Goal: Task Accomplishment & Management: Manage account settings

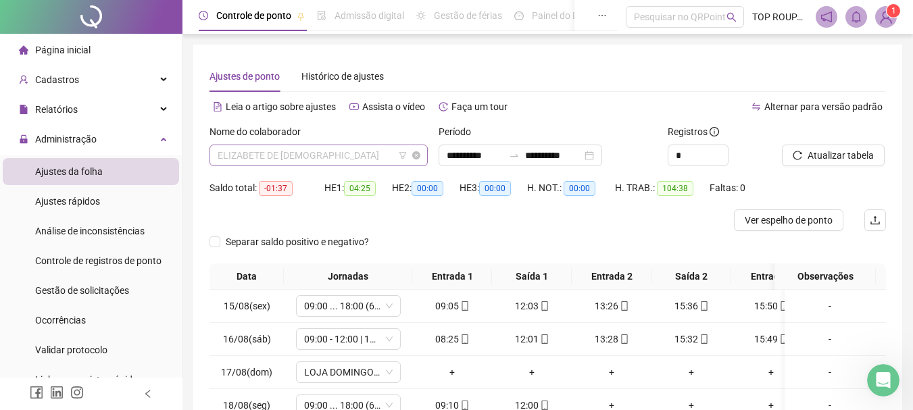
click at [290, 155] on span "ELIZABETE DE [DEMOGRAPHIC_DATA]" at bounding box center [319, 155] width 202 height 20
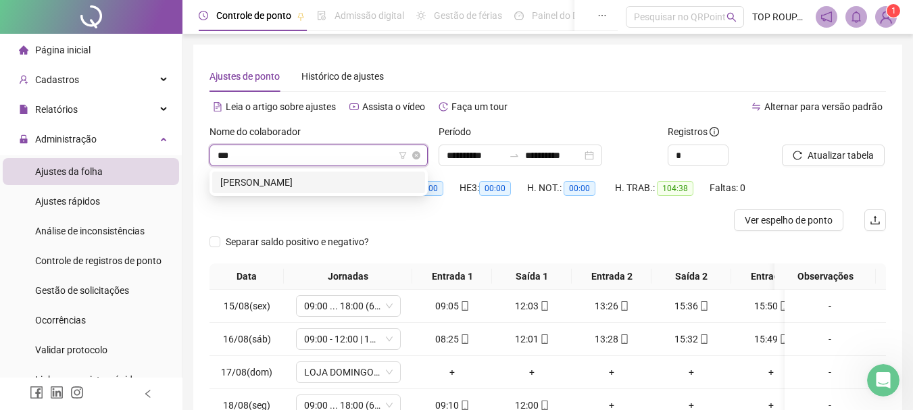
type input "****"
click at [373, 187] on div "[PERSON_NAME]" at bounding box center [318, 182] width 197 height 15
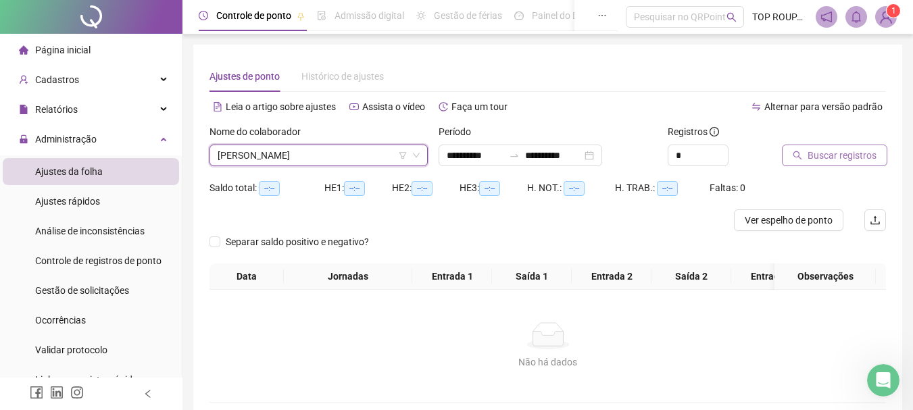
click at [823, 153] on span "Buscar registros" at bounding box center [842, 155] width 69 height 15
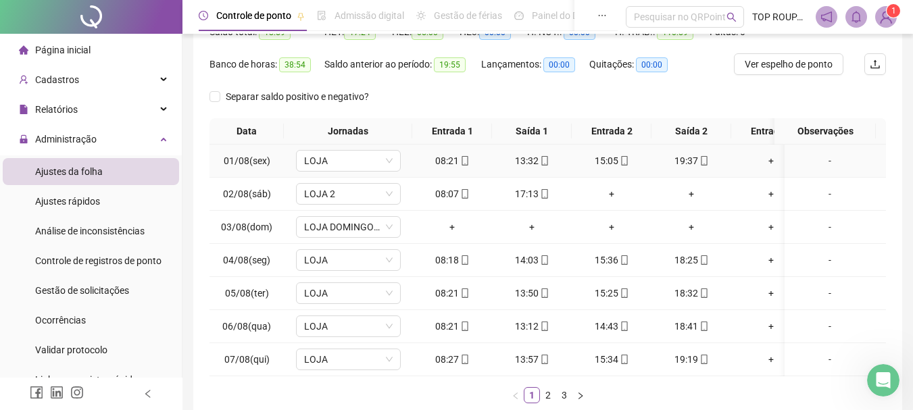
scroll to position [245, 0]
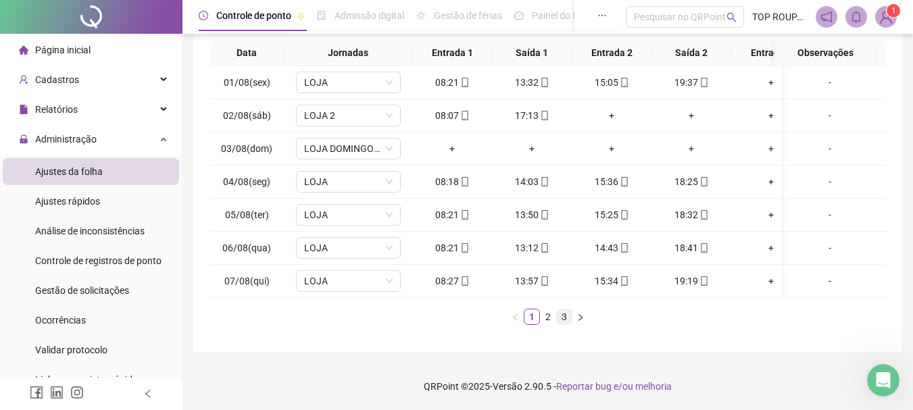
click at [565, 319] on link "3" at bounding box center [564, 317] width 15 height 15
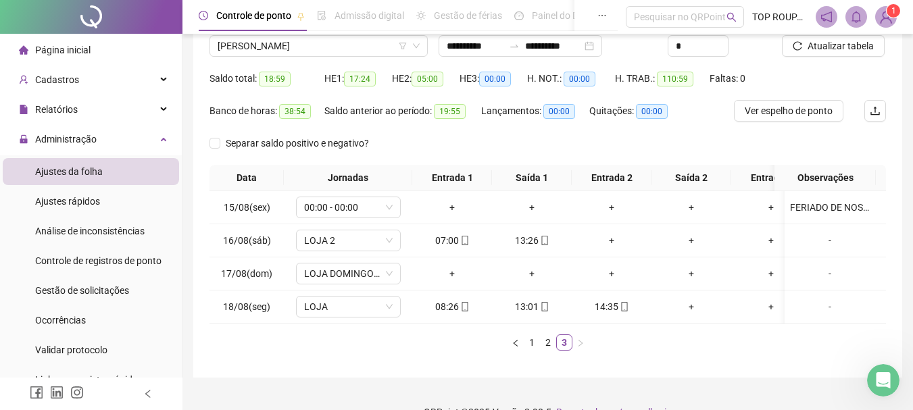
scroll to position [78, 0]
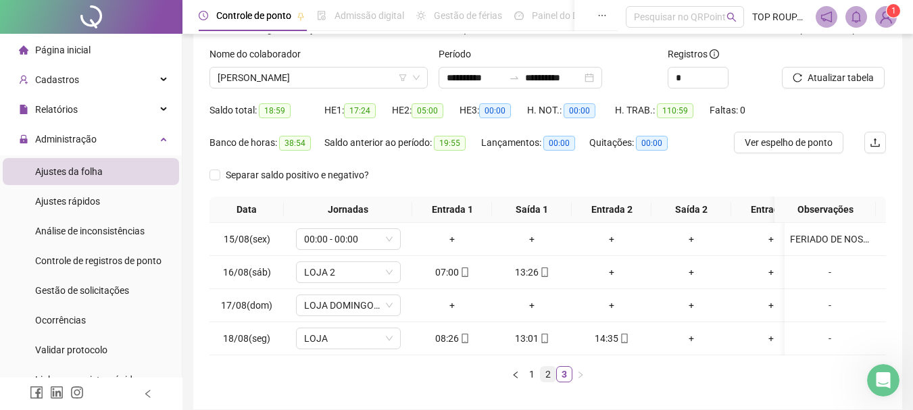
click at [546, 382] on link "2" at bounding box center [548, 374] width 15 height 15
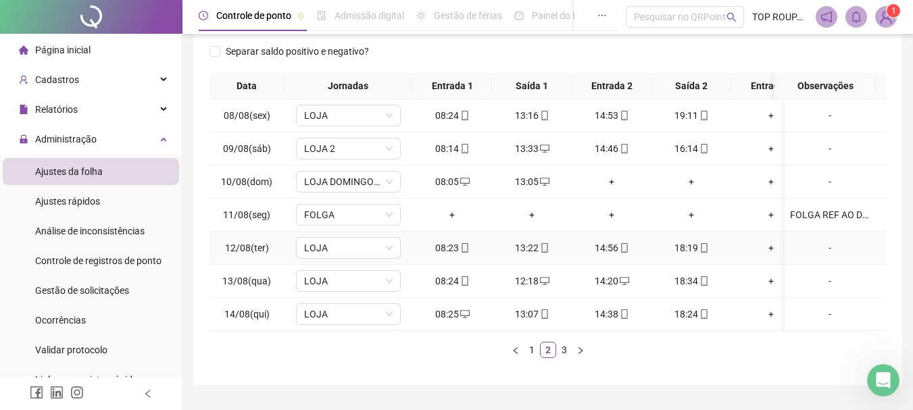
scroll to position [245, 0]
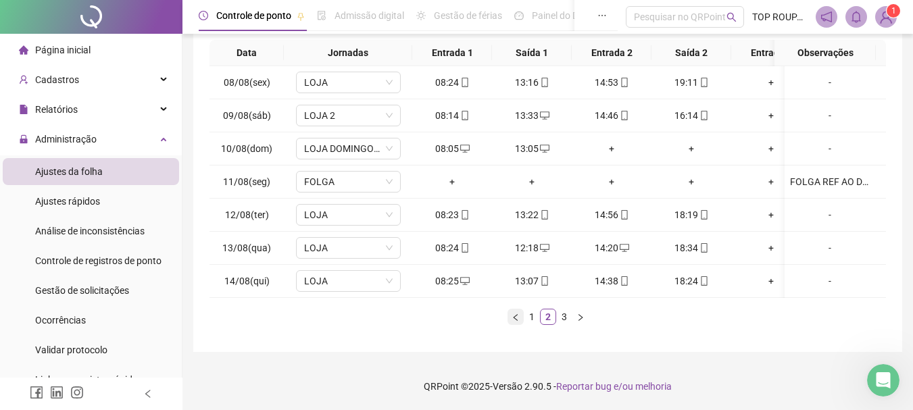
click at [523, 316] on button "button" at bounding box center [516, 317] width 16 height 16
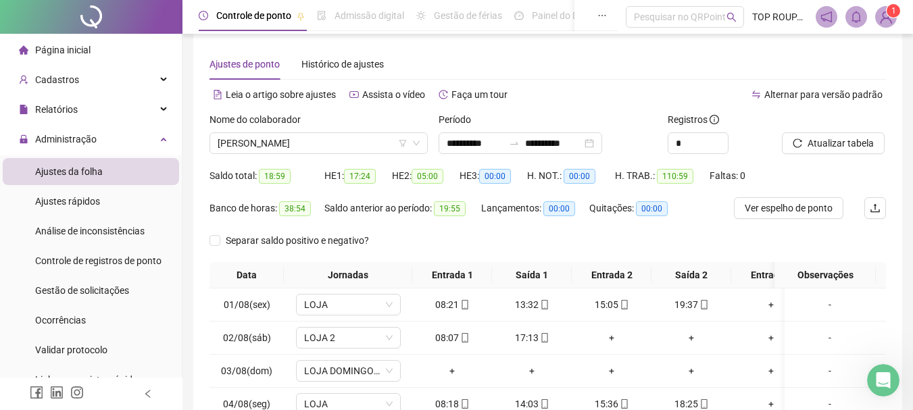
scroll to position [0, 0]
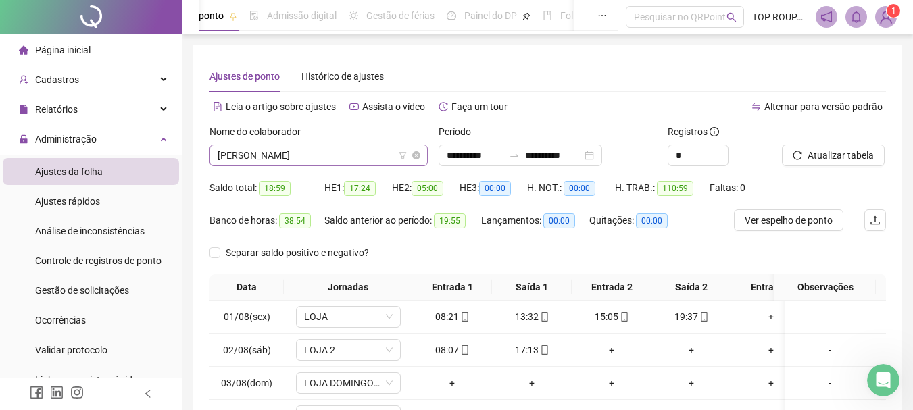
click at [337, 158] on span "[PERSON_NAME]" at bounding box center [319, 155] width 202 height 20
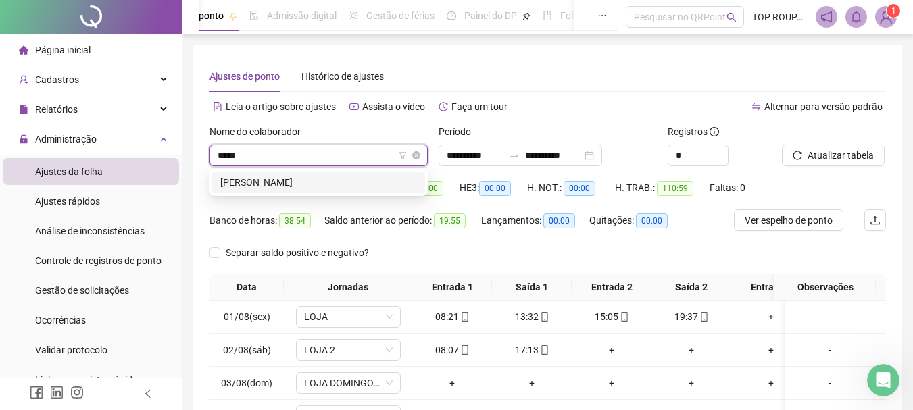
type input "******"
click at [251, 183] on div "[PERSON_NAME]" at bounding box center [318, 182] width 197 height 15
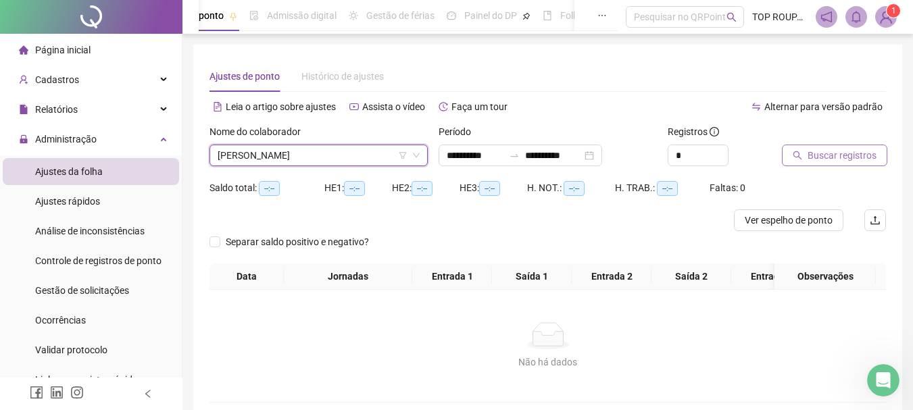
click at [823, 160] on span "Buscar registros" at bounding box center [842, 155] width 69 height 15
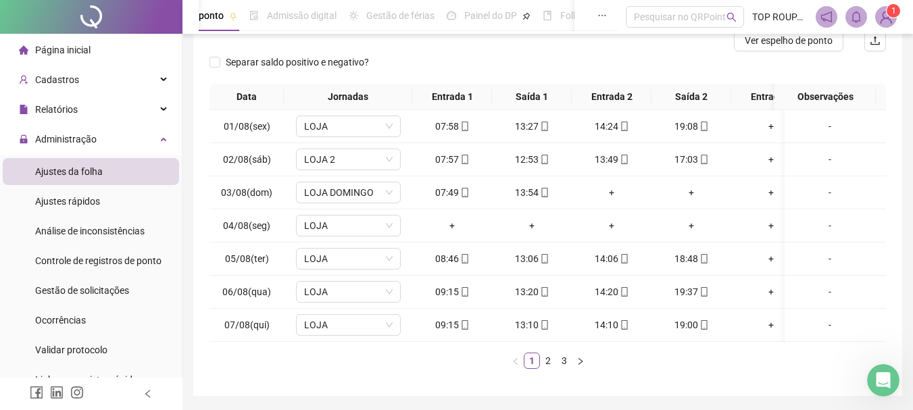
scroll to position [203, 0]
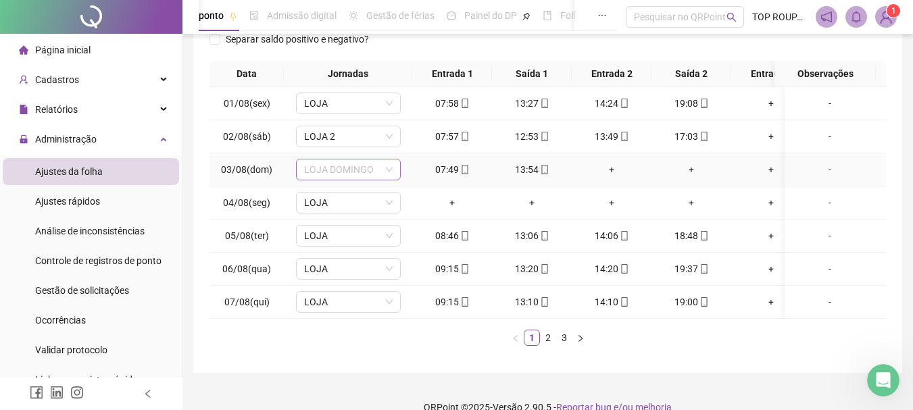
click at [345, 167] on span "LOJA DOMINGO" at bounding box center [348, 170] width 89 height 20
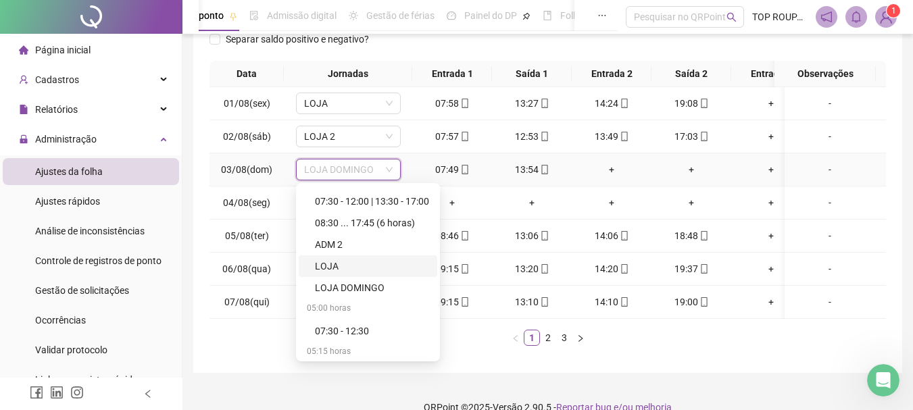
scroll to position [338, 0]
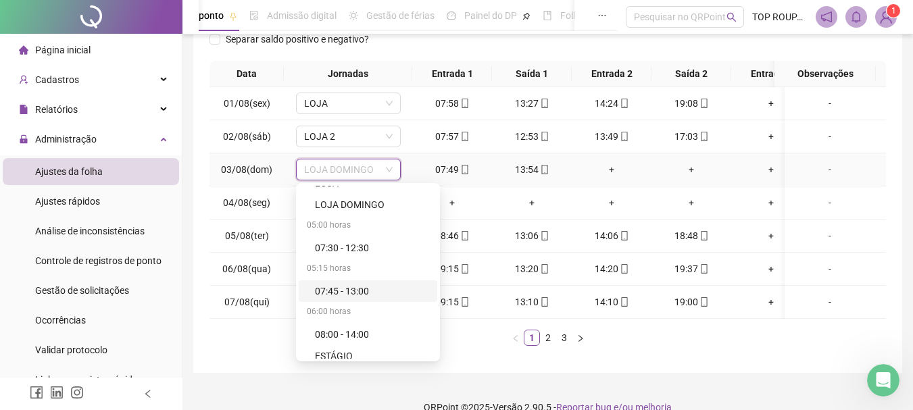
click at [371, 294] on div "07:45 - 13:00" at bounding box center [372, 291] width 114 height 15
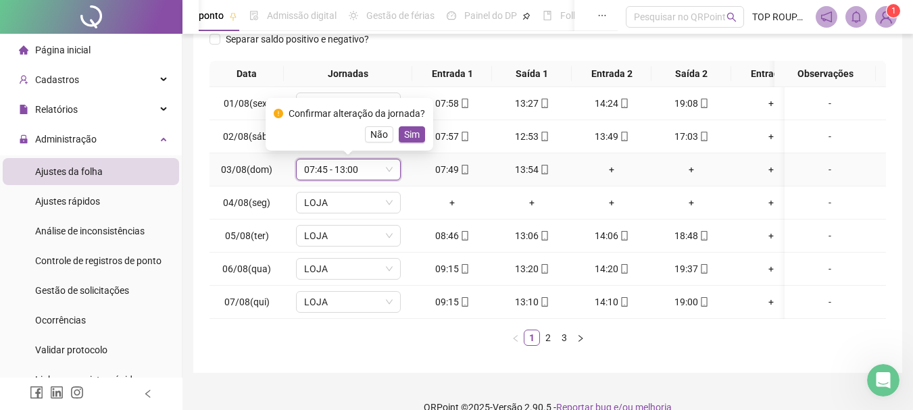
click at [406, 143] on div "Confirmar alteração da jornada? Não Sim" at bounding box center [350, 124] width 168 height 53
click at [410, 133] on span "Sim" at bounding box center [412, 134] width 16 height 15
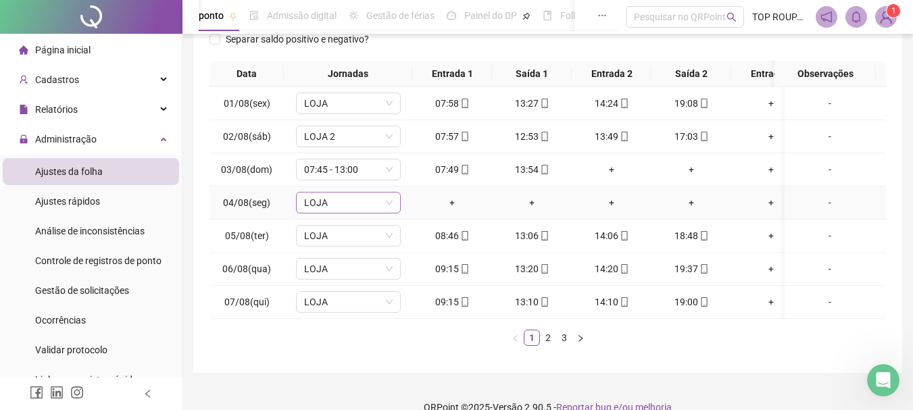
click at [359, 201] on span "LOJA" at bounding box center [348, 203] width 89 height 20
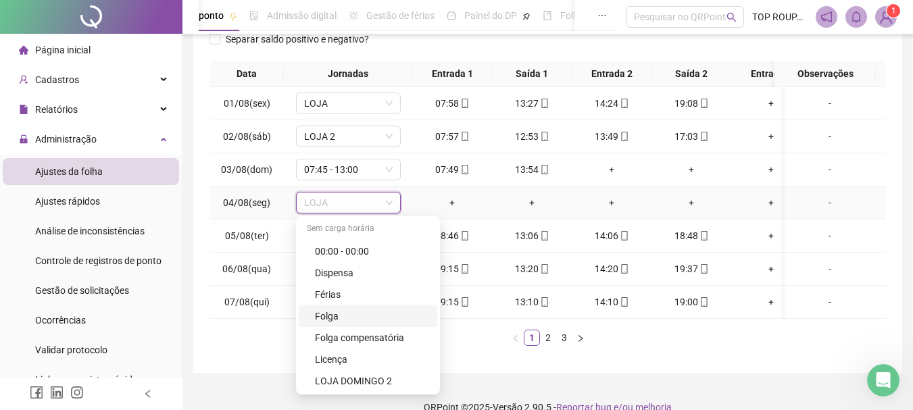
drag, startPoint x: 342, startPoint y: 317, endPoint x: 381, endPoint y: 297, distance: 43.8
click at [339, 317] on div "Folga" at bounding box center [372, 316] width 114 height 15
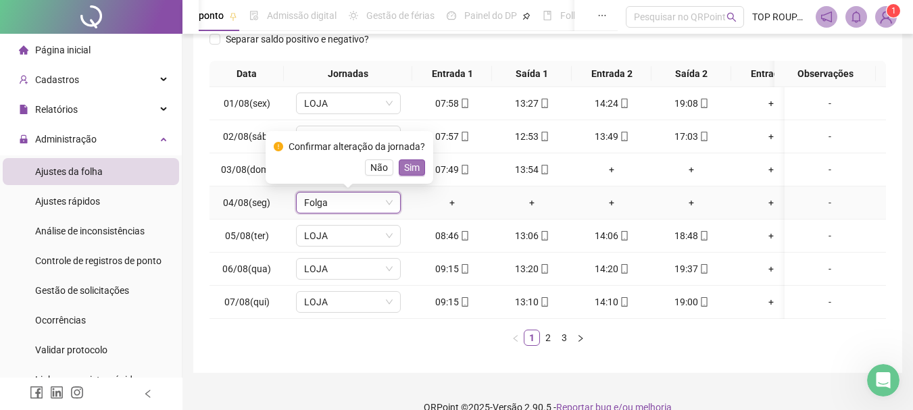
click at [406, 167] on span "Sim" at bounding box center [412, 167] width 16 height 15
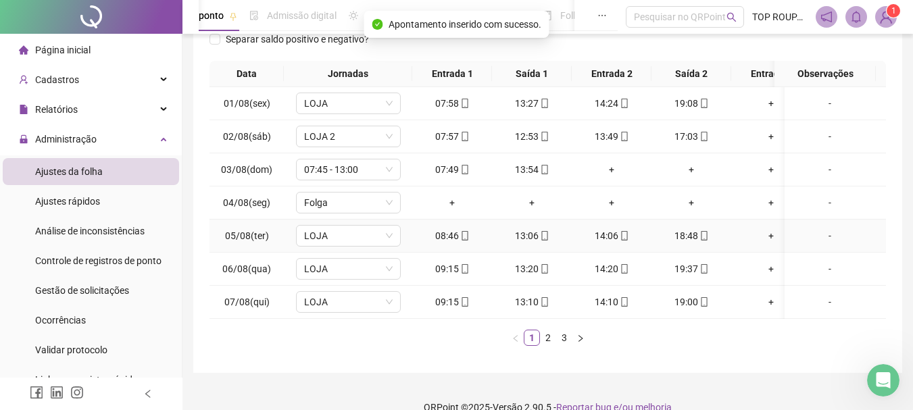
click at [811, 238] on div "-" at bounding box center [830, 236] width 80 height 15
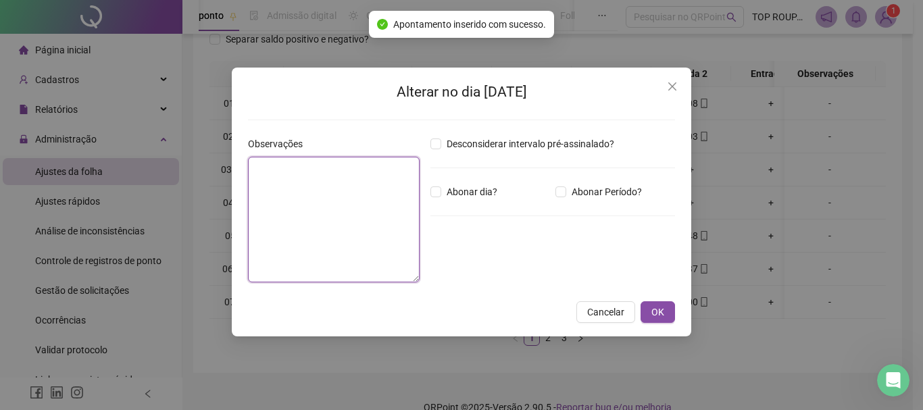
click at [344, 217] on textarea at bounding box center [334, 220] width 172 height 126
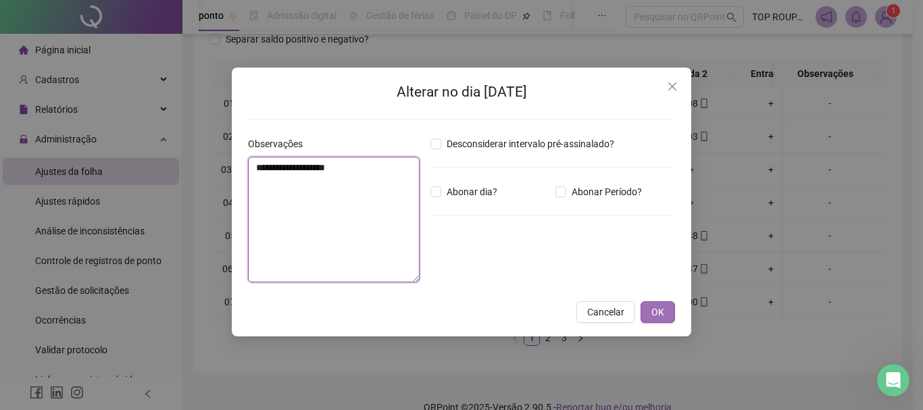
type textarea "**********"
click at [674, 309] on button "OK" at bounding box center [658, 313] width 34 height 22
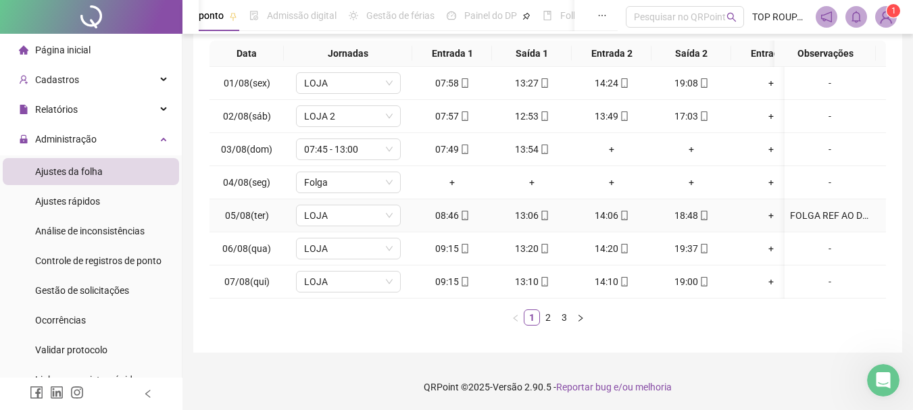
scroll to position [234, 0]
click at [548, 317] on link "2" at bounding box center [548, 317] width 15 height 15
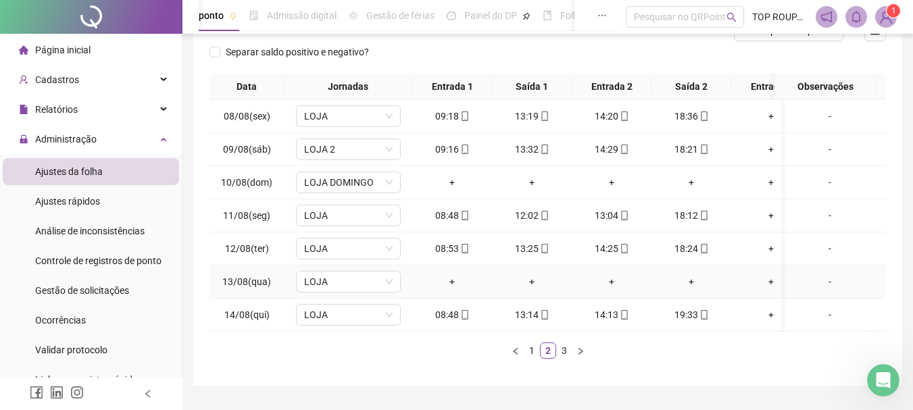
scroll to position [166, 0]
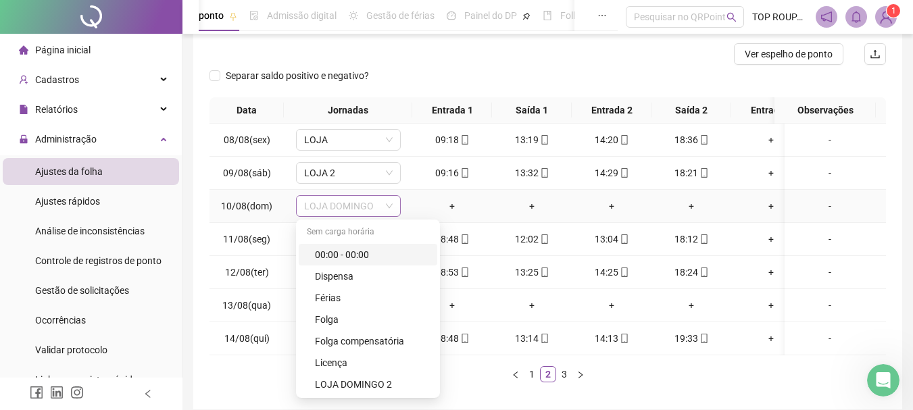
click at [375, 204] on span "LOJA DOMINGO" at bounding box center [348, 206] width 89 height 20
click at [335, 377] on div "LOJA DOMINGO 2" at bounding box center [372, 384] width 114 height 15
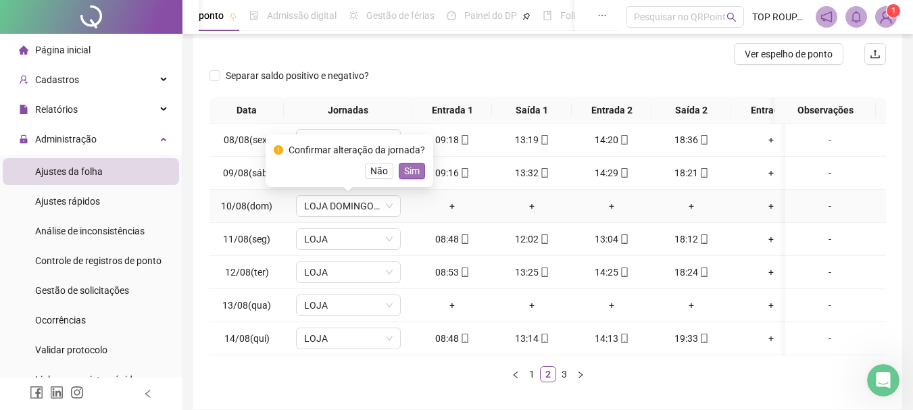
click at [404, 166] on span "Sim" at bounding box center [412, 171] width 16 height 15
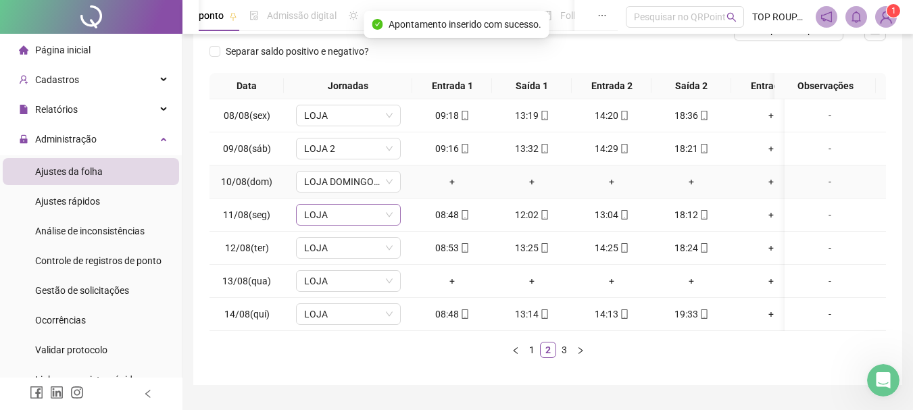
scroll to position [234, 0]
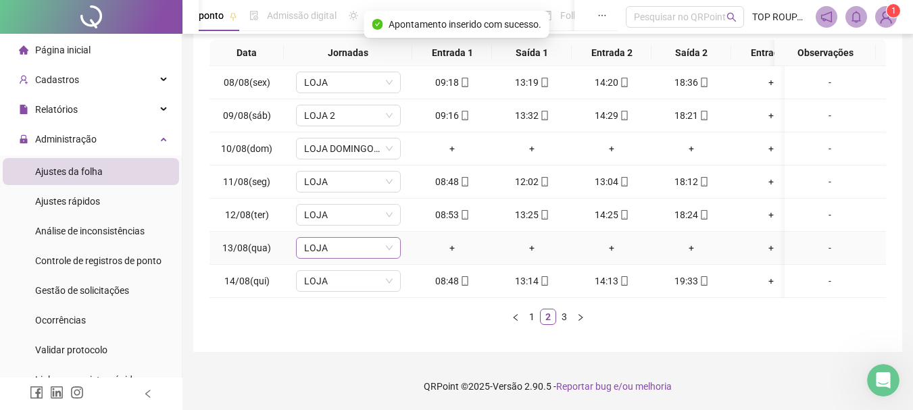
click at [371, 239] on span "LOJA" at bounding box center [348, 248] width 89 height 20
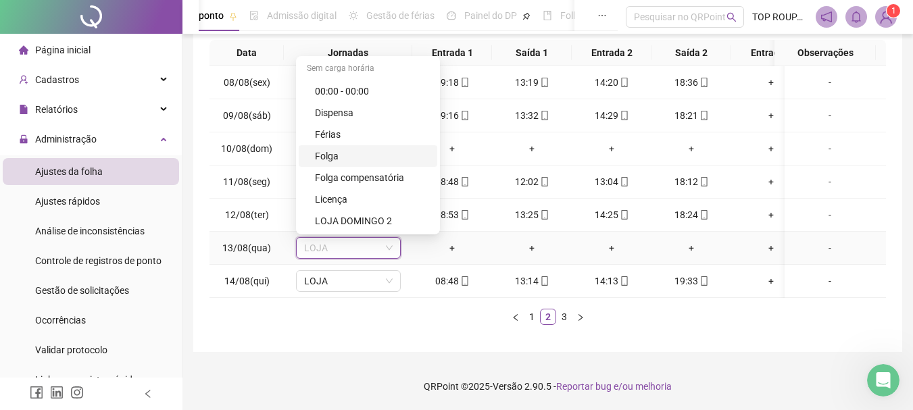
click at [335, 149] on div "Folga" at bounding box center [372, 156] width 114 height 15
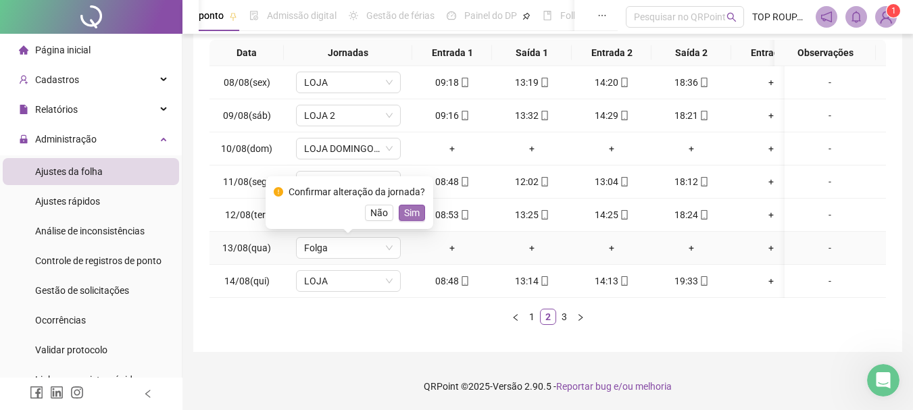
click at [404, 206] on span "Sim" at bounding box center [412, 213] width 16 height 15
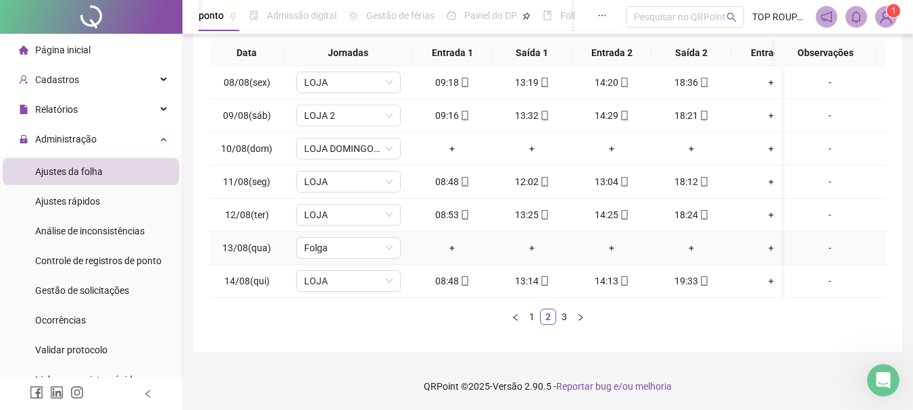
click at [822, 241] on div "-" at bounding box center [830, 248] width 80 height 15
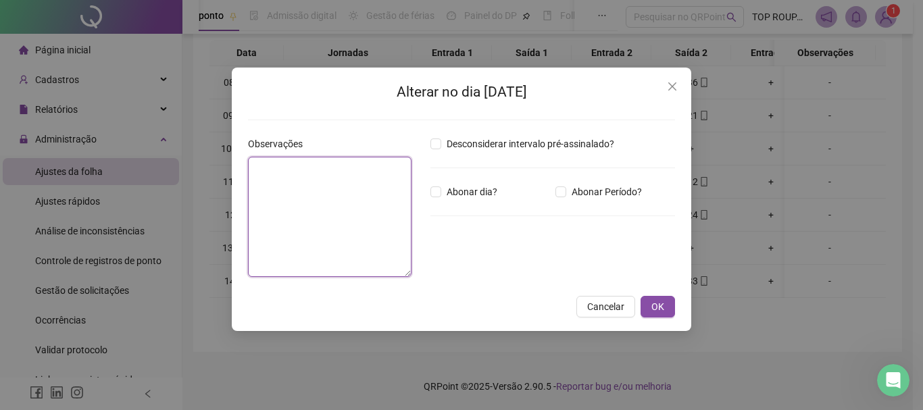
click at [306, 230] on textarea at bounding box center [330, 217] width 164 height 120
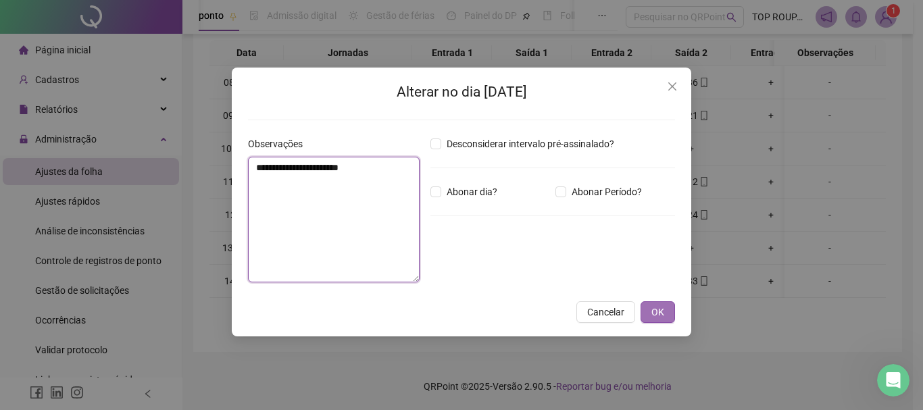
type textarea "**********"
click at [654, 314] on button "OK" at bounding box center [658, 313] width 34 height 22
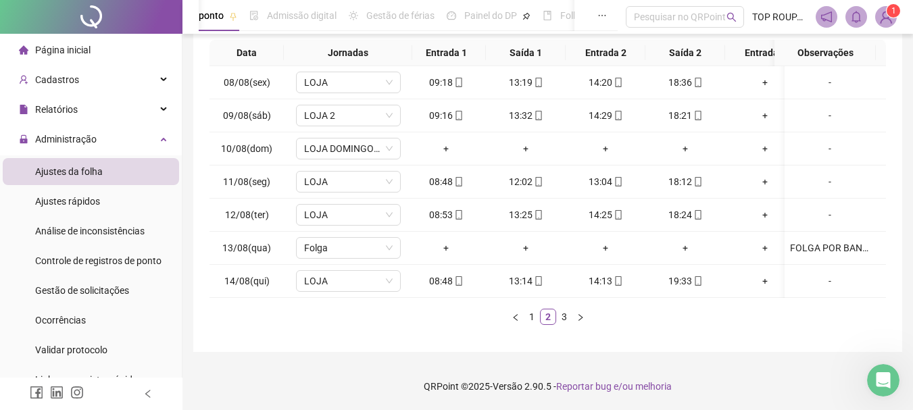
scroll to position [0, 0]
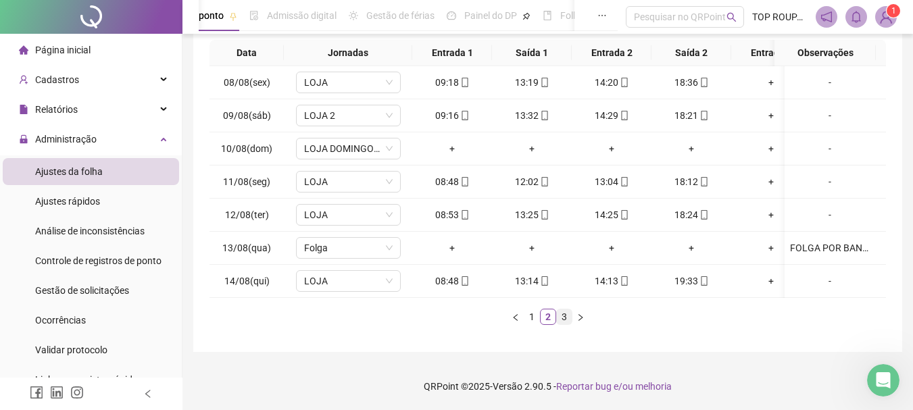
click at [563, 317] on link "3" at bounding box center [564, 317] width 15 height 15
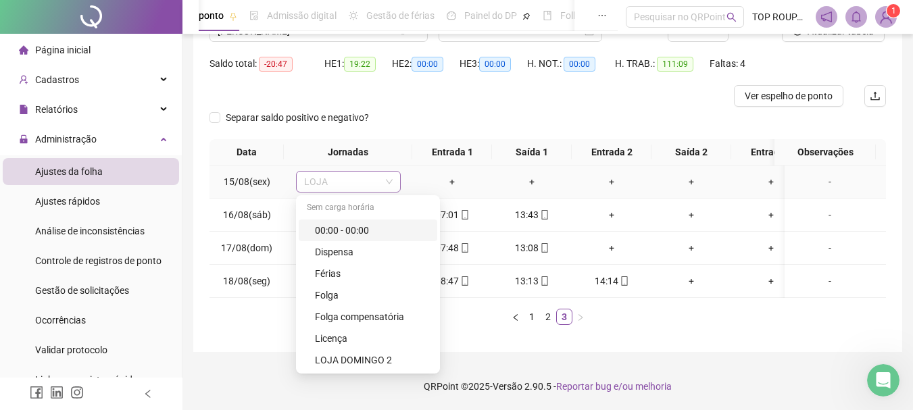
click at [331, 174] on span "LOJA" at bounding box center [348, 182] width 89 height 20
click at [364, 223] on div "00:00 - 00:00" at bounding box center [372, 230] width 114 height 15
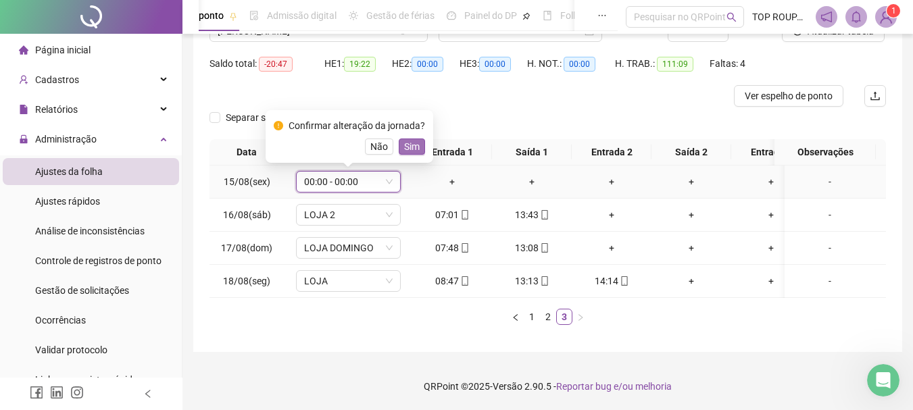
click at [418, 139] on button "Sim" at bounding box center [412, 147] width 26 height 16
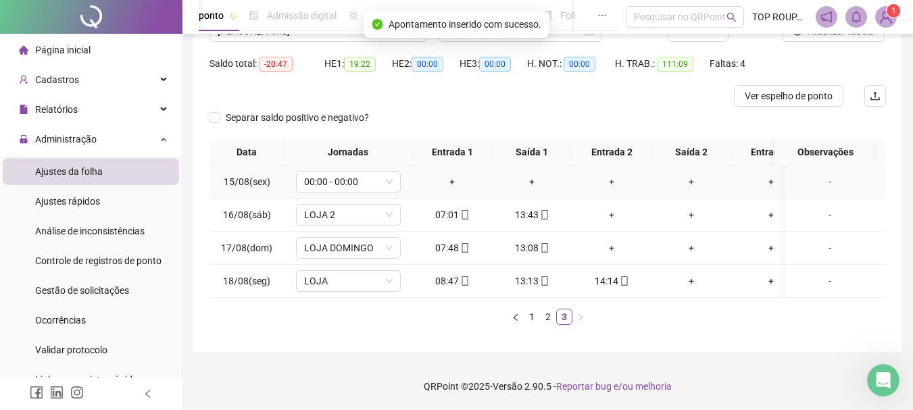
click at [806, 174] on div "-" at bounding box center [830, 181] width 80 height 15
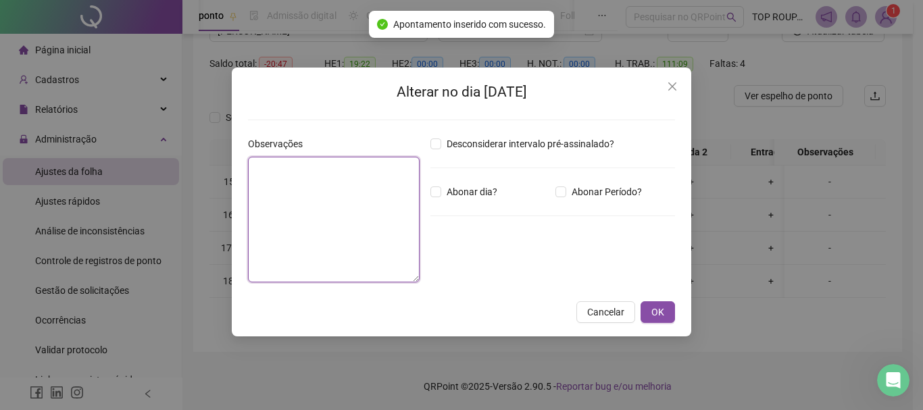
click at [317, 193] on textarea at bounding box center [334, 220] width 172 height 126
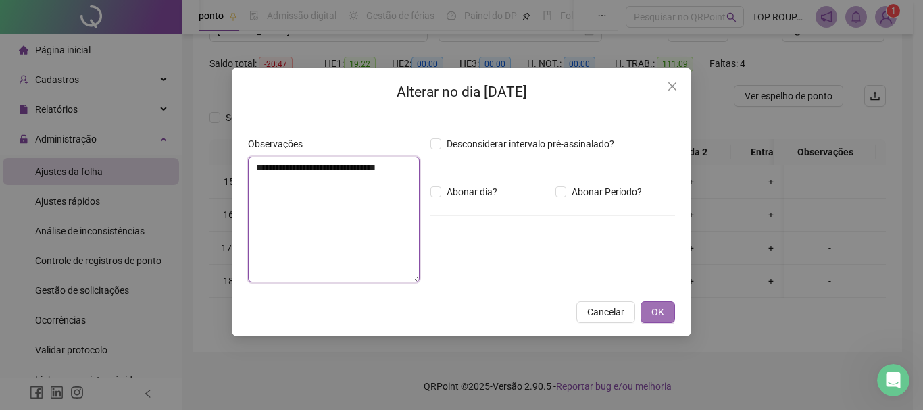
type textarea "**********"
click at [660, 310] on span "OK" at bounding box center [658, 312] width 13 height 15
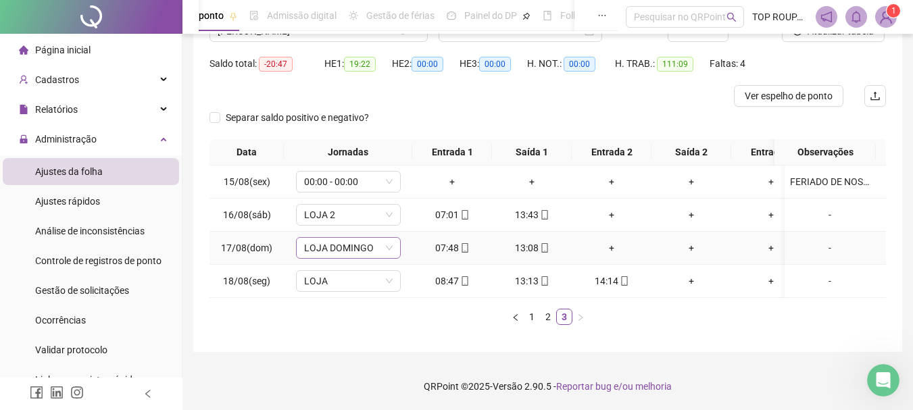
click at [368, 243] on span "LOJA DOMINGO" at bounding box center [348, 248] width 89 height 20
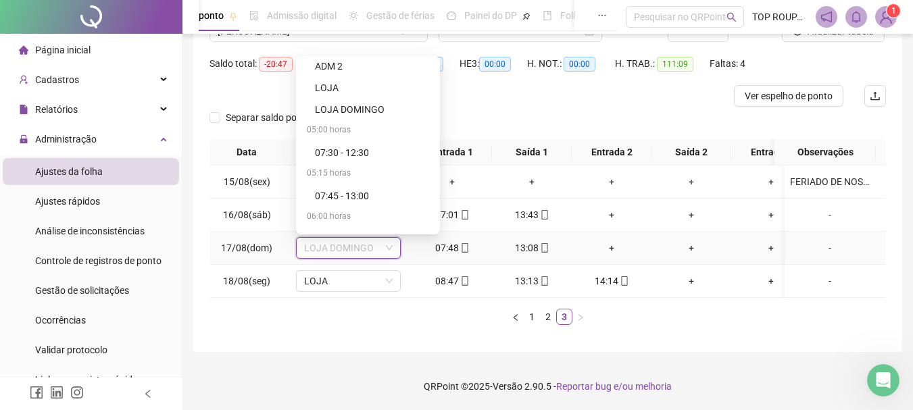
scroll to position [338, 0]
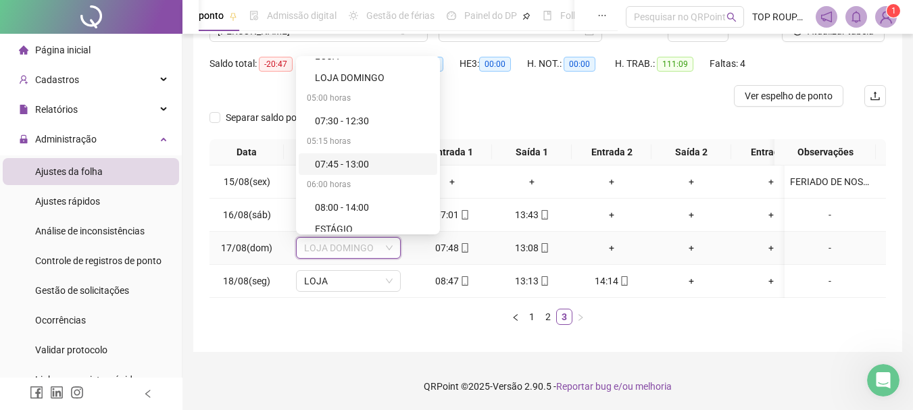
click at [352, 159] on div "07:45 - 13:00" at bounding box center [372, 164] width 114 height 15
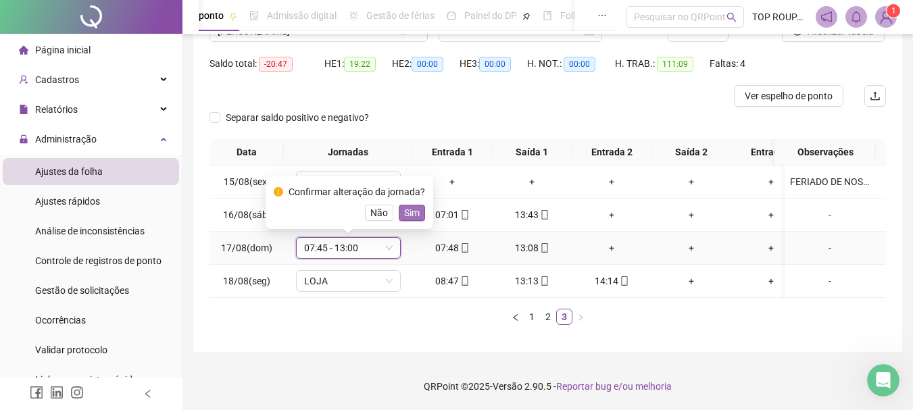
click at [404, 206] on span "Sim" at bounding box center [412, 213] width 16 height 15
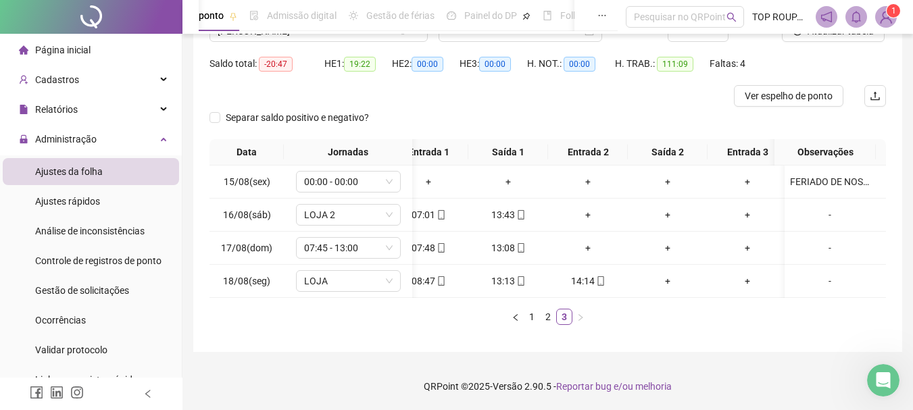
scroll to position [0, 0]
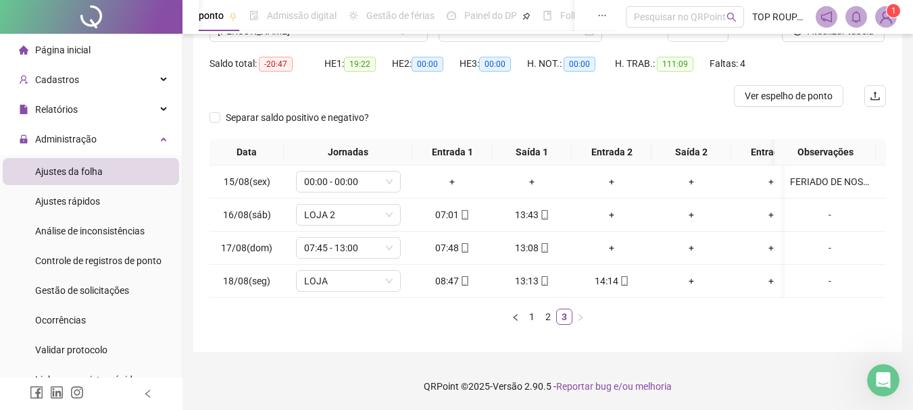
click at [542, 325] on div "Data Jornadas Entrada 1 Saída 1 Entrada 2 Saída 2 Entrada 3 Saída 3 Observações…" at bounding box center [548, 237] width 677 height 197
click at [550, 316] on link "2" at bounding box center [548, 317] width 15 height 15
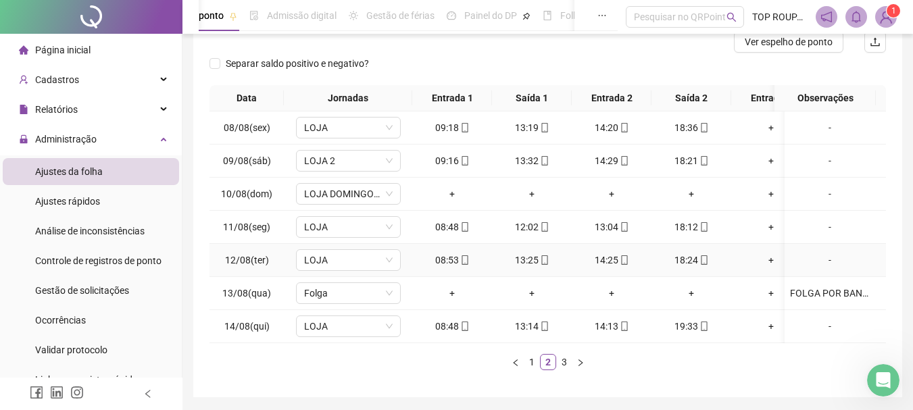
scroll to position [202, 0]
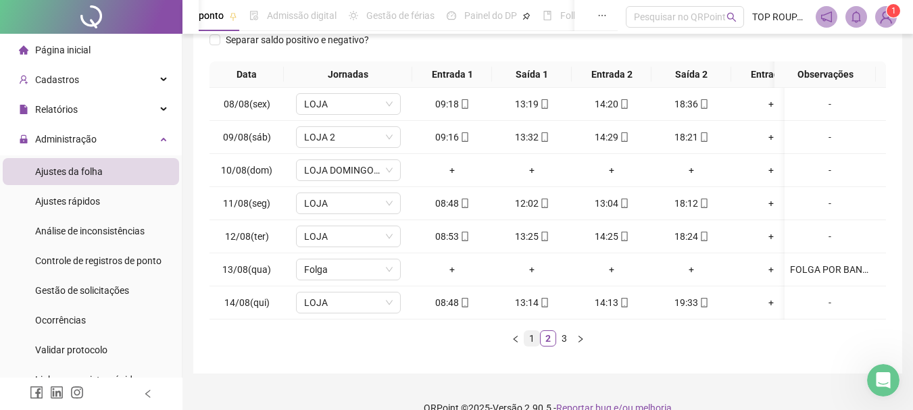
click at [528, 346] on link "1" at bounding box center [532, 338] width 15 height 15
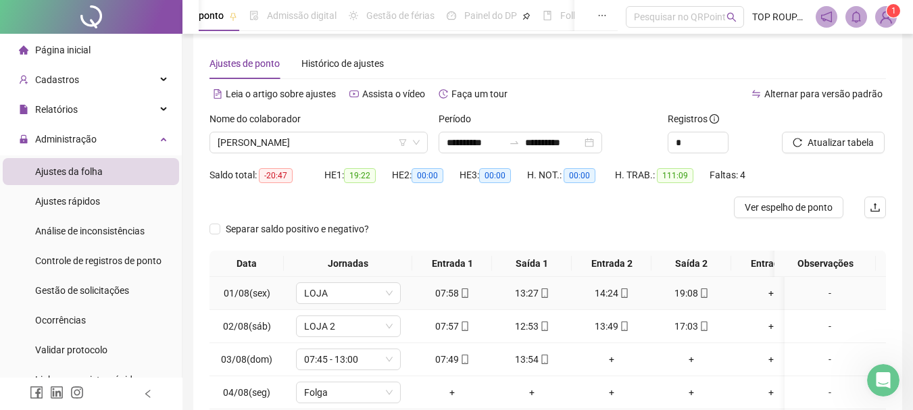
scroll to position [0, 0]
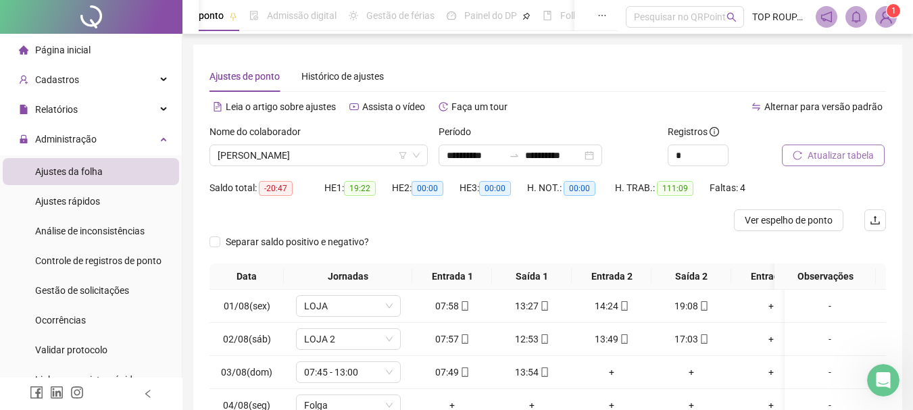
click at [804, 157] on button "Atualizar tabela" at bounding box center [833, 156] width 103 height 22
click at [278, 159] on span "[PERSON_NAME]" at bounding box center [319, 155] width 202 height 20
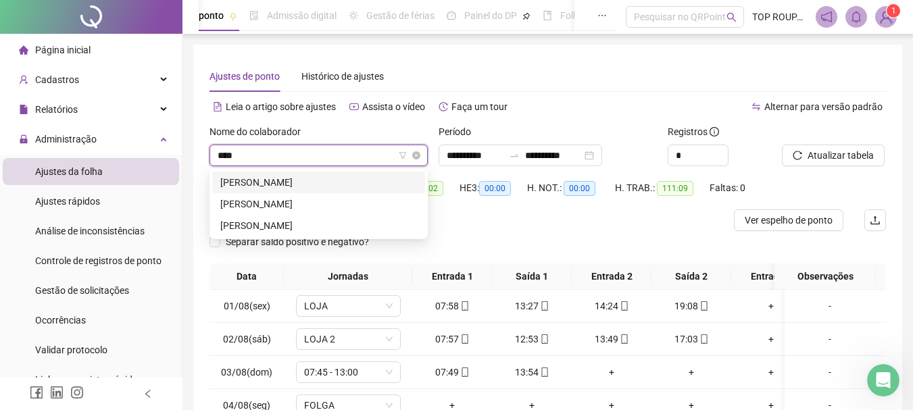
type input "*****"
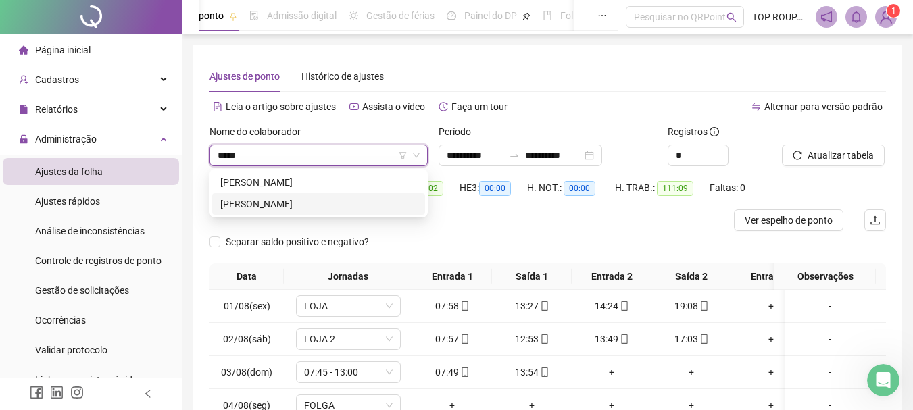
click at [297, 201] on div "[PERSON_NAME]" at bounding box center [318, 204] width 197 height 15
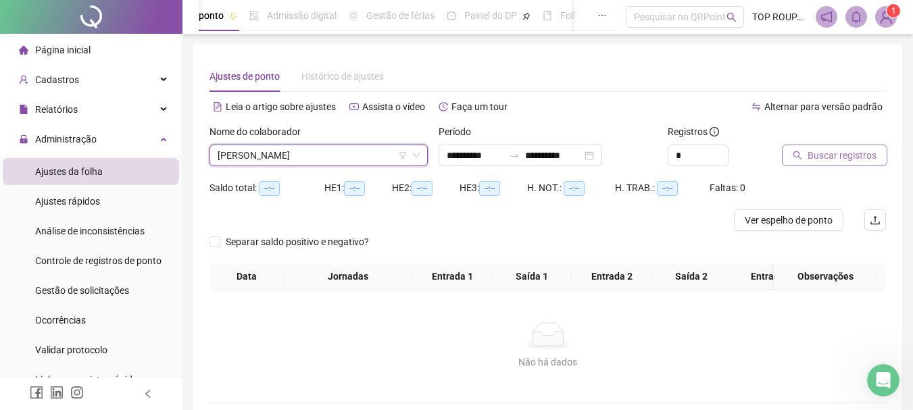
click at [806, 155] on button "Buscar registros" at bounding box center [834, 156] width 105 height 22
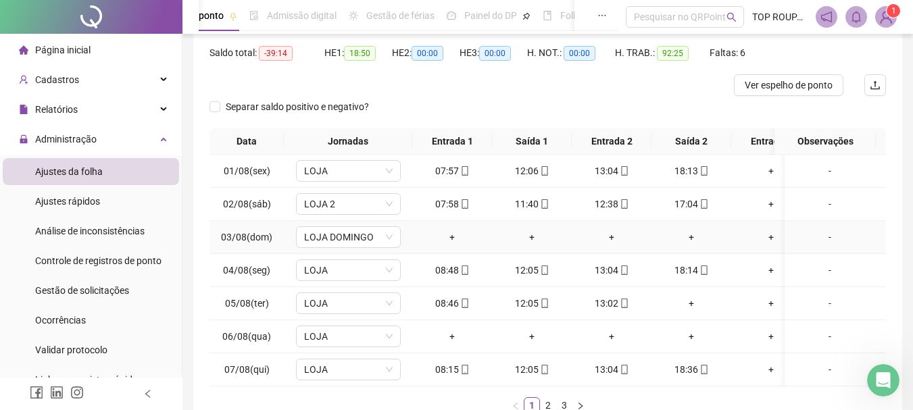
scroll to position [203, 0]
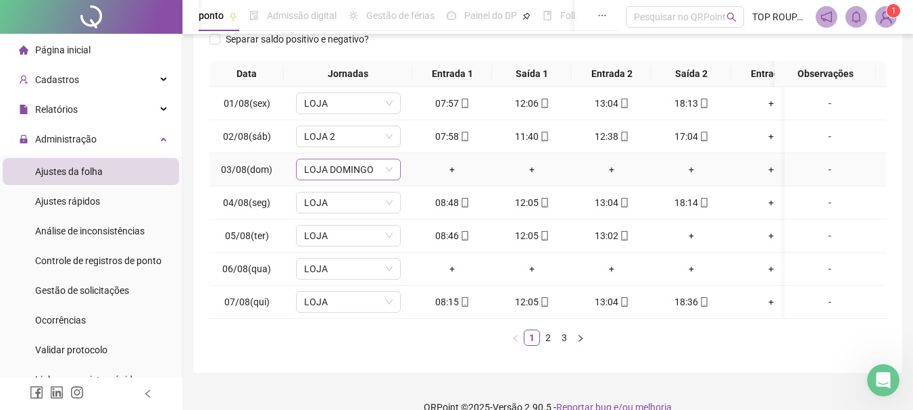
click at [378, 176] on span "LOJA DOMINGO" at bounding box center [348, 170] width 89 height 20
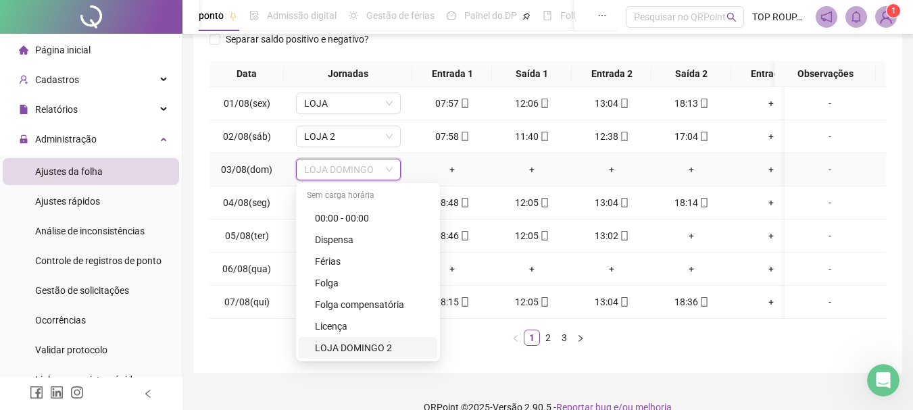
click at [354, 346] on div "LOJA DOMINGO 2" at bounding box center [372, 348] width 114 height 15
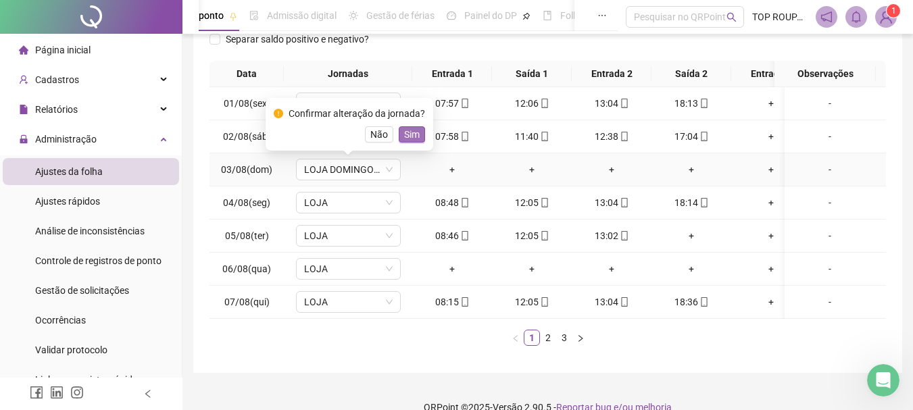
click at [414, 126] on button "Sim" at bounding box center [412, 134] width 26 height 16
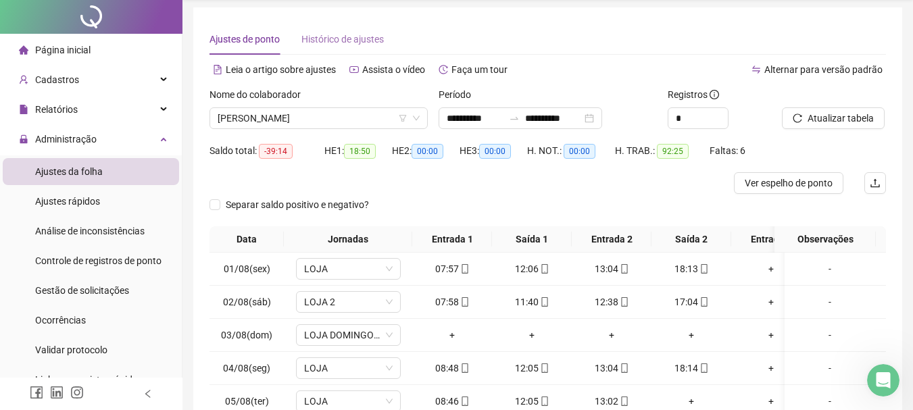
scroll to position [0, 0]
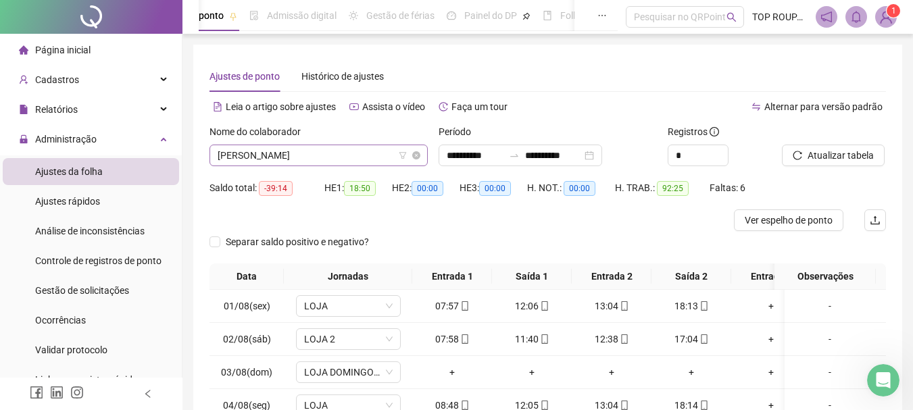
click at [307, 158] on span "[PERSON_NAME]" at bounding box center [319, 155] width 202 height 20
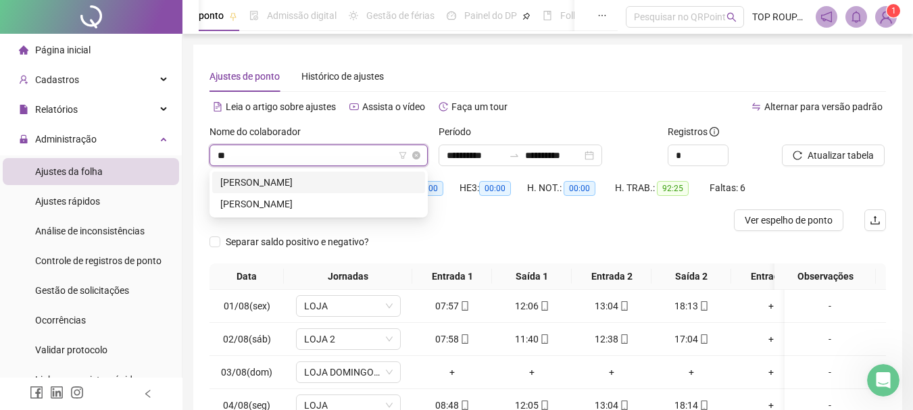
type input "***"
click at [298, 183] on div "[PERSON_NAME]" at bounding box center [318, 182] width 197 height 15
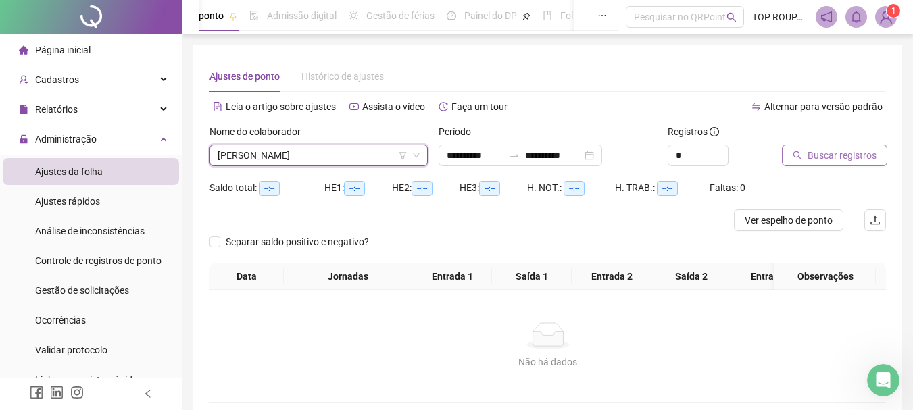
click at [831, 156] on span "Buscar registros" at bounding box center [842, 155] width 69 height 15
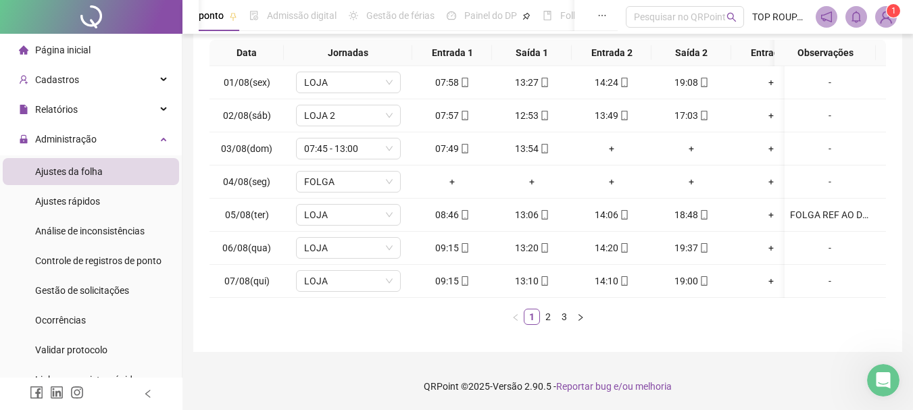
scroll to position [166, 0]
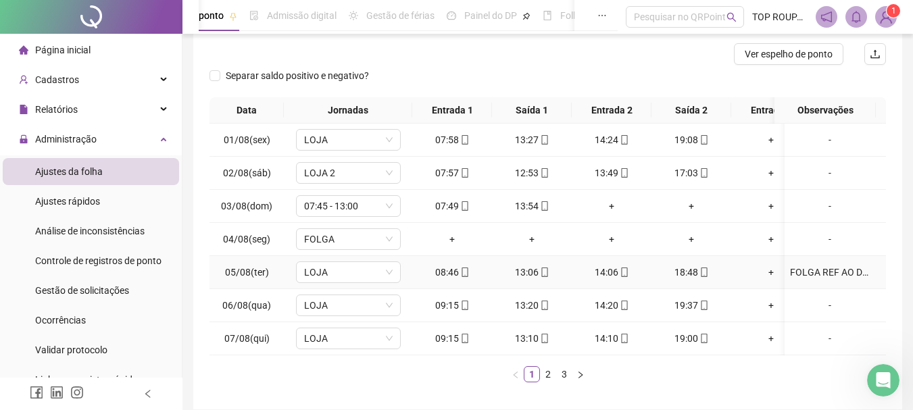
click at [790, 271] on div "FOLGA REF AO DOMINGO" at bounding box center [830, 272] width 80 height 15
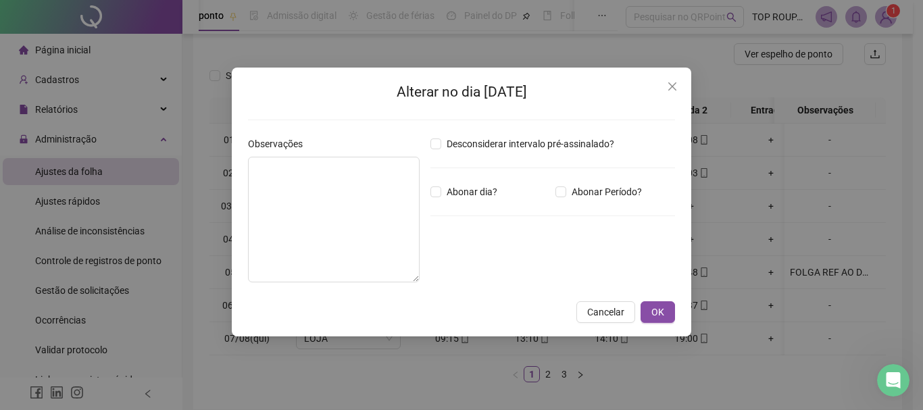
type textarea "**********"
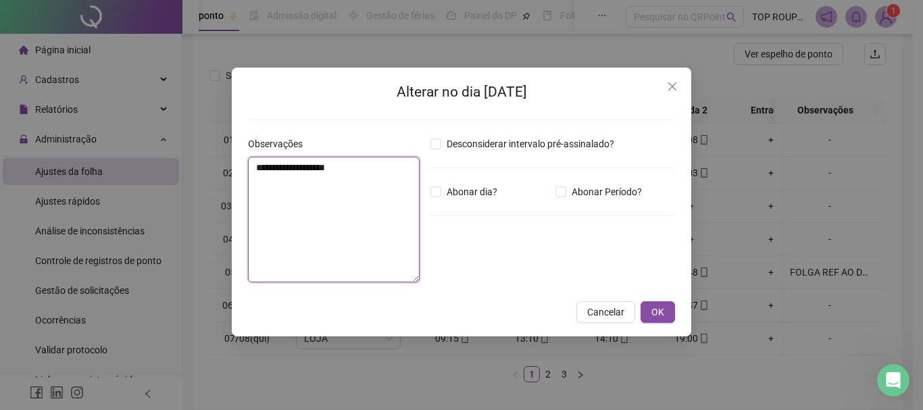
drag, startPoint x: 392, startPoint y: 184, endPoint x: 257, endPoint y: 181, distance: 135.3
click at [257, 181] on textarea "**********" at bounding box center [334, 220] width 172 height 126
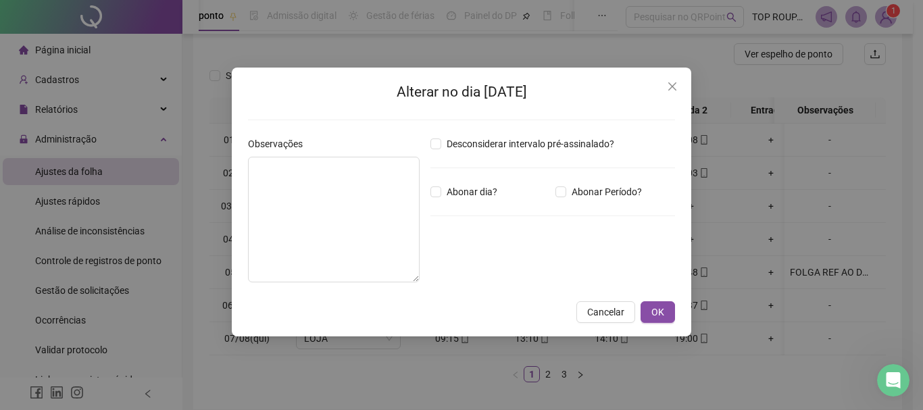
click at [678, 89] on span "Close" at bounding box center [673, 86] width 22 height 11
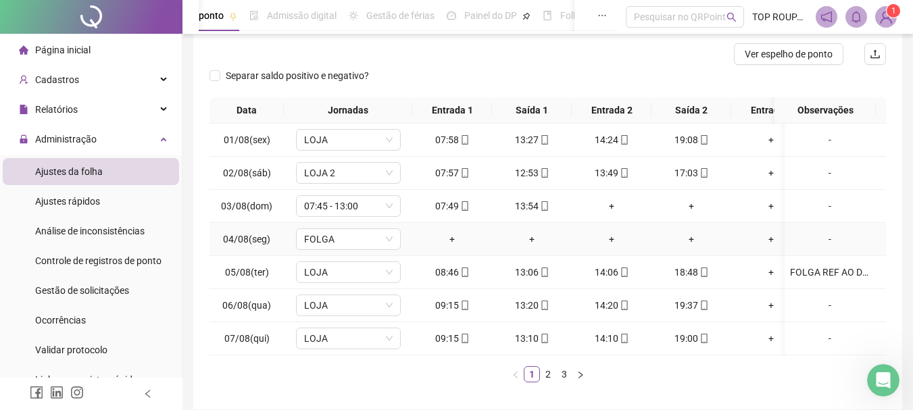
click at [824, 239] on div "-" at bounding box center [830, 239] width 80 height 15
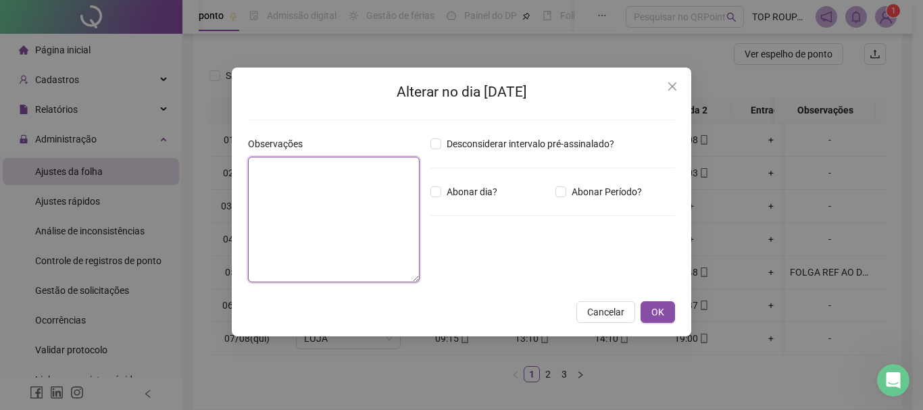
paste textarea "**********"
type textarea "**********"
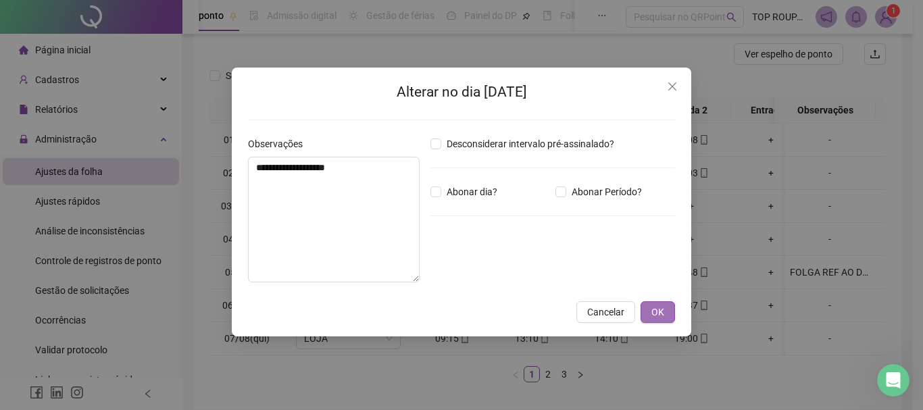
click at [661, 310] on span "OK" at bounding box center [658, 312] width 13 height 15
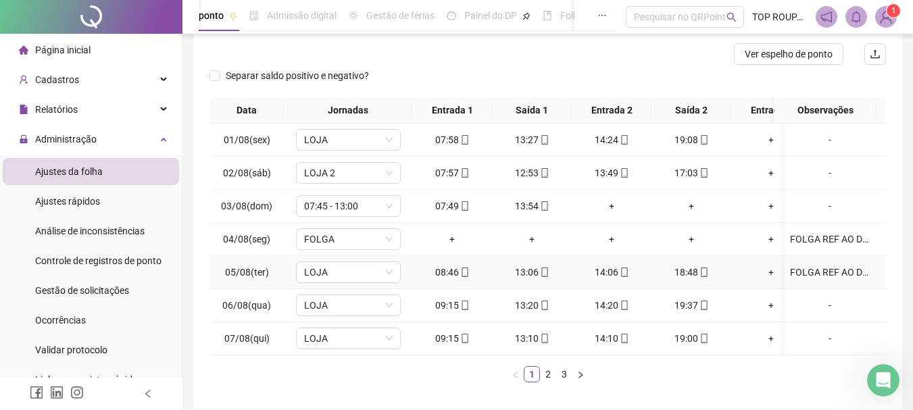
click at [812, 270] on div "FOLGA REF AO DOMINGO" at bounding box center [830, 272] width 80 height 15
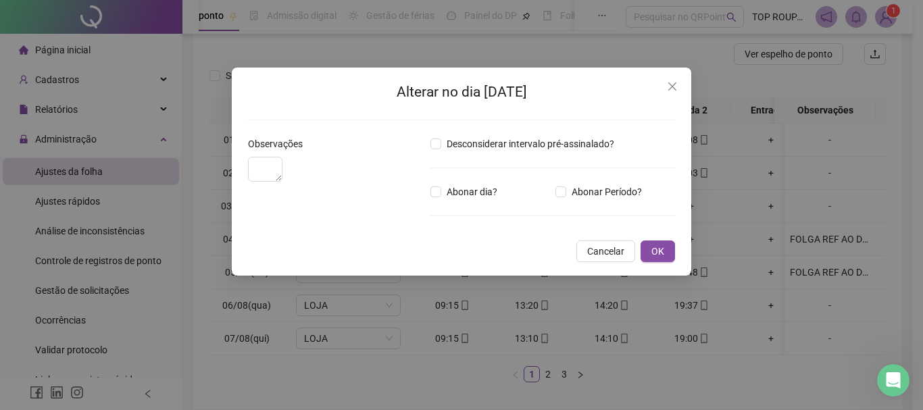
type textarea "**********"
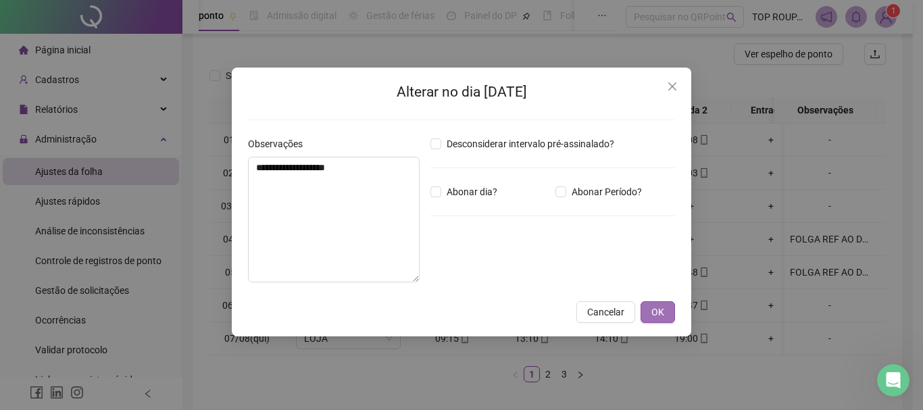
click at [663, 316] on span "OK" at bounding box center [658, 312] width 13 height 15
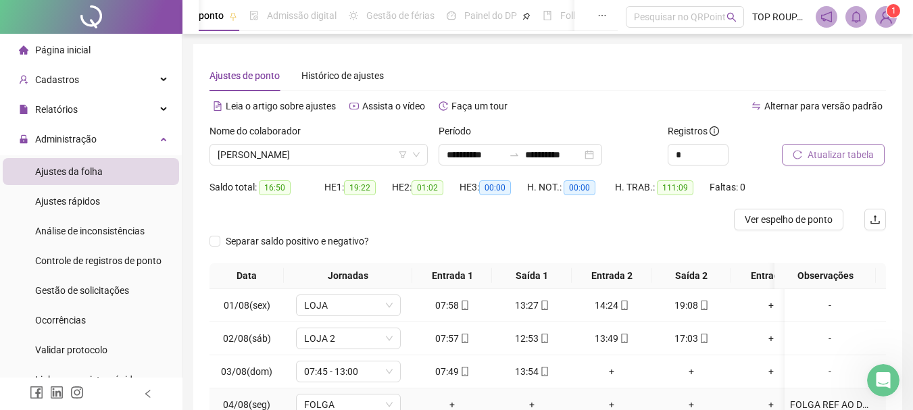
scroll to position [0, 0]
click at [817, 154] on span "Atualizar tabela" at bounding box center [841, 155] width 66 height 15
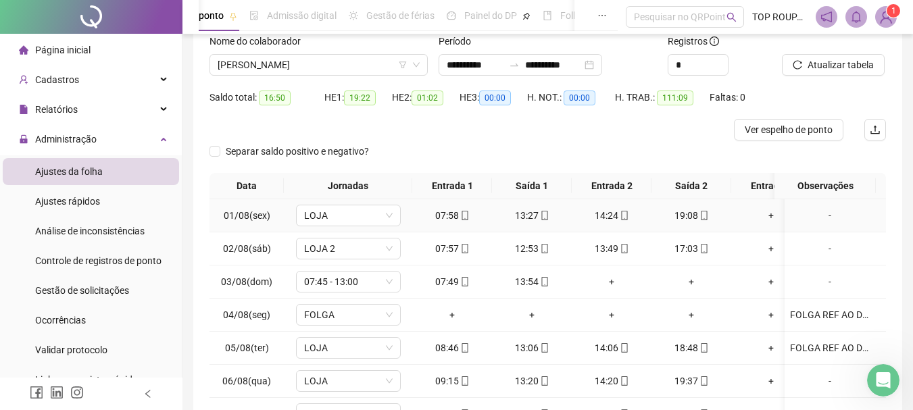
scroll to position [203, 0]
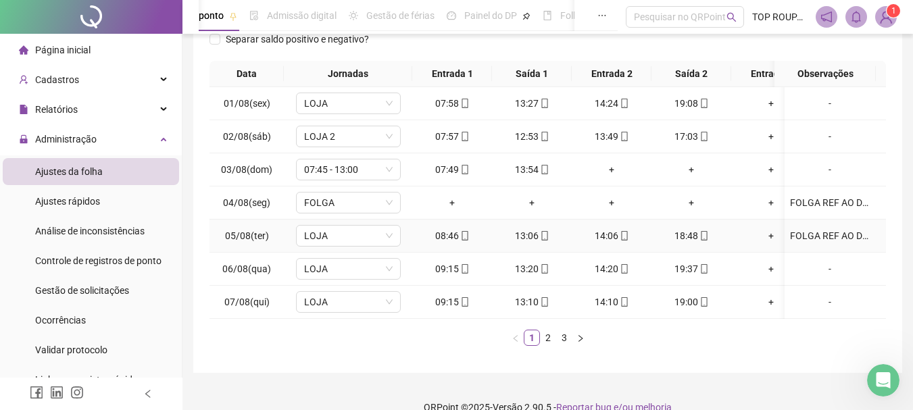
click at [842, 230] on div "FOLGA REF AO DOMINGO" at bounding box center [830, 236] width 80 height 15
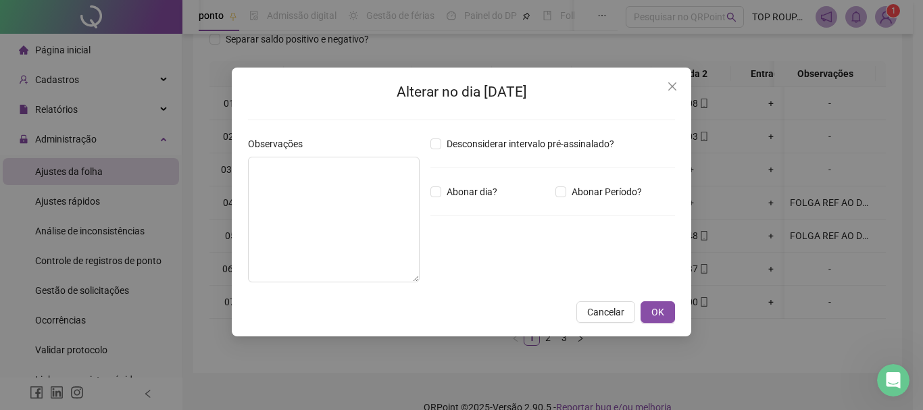
type textarea "**********"
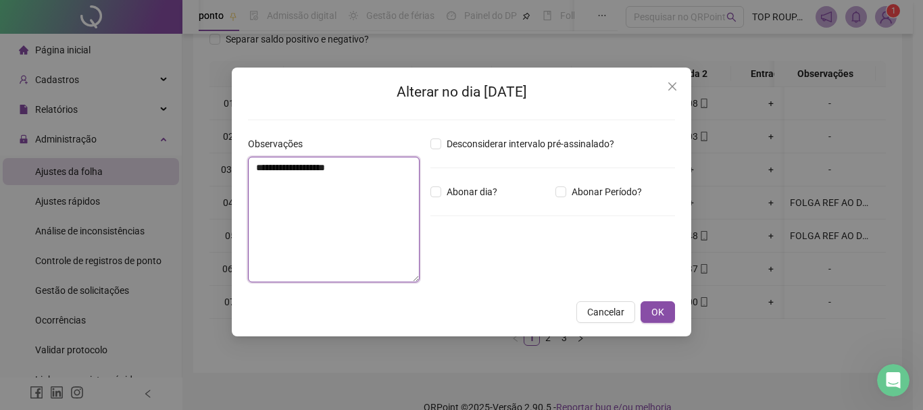
drag, startPoint x: 391, startPoint y: 172, endPoint x: 235, endPoint y: 177, distance: 156.2
click at [235, 177] on div "**********" at bounding box center [462, 202] width 460 height 269
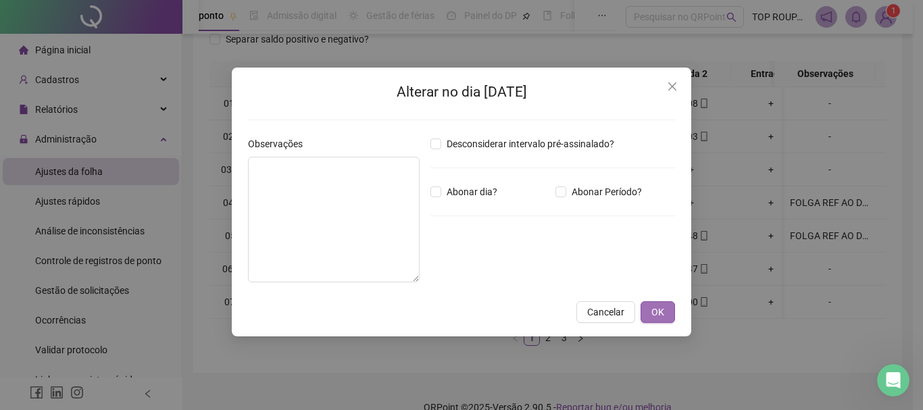
click at [661, 311] on span "OK" at bounding box center [658, 312] width 13 height 15
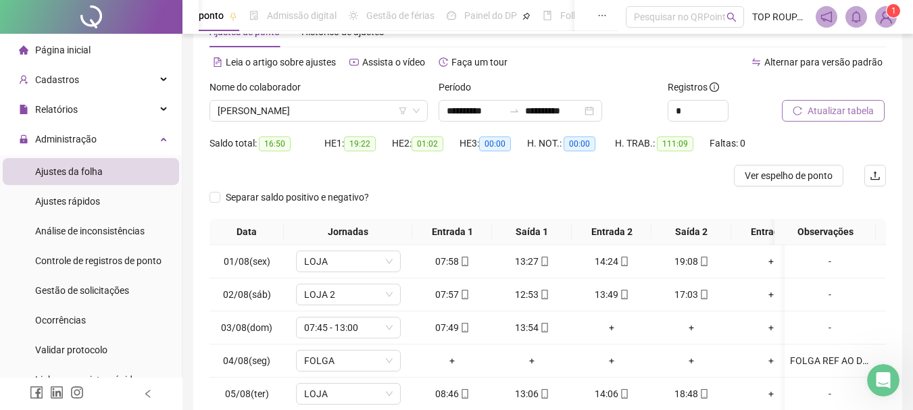
scroll to position [0, 0]
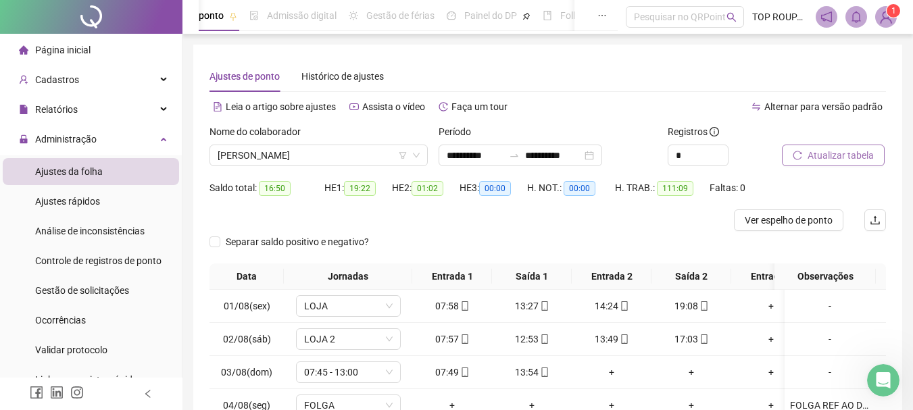
click at [821, 155] on span "Atualizar tabela" at bounding box center [841, 155] width 66 height 15
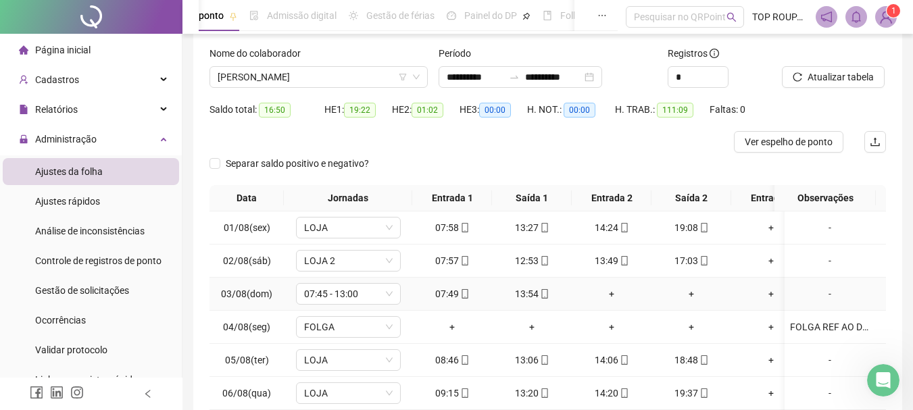
scroll to position [68, 0]
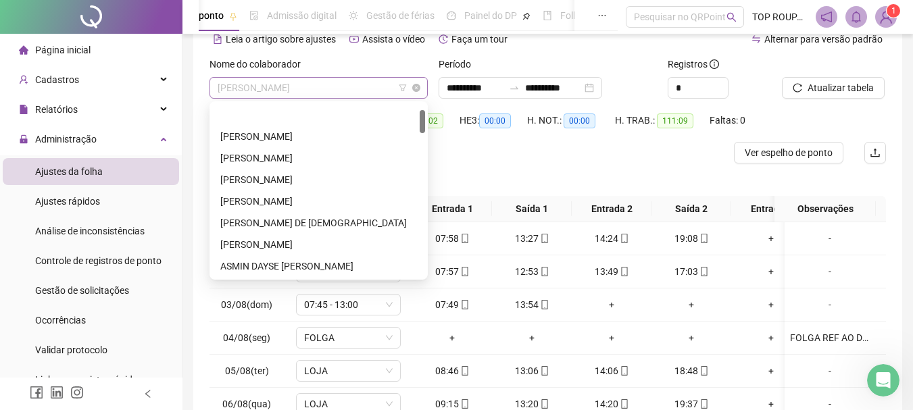
click at [306, 82] on span "[PERSON_NAME]" at bounding box center [319, 88] width 202 height 20
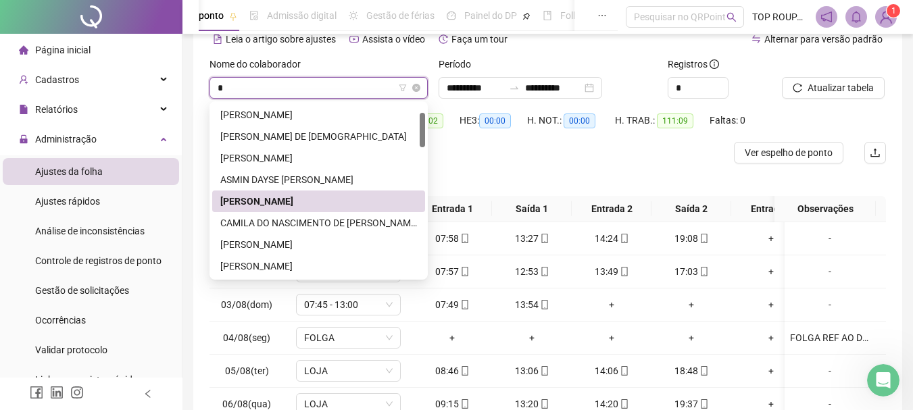
type input "**"
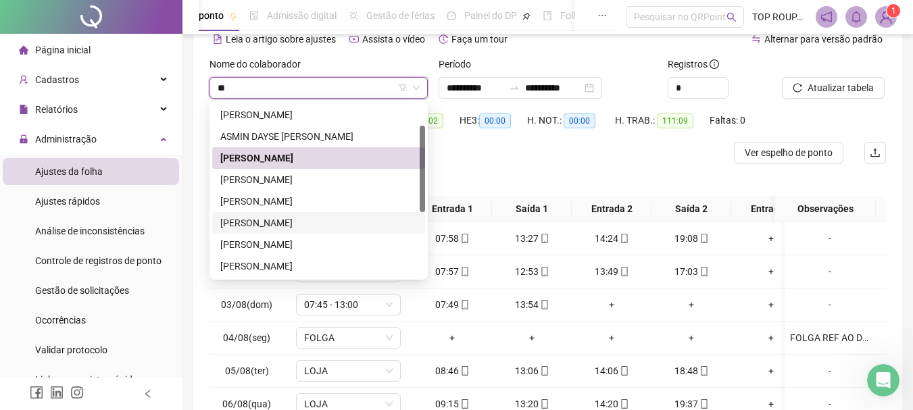
click at [314, 220] on div "[PERSON_NAME]" at bounding box center [318, 223] width 197 height 15
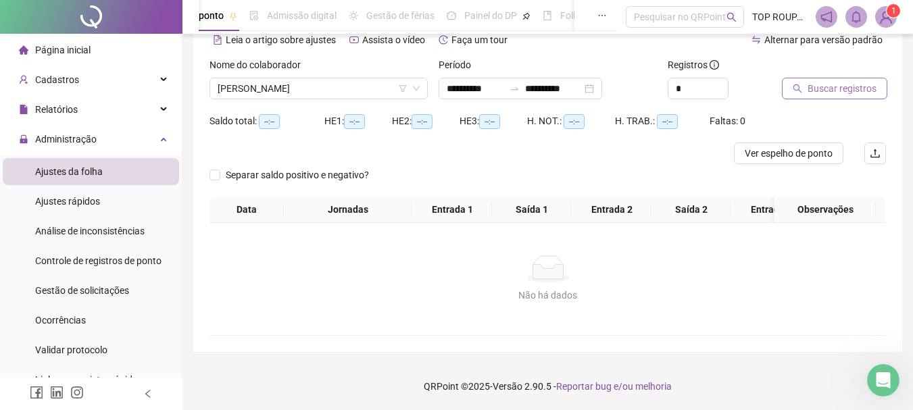
click at [855, 90] on span "Buscar registros" at bounding box center [842, 88] width 69 height 15
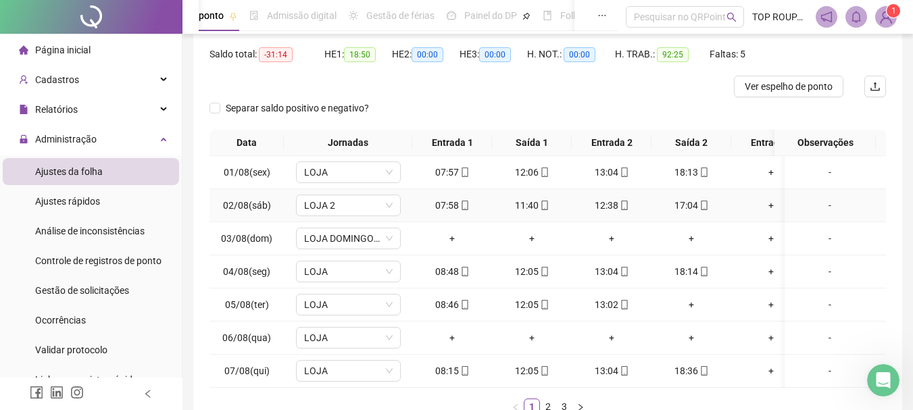
scroll to position [203, 0]
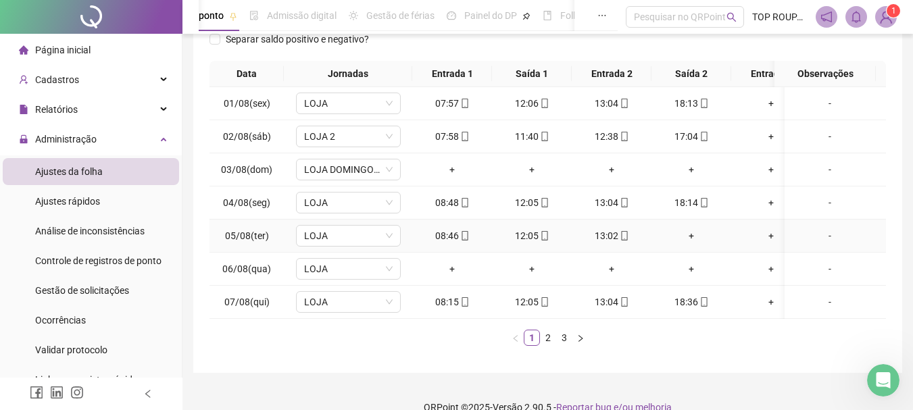
click at [771, 237] on div "+" at bounding box center [771, 236] width 69 height 15
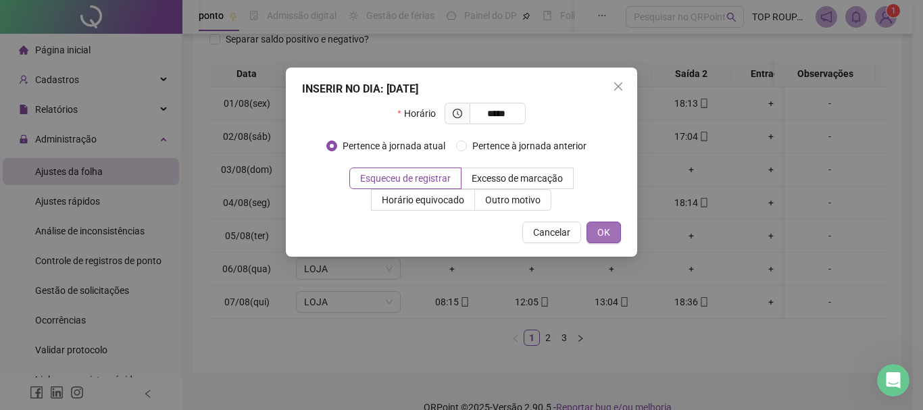
type input "*****"
click at [609, 227] on button "OK" at bounding box center [604, 233] width 34 height 22
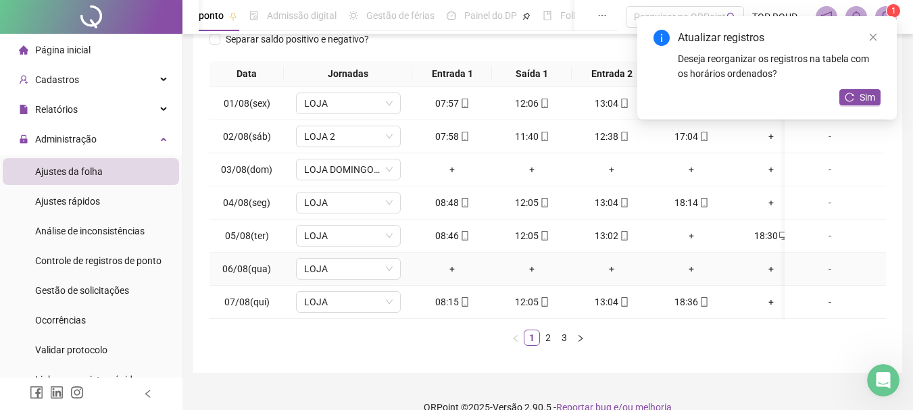
click at [368, 255] on td "LOJA" at bounding box center [348, 269] width 128 height 33
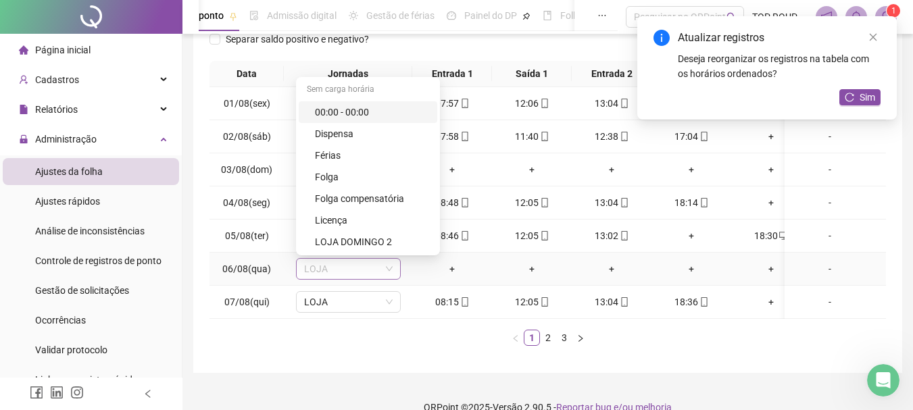
click at [371, 272] on span "LOJA" at bounding box center [348, 269] width 89 height 20
click at [398, 177] on div "Folga" at bounding box center [372, 177] width 114 height 15
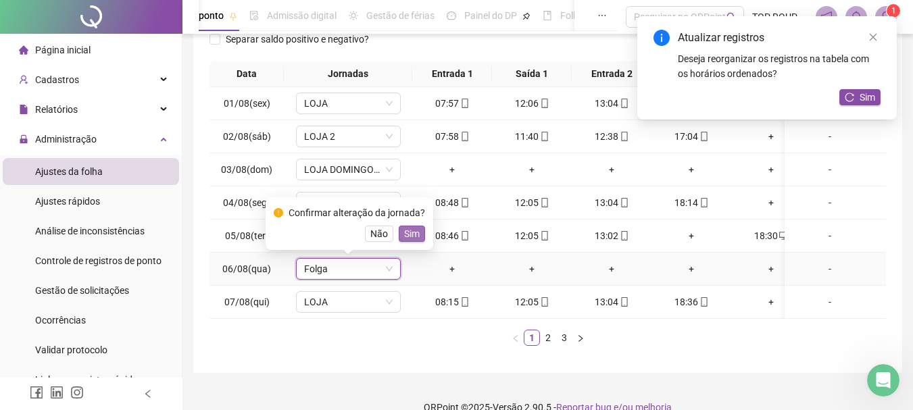
click at [407, 237] on span "Sim" at bounding box center [412, 233] width 16 height 15
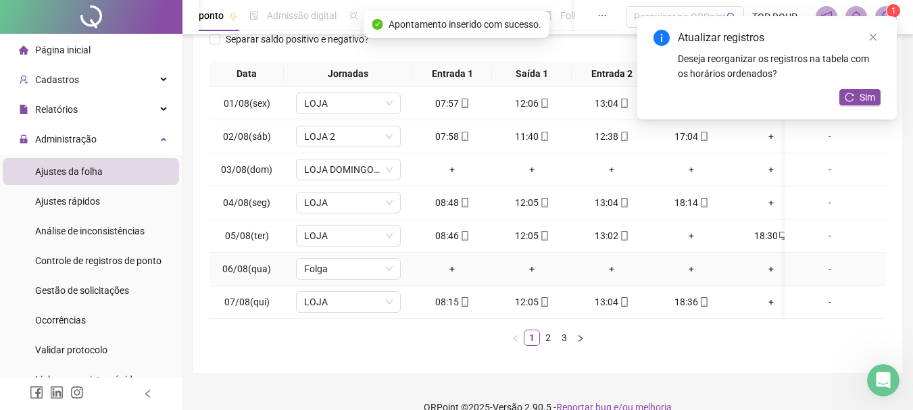
click at [785, 264] on td "-" at bounding box center [835, 269] width 101 height 33
click at [804, 271] on div "-" at bounding box center [830, 269] width 80 height 15
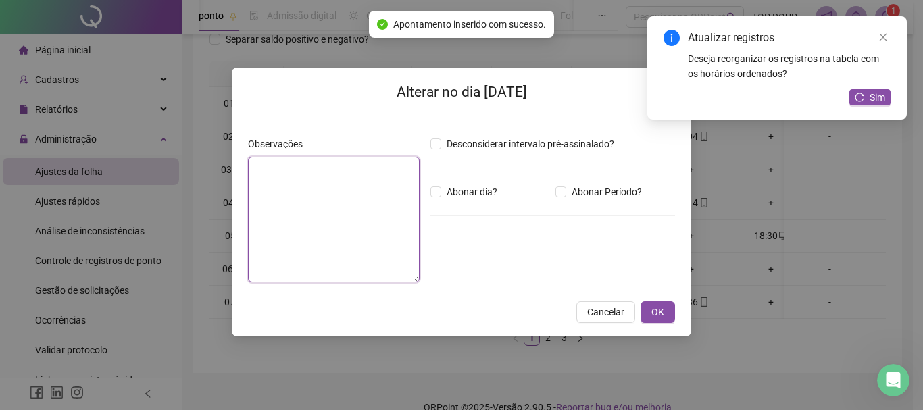
click at [300, 274] on textarea at bounding box center [334, 220] width 172 height 126
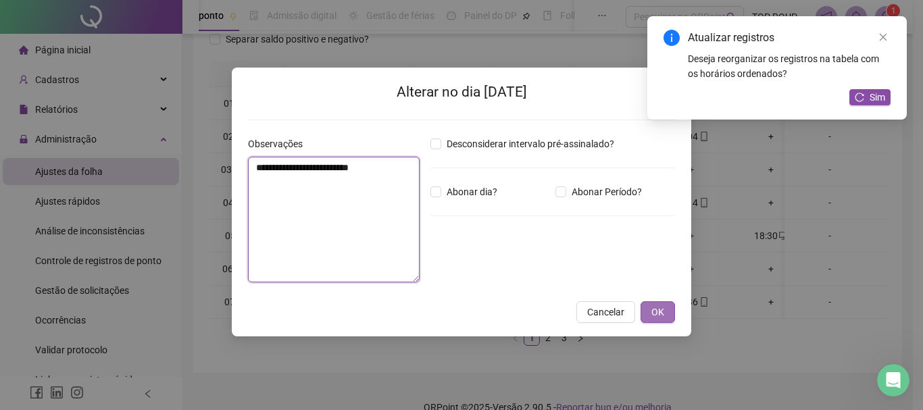
type textarea "**********"
click at [656, 316] on span "OK" at bounding box center [658, 312] width 13 height 15
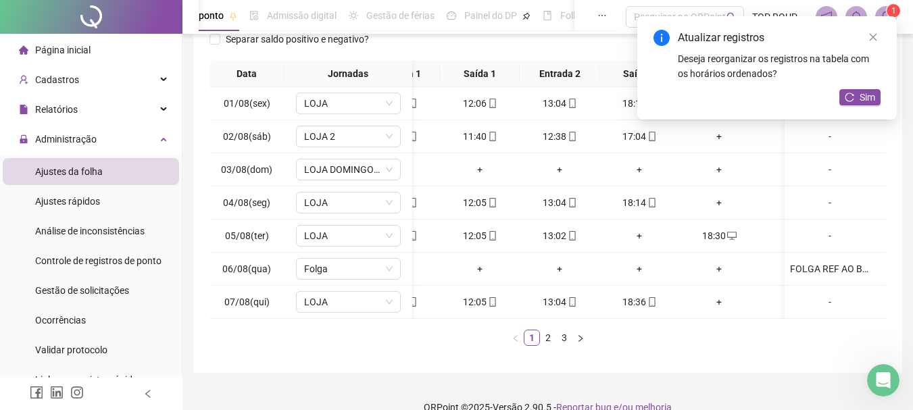
scroll to position [0, 0]
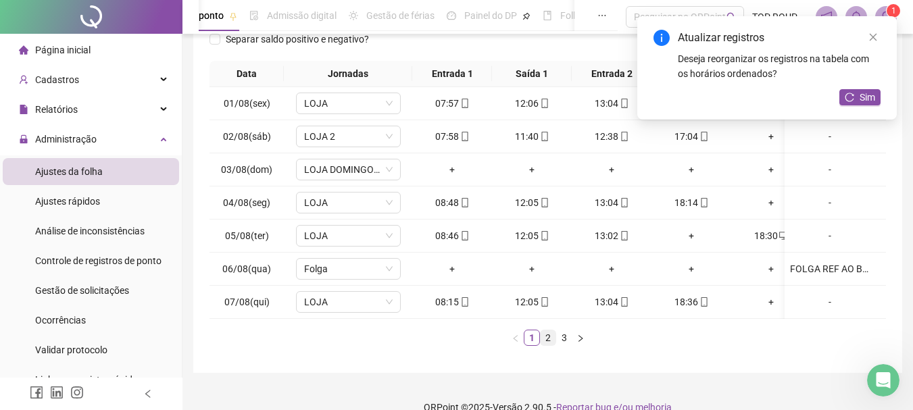
click at [550, 345] on link "2" at bounding box center [548, 338] width 15 height 15
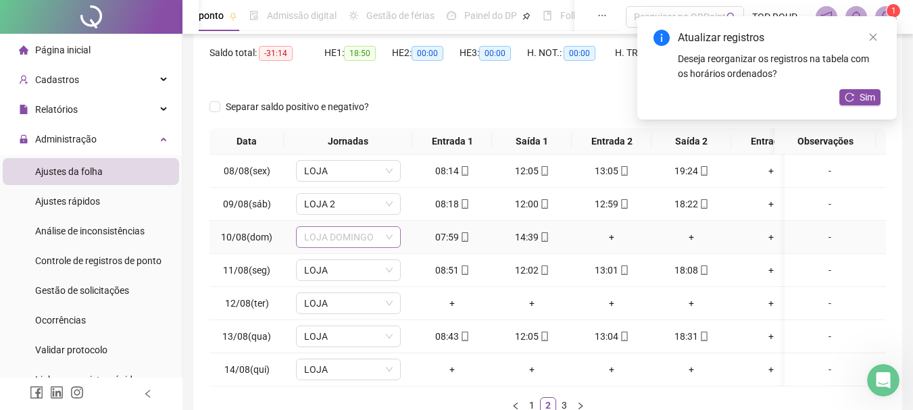
click at [373, 241] on span "LOJA DOMINGO" at bounding box center [348, 237] width 89 height 20
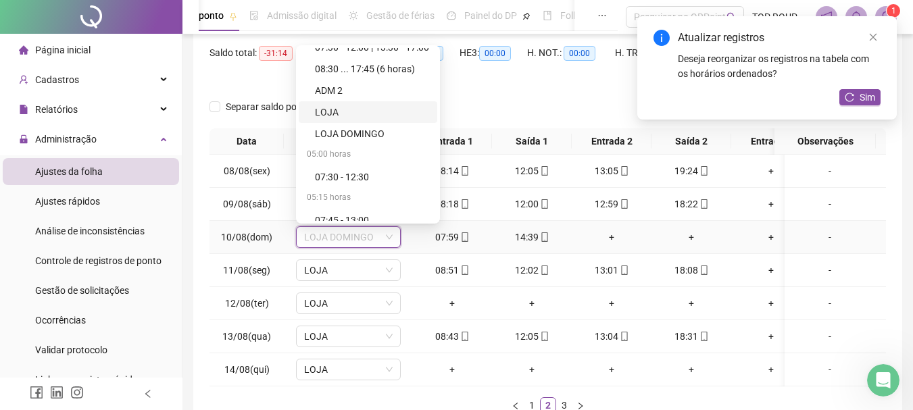
scroll to position [338, 0]
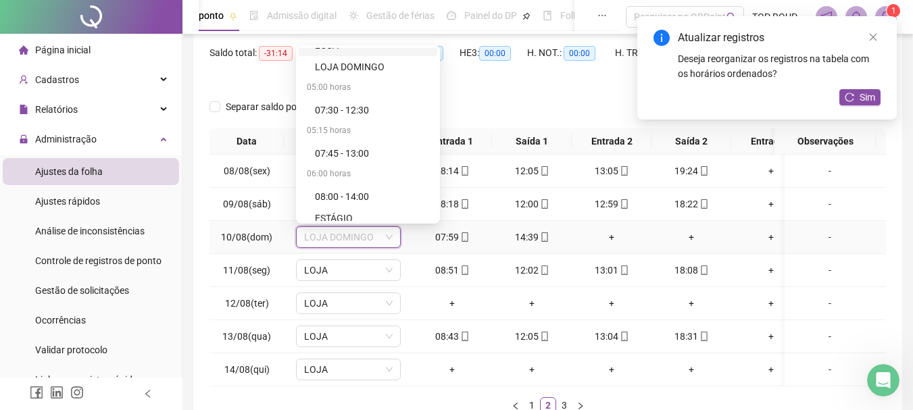
click at [373, 162] on div "07:45 - 13:00" at bounding box center [368, 154] width 139 height 22
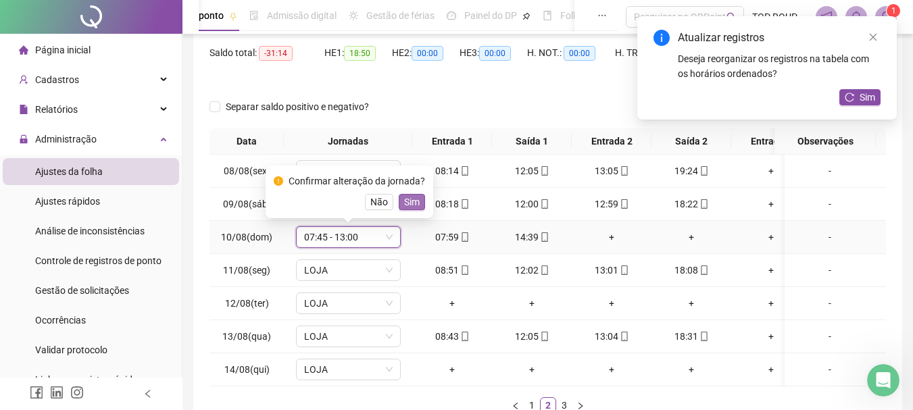
click at [406, 198] on span "Sim" at bounding box center [412, 202] width 16 height 15
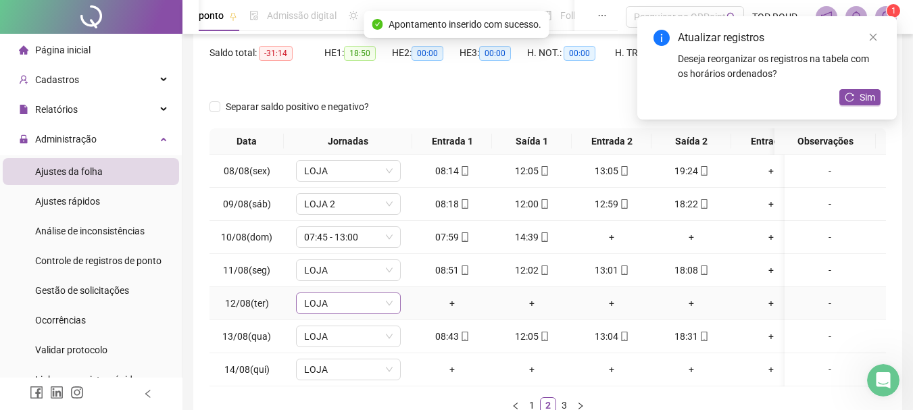
click at [367, 310] on span "LOJA" at bounding box center [348, 303] width 89 height 20
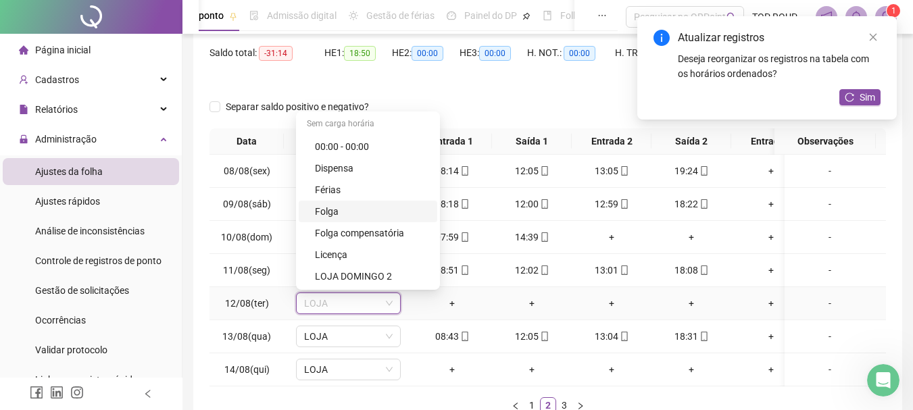
click at [350, 205] on div "Folga" at bounding box center [372, 211] width 114 height 15
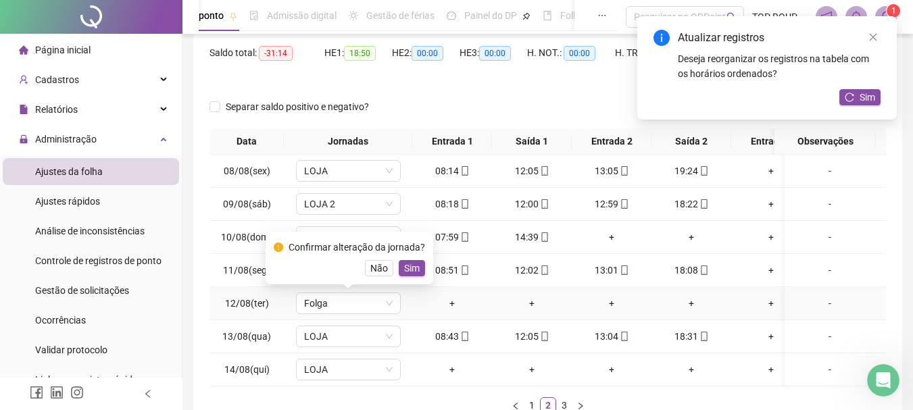
click at [410, 264] on span "Sim" at bounding box center [412, 268] width 16 height 15
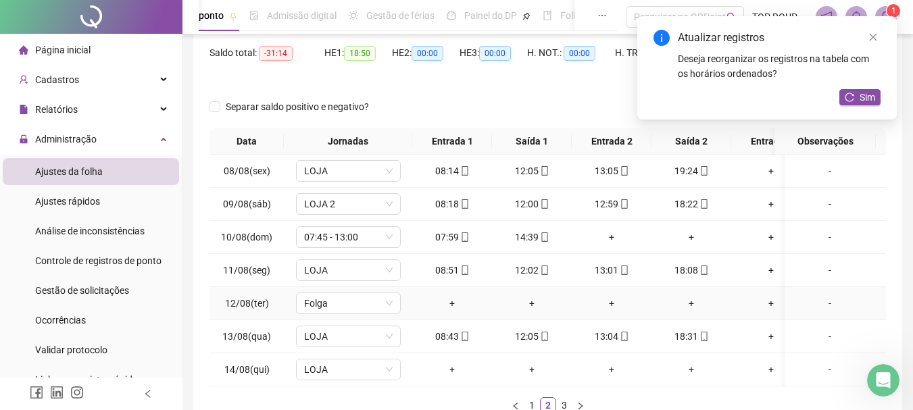
click at [814, 306] on div "-" at bounding box center [830, 303] width 80 height 15
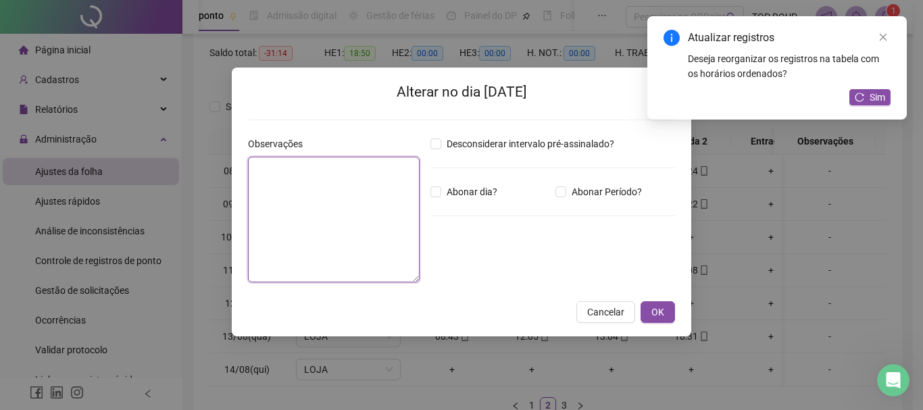
click at [276, 222] on textarea at bounding box center [334, 220] width 172 height 126
type textarea "**********"
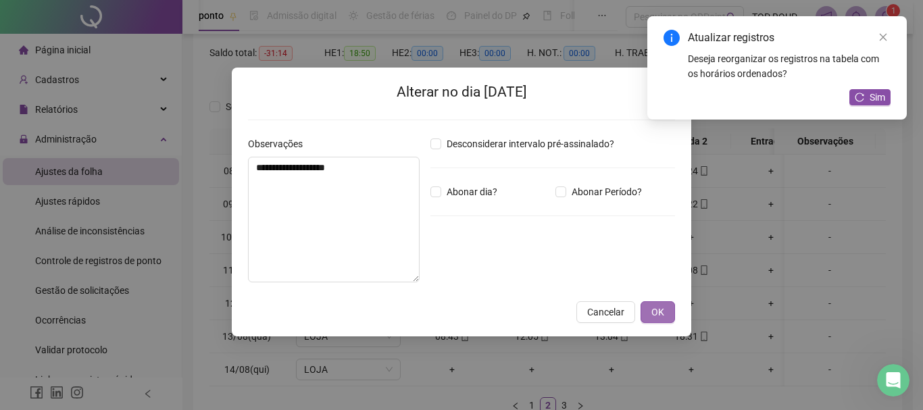
click at [656, 314] on span "OK" at bounding box center [658, 312] width 13 height 15
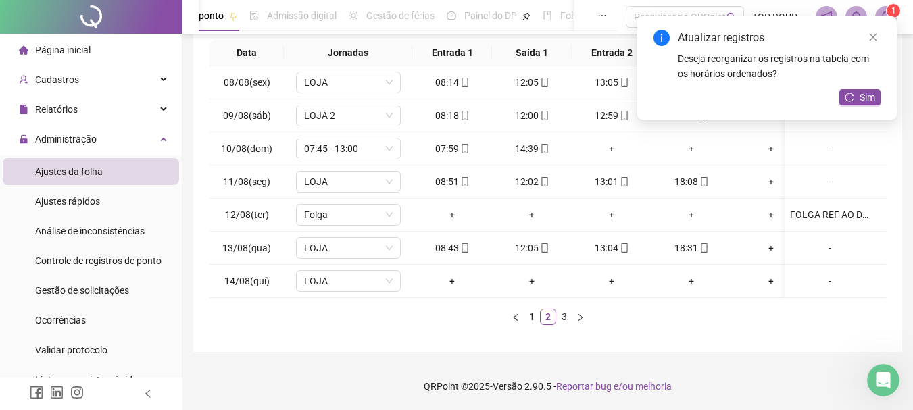
scroll to position [234, 0]
click at [339, 275] on span "LOJA" at bounding box center [348, 281] width 89 height 20
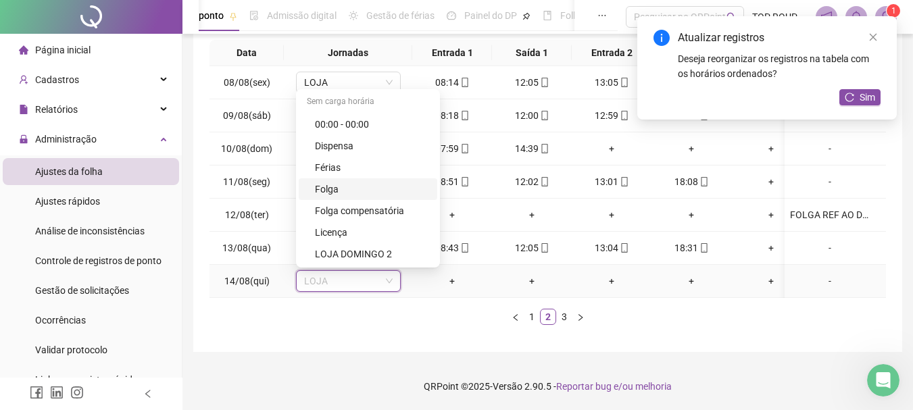
click at [354, 182] on div "Folga" at bounding box center [372, 189] width 114 height 15
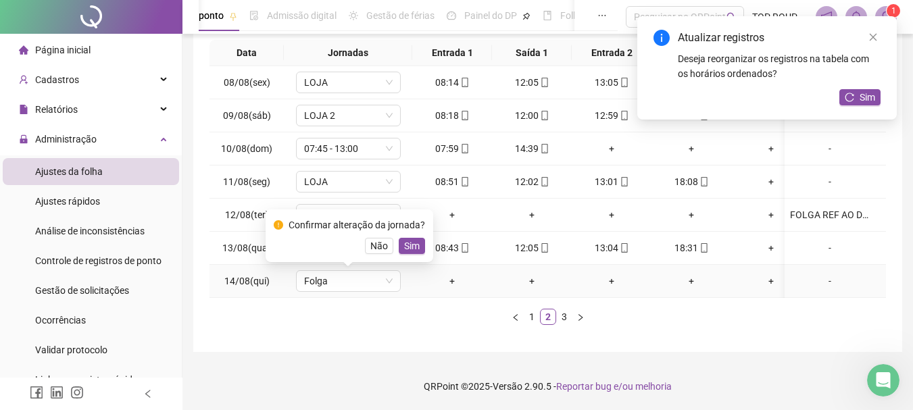
drag, startPoint x: 408, startPoint y: 233, endPoint x: 640, endPoint y: 277, distance: 236.0
click at [409, 239] on span "Sim" at bounding box center [412, 246] width 16 height 15
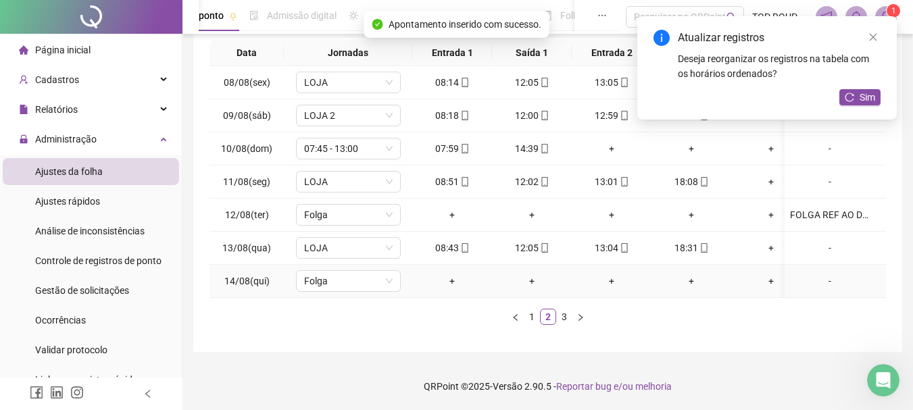
click at [813, 274] on div "-" at bounding box center [830, 281] width 80 height 15
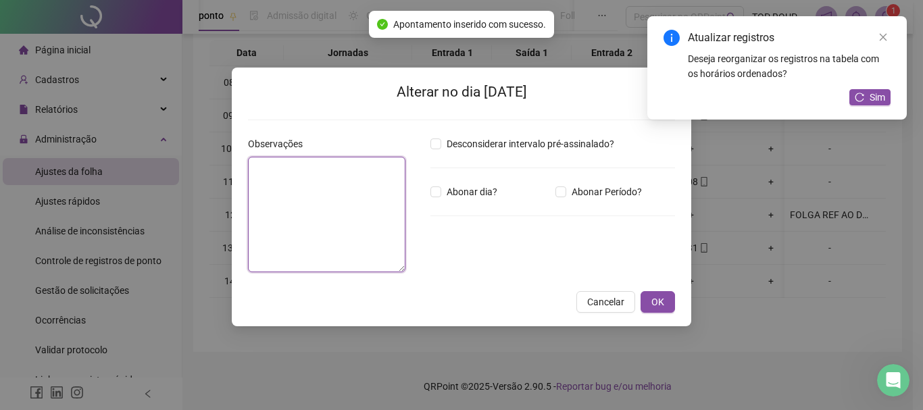
click at [338, 172] on textarea at bounding box center [327, 215] width 158 height 116
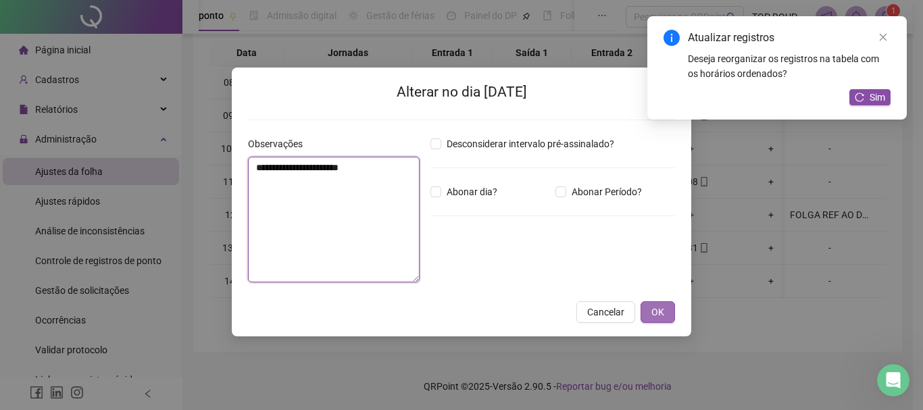
type textarea "**********"
click at [656, 305] on button "OK" at bounding box center [658, 313] width 34 height 22
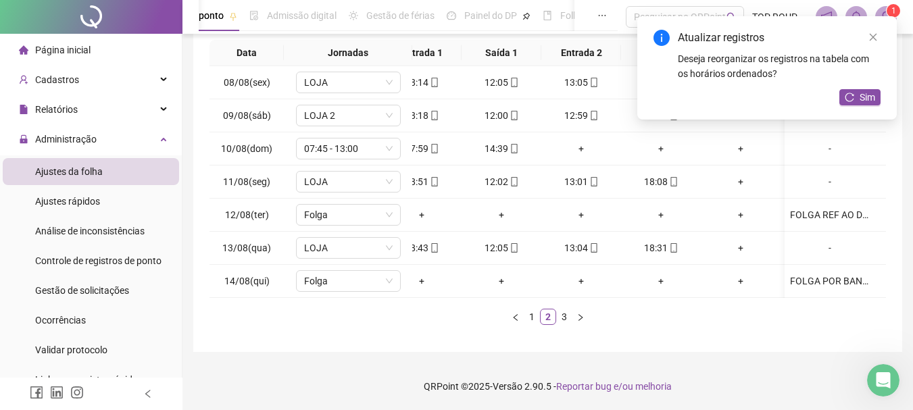
scroll to position [0, 0]
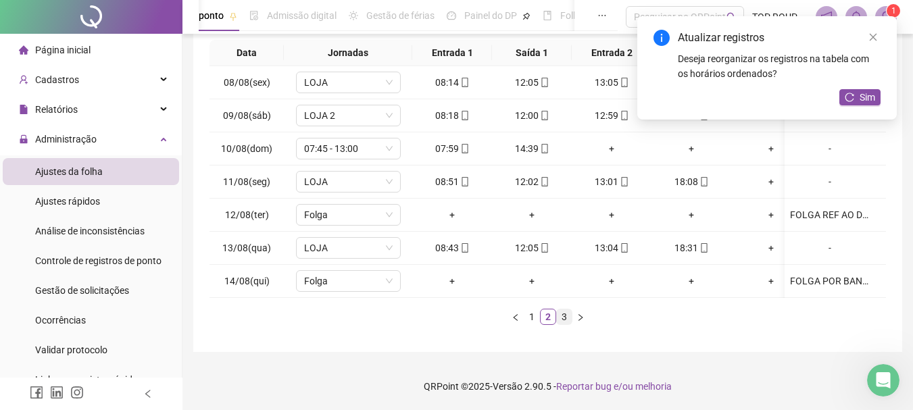
click at [562, 320] on link "3" at bounding box center [564, 317] width 15 height 15
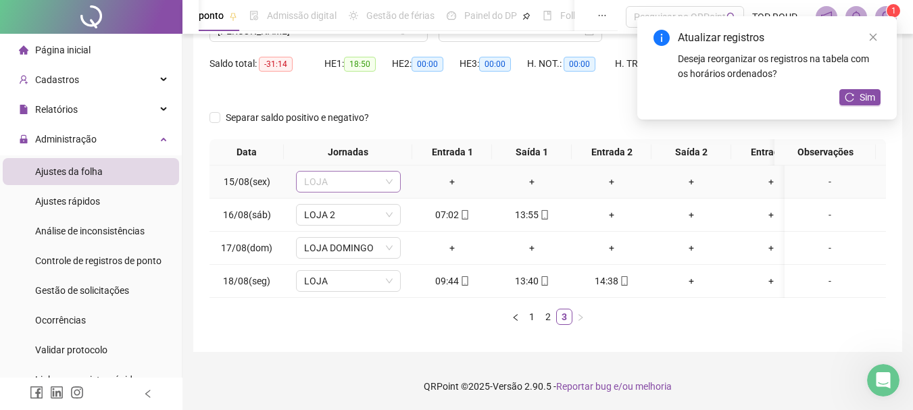
click at [319, 172] on span "LOJA" at bounding box center [348, 182] width 89 height 20
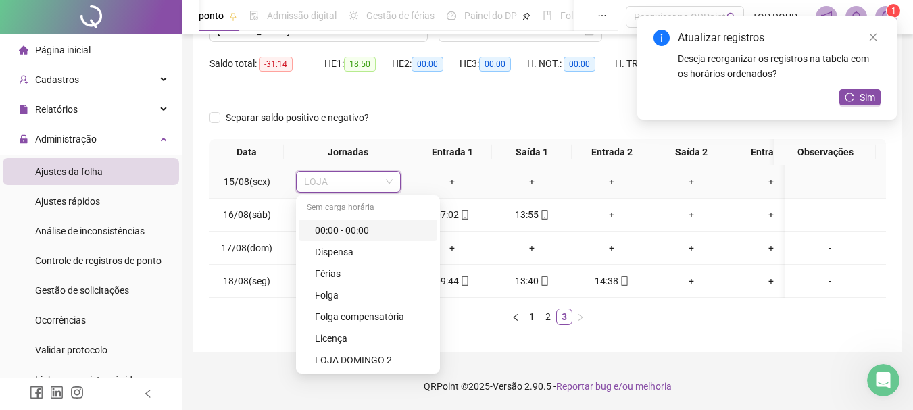
click at [364, 223] on div "00:00 - 00:00" at bounding box center [372, 230] width 114 height 15
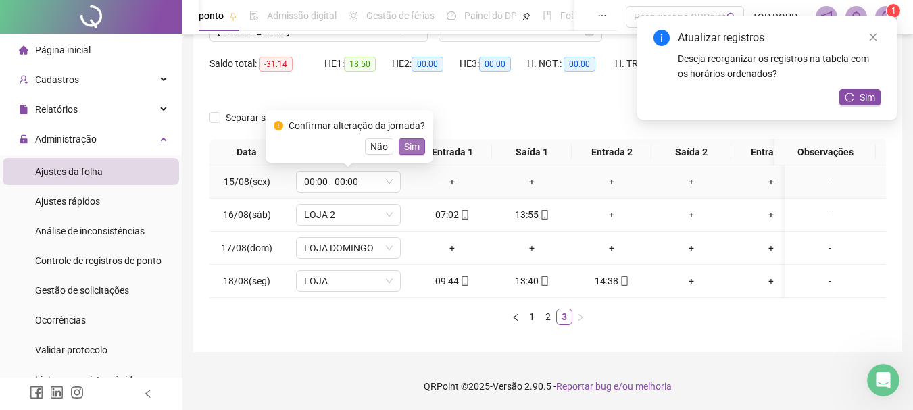
click at [409, 139] on span "Sim" at bounding box center [412, 146] width 16 height 15
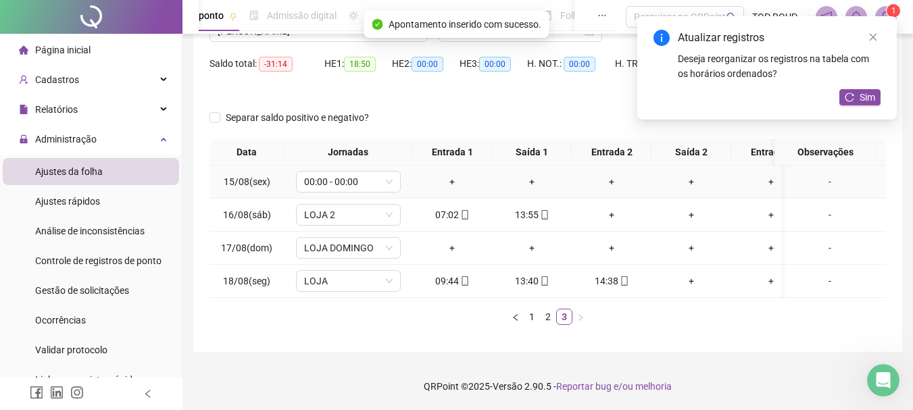
click at [817, 174] on div "-" at bounding box center [830, 181] width 80 height 15
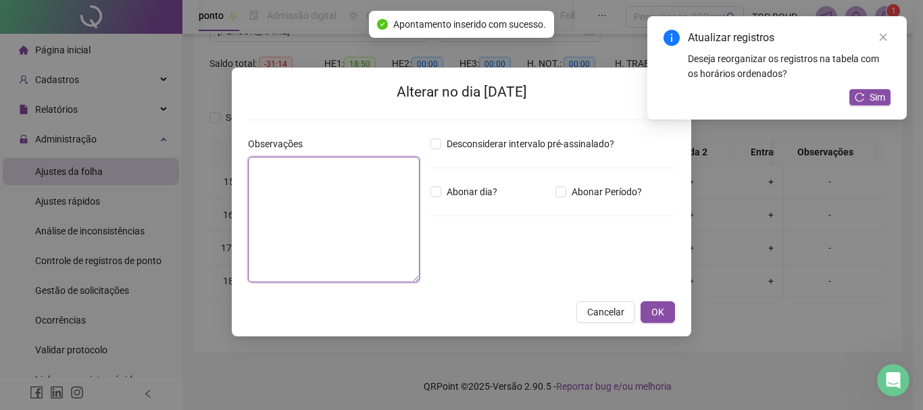
click at [335, 204] on textarea at bounding box center [334, 220] width 172 height 126
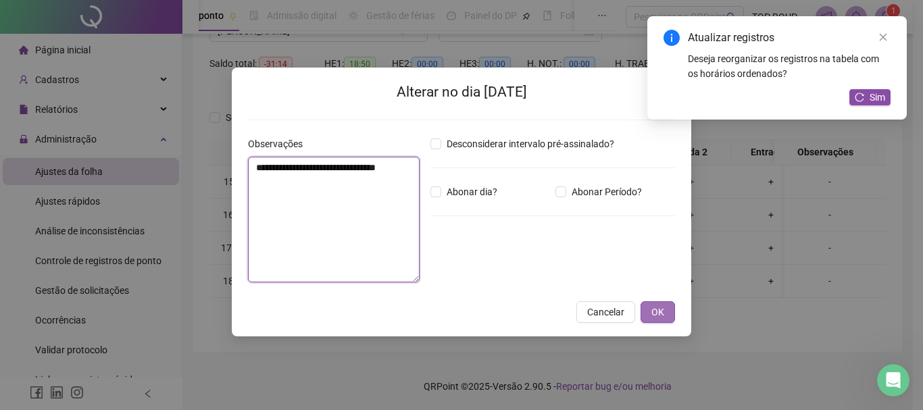
type textarea "**********"
click at [654, 314] on span "OK" at bounding box center [658, 312] width 13 height 15
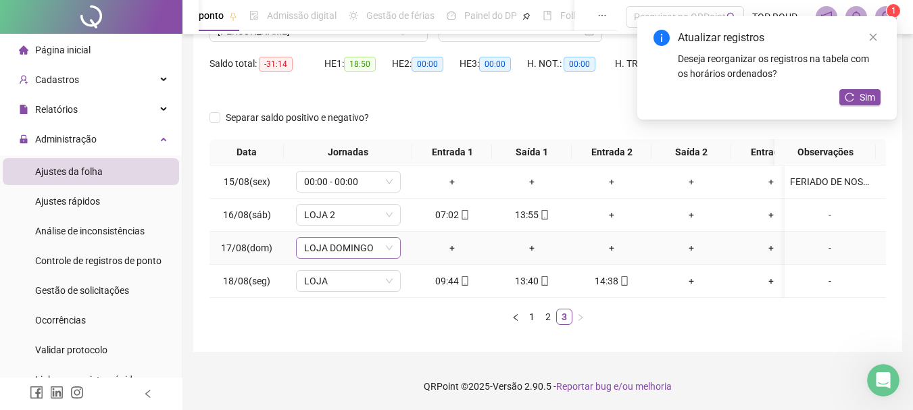
click at [389, 244] on icon "down" at bounding box center [389, 248] width 8 height 8
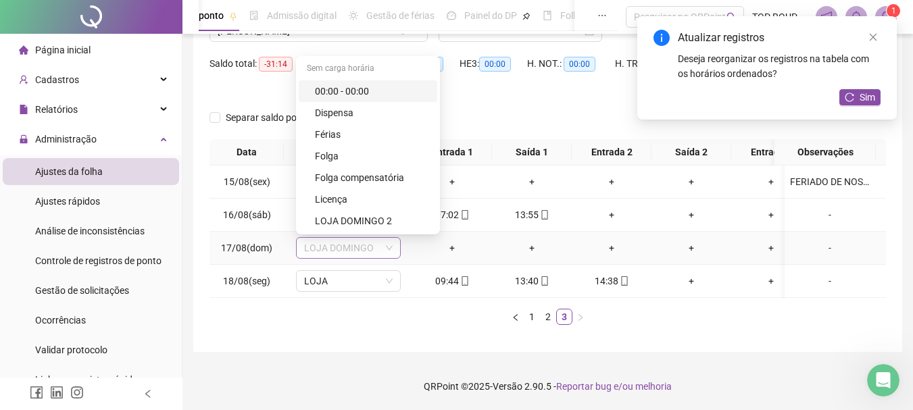
click at [354, 238] on span "LOJA DOMINGO" at bounding box center [348, 248] width 89 height 20
click at [365, 216] on div "LOJA DOMINGO 2" at bounding box center [372, 221] width 114 height 15
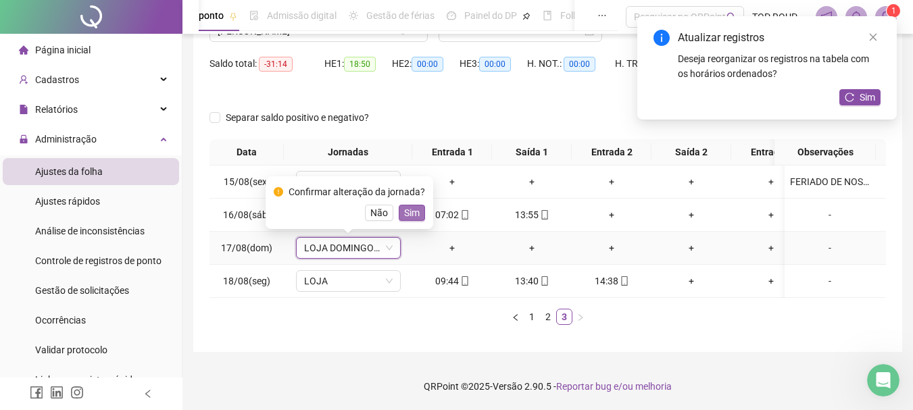
click at [406, 206] on span "Sim" at bounding box center [412, 213] width 16 height 15
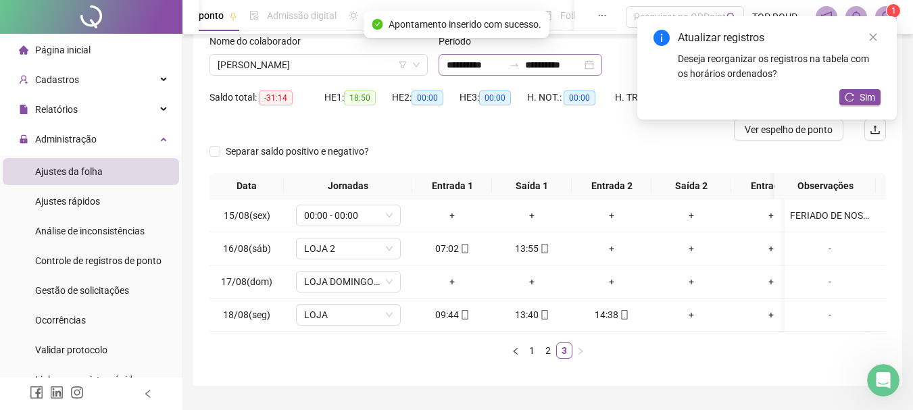
scroll to position [0, 0]
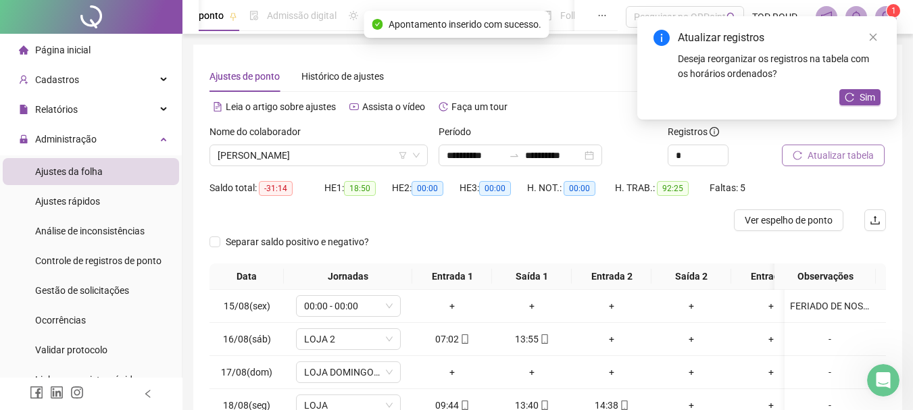
click at [858, 151] on span "Atualizar tabela" at bounding box center [841, 155] width 66 height 15
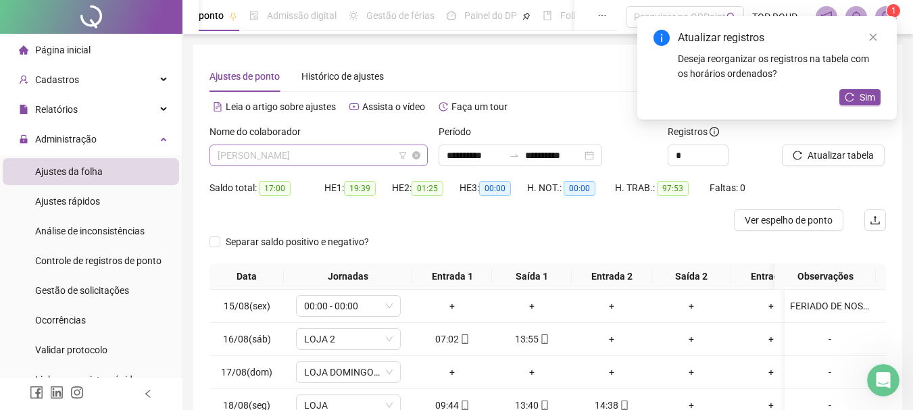
click at [259, 149] on span "[PERSON_NAME]" at bounding box center [319, 155] width 202 height 20
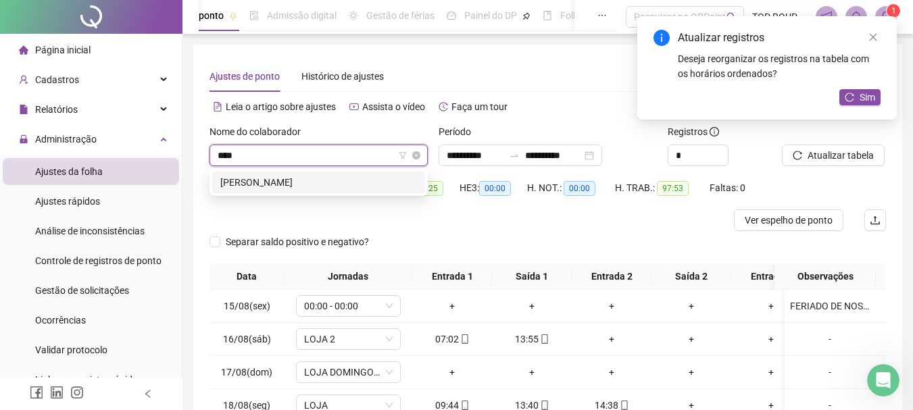
type input "*****"
click at [321, 179] on div "[PERSON_NAME]" at bounding box center [318, 182] width 197 height 15
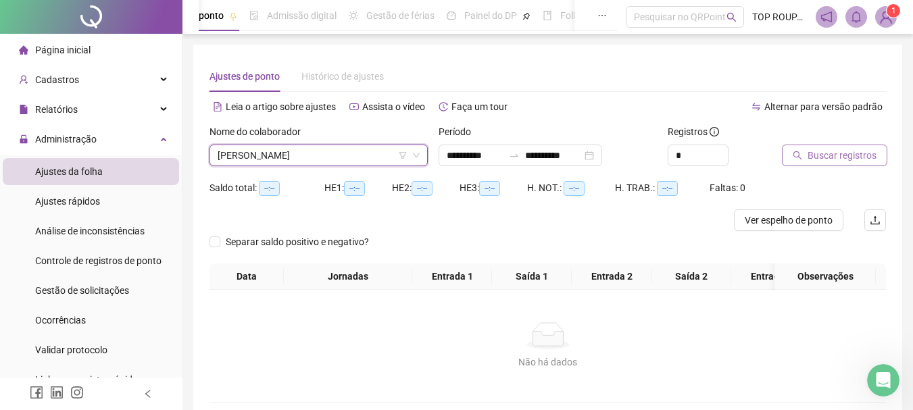
click at [846, 157] on span "Buscar registros" at bounding box center [842, 155] width 69 height 15
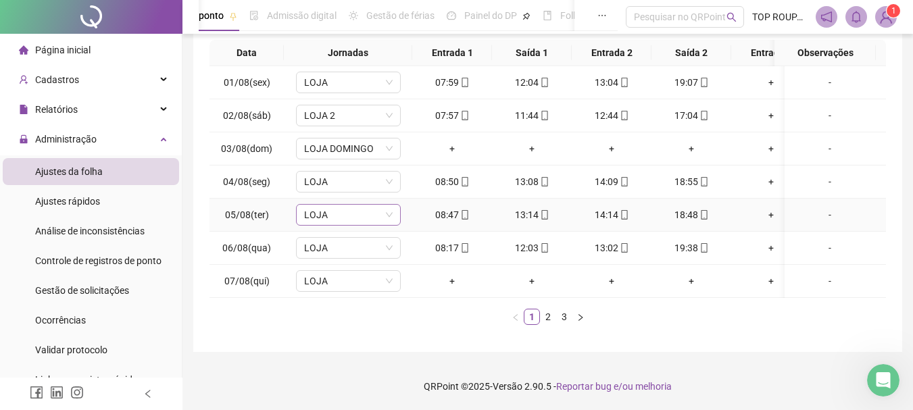
scroll to position [177, 0]
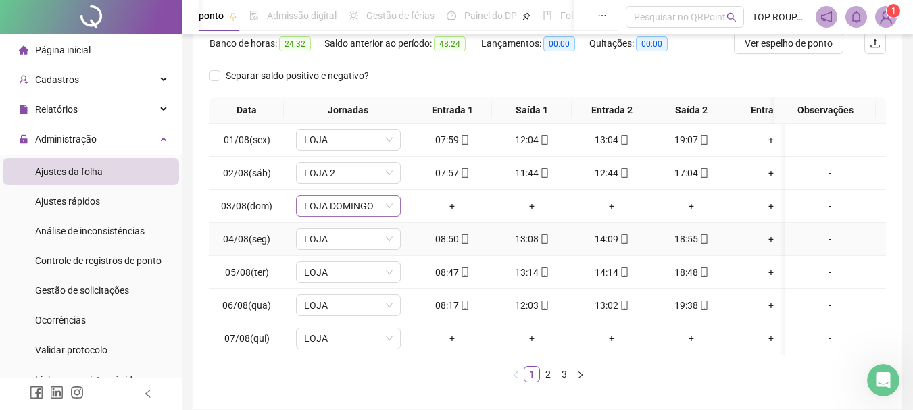
click at [358, 214] on span "LOJA DOMINGO" at bounding box center [348, 206] width 89 height 20
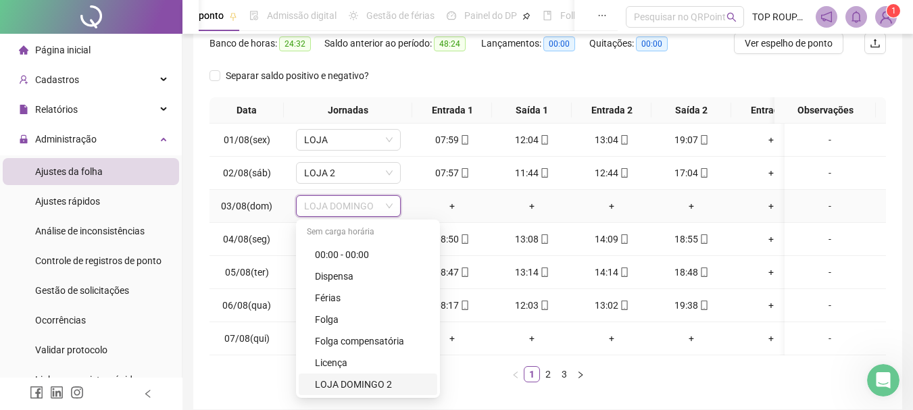
click at [358, 383] on div "LOJA DOMINGO 2" at bounding box center [372, 384] width 114 height 15
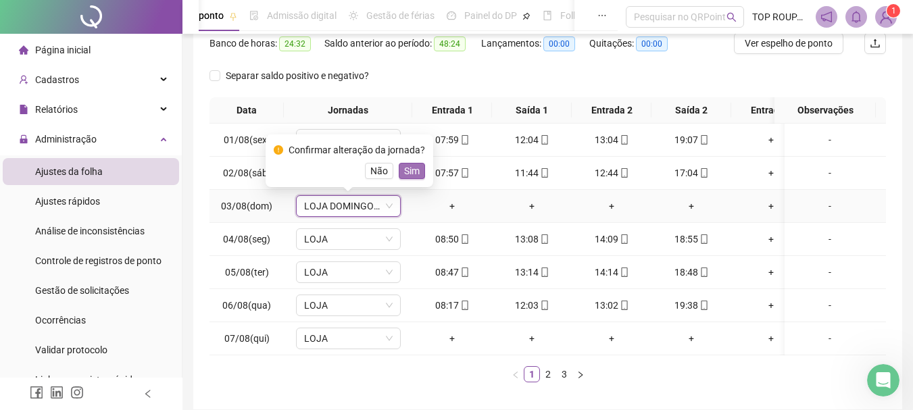
click at [399, 171] on button "Sim" at bounding box center [412, 171] width 26 height 16
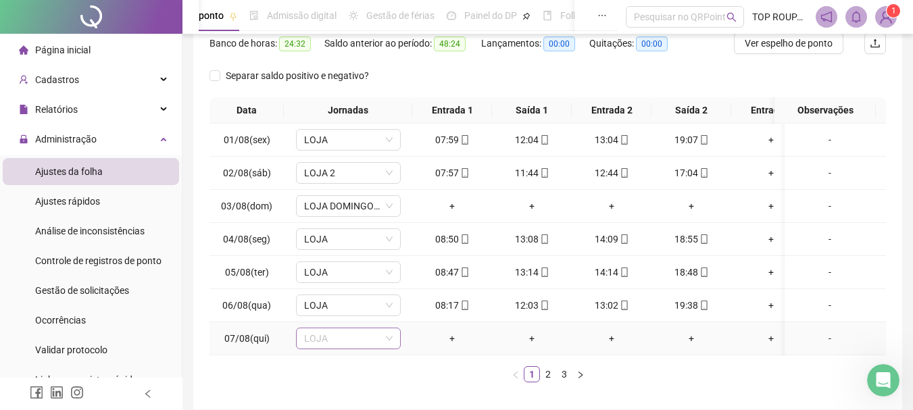
click at [374, 346] on span "LOJA" at bounding box center [348, 339] width 89 height 20
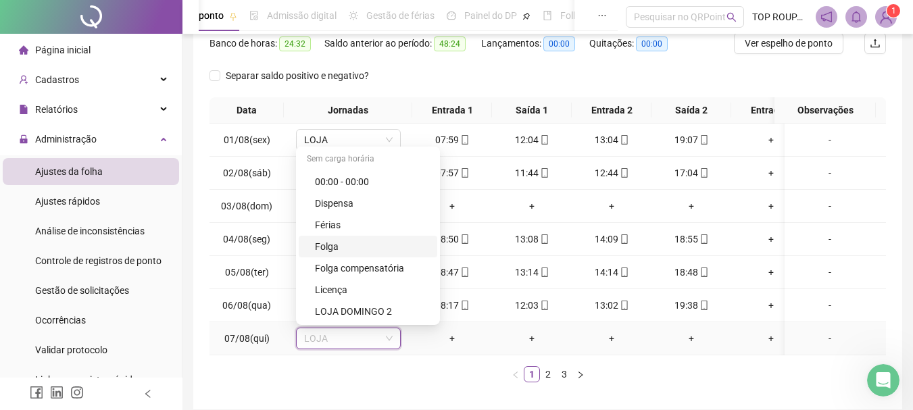
click at [383, 237] on div "Folga" at bounding box center [368, 247] width 139 height 22
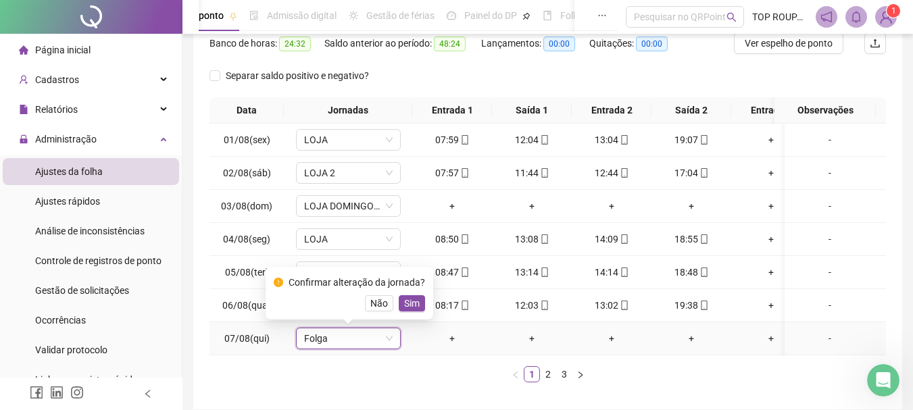
click at [410, 299] on span "Sim" at bounding box center [412, 303] width 16 height 15
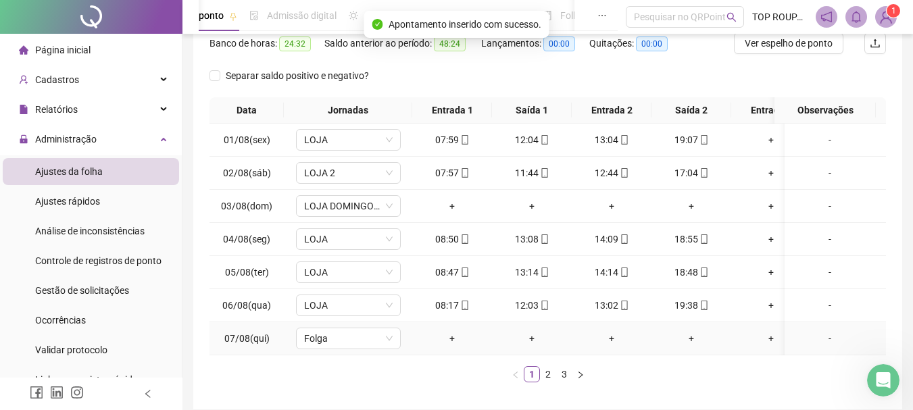
click at [813, 339] on div "-" at bounding box center [830, 338] width 80 height 15
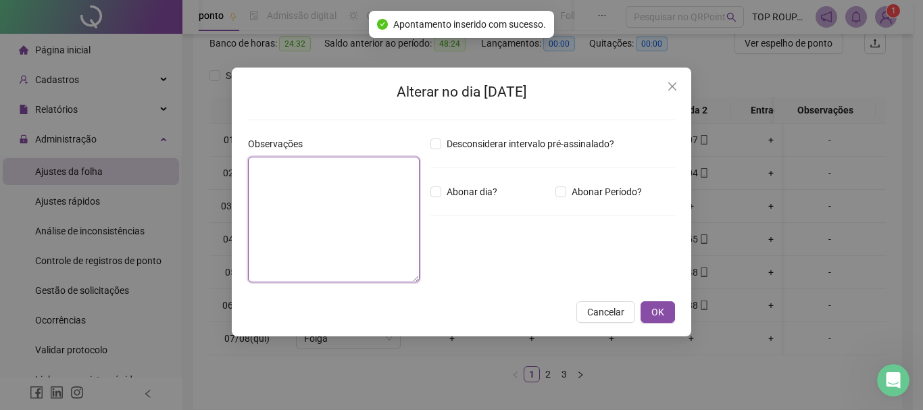
click at [268, 216] on textarea at bounding box center [334, 220] width 172 height 126
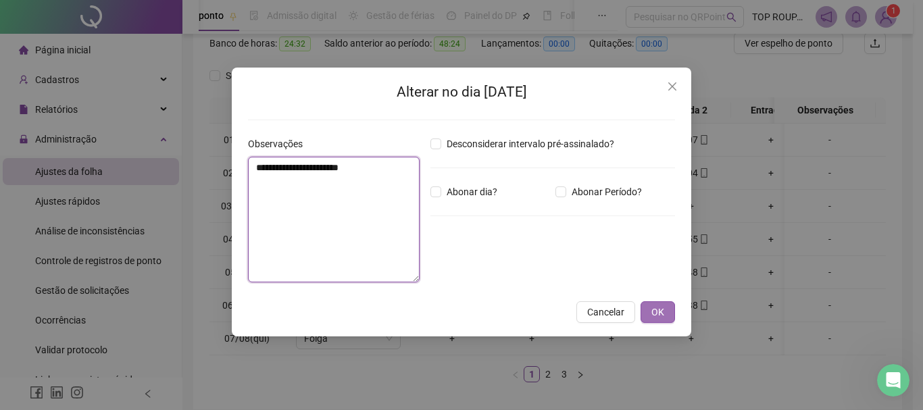
type textarea "**********"
click at [656, 322] on button "OK" at bounding box center [658, 313] width 34 height 22
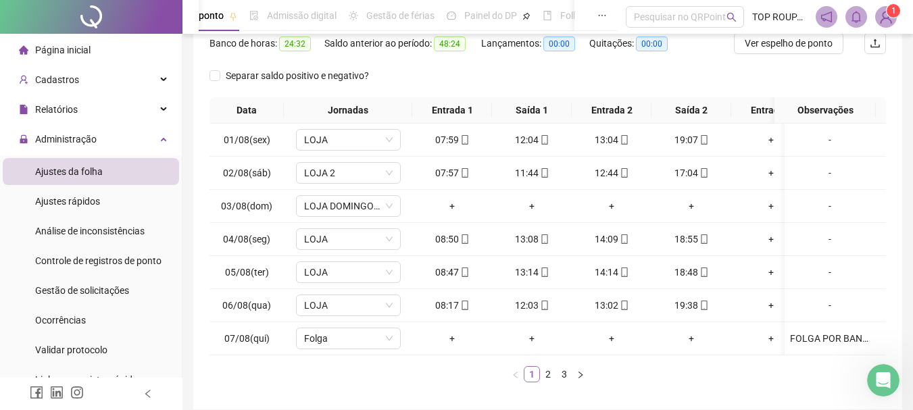
click at [533, 382] on link "1" at bounding box center [532, 374] width 15 height 15
click at [548, 382] on link "2" at bounding box center [548, 374] width 15 height 15
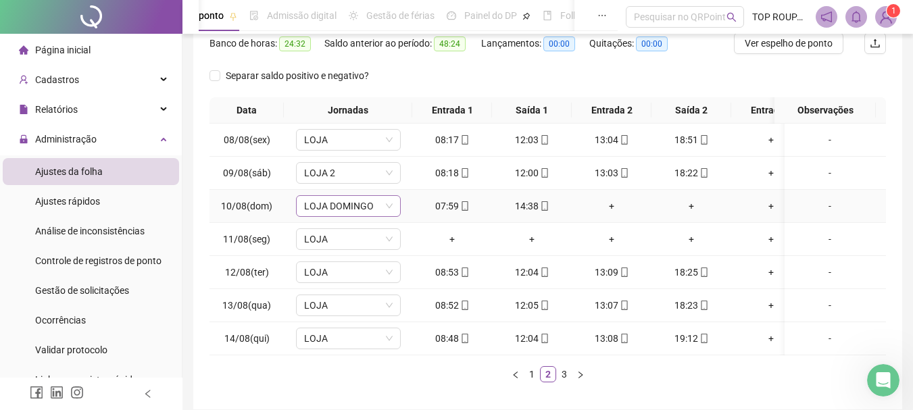
click at [360, 209] on span "LOJA DOMINGO" at bounding box center [348, 206] width 89 height 20
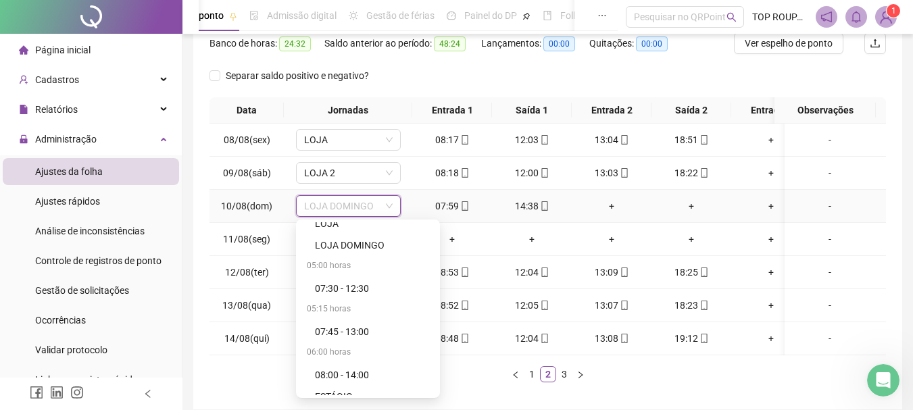
scroll to position [338, 0]
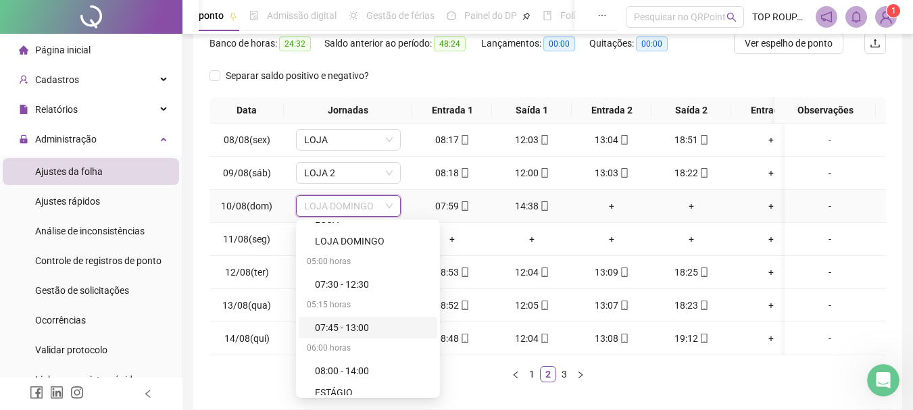
click at [356, 325] on div "07:45 - 13:00" at bounding box center [372, 327] width 114 height 15
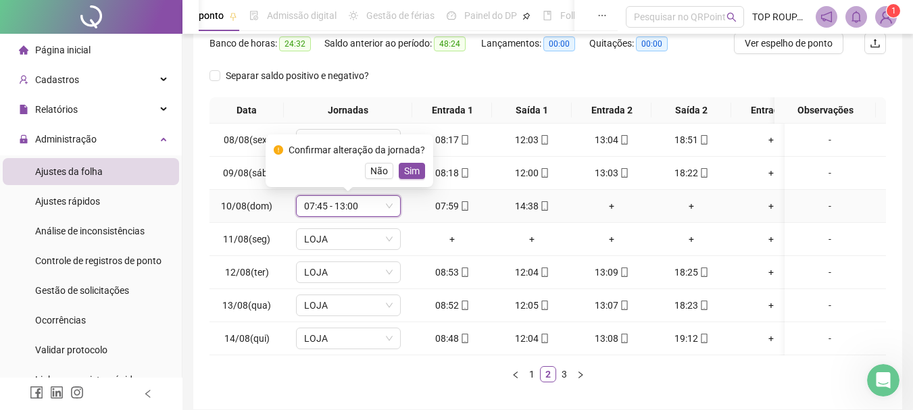
click at [402, 180] on div "Confirmar alteração da jornada? Não Sim" at bounding box center [350, 161] width 168 height 53
click at [410, 172] on span "Sim" at bounding box center [412, 171] width 16 height 15
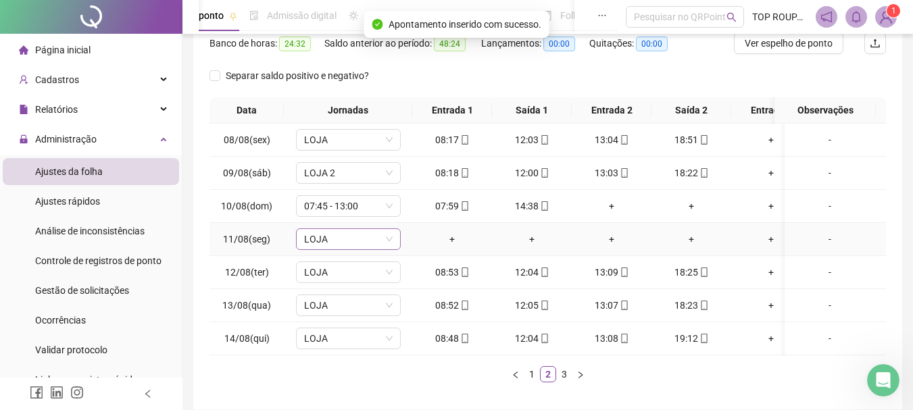
click at [342, 248] on span "LOJA" at bounding box center [348, 239] width 89 height 20
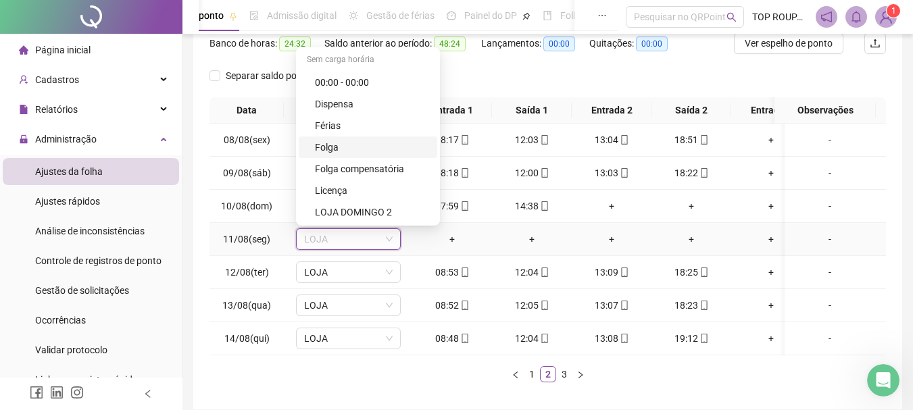
click at [343, 146] on div "Folga" at bounding box center [372, 147] width 114 height 15
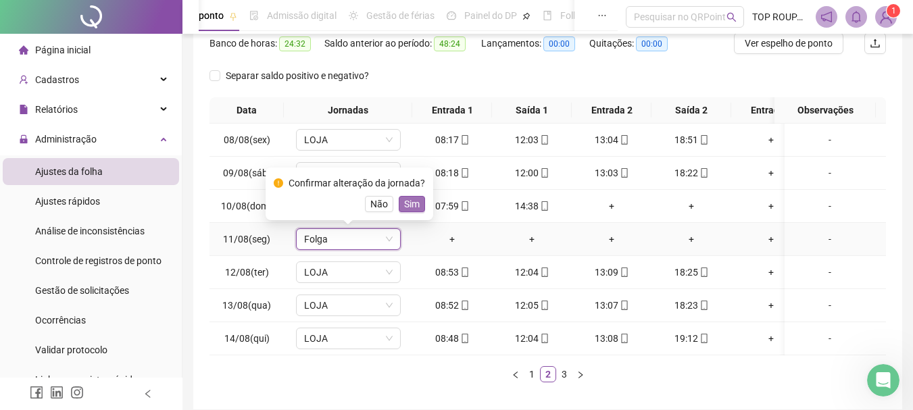
click at [419, 201] on button "Sim" at bounding box center [412, 204] width 26 height 16
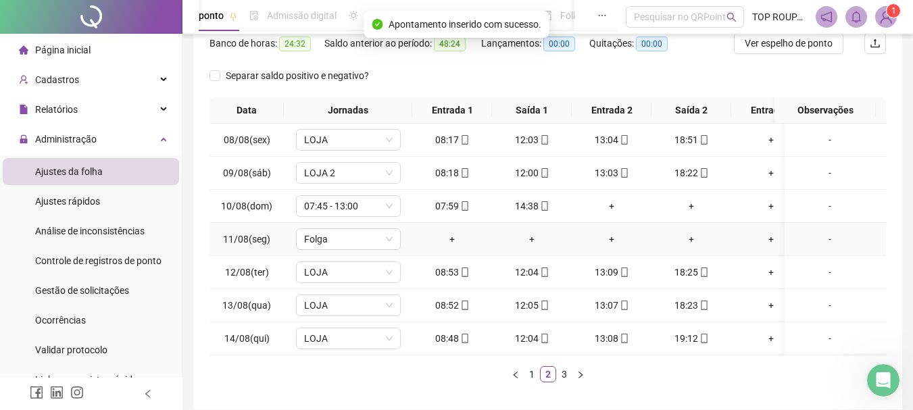
click at [816, 241] on div "-" at bounding box center [830, 239] width 80 height 15
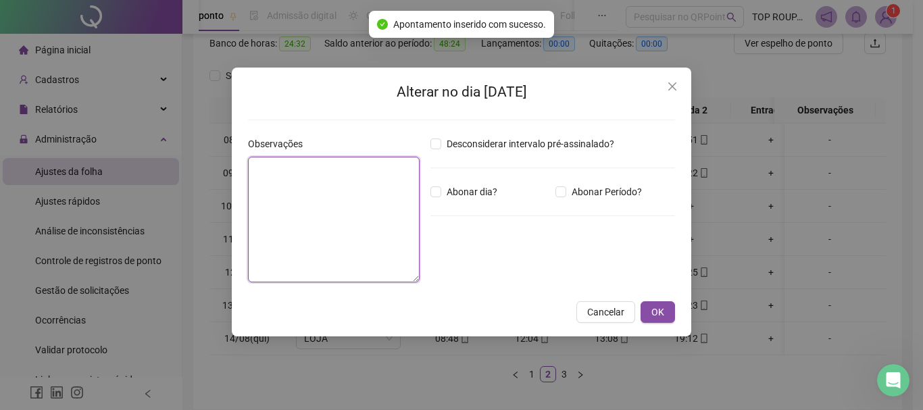
click at [314, 210] on textarea at bounding box center [334, 220] width 172 height 126
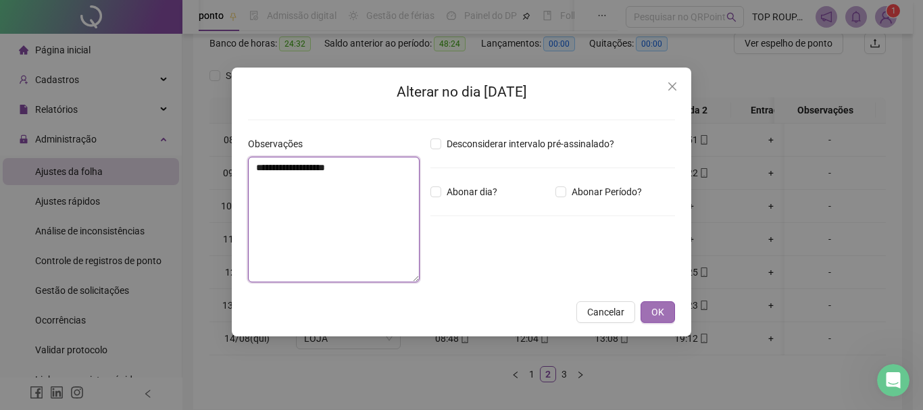
type textarea "**********"
click at [653, 314] on span "OK" at bounding box center [658, 312] width 13 height 15
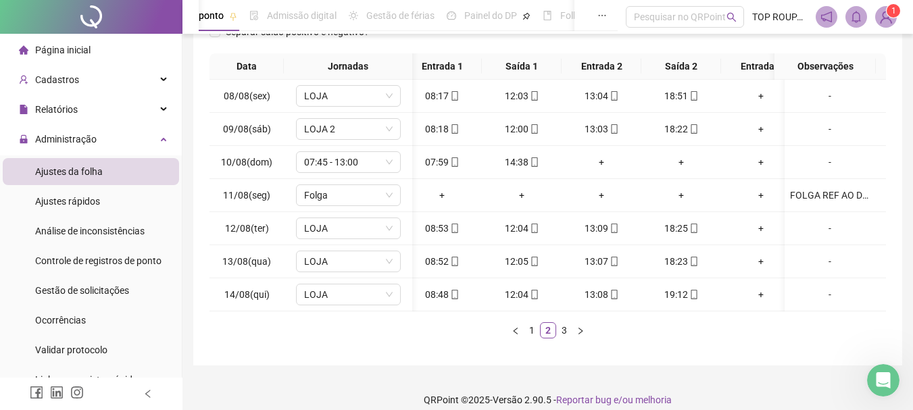
scroll to position [245, 0]
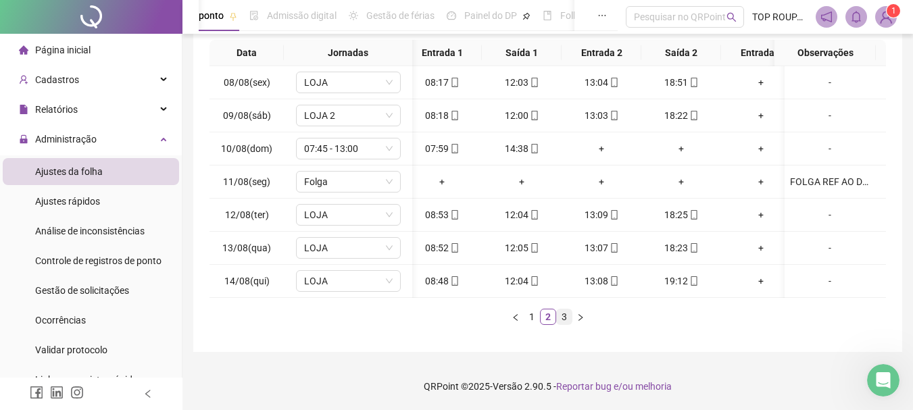
click at [564, 318] on link "3" at bounding box center [564, 317] width 15 height 15
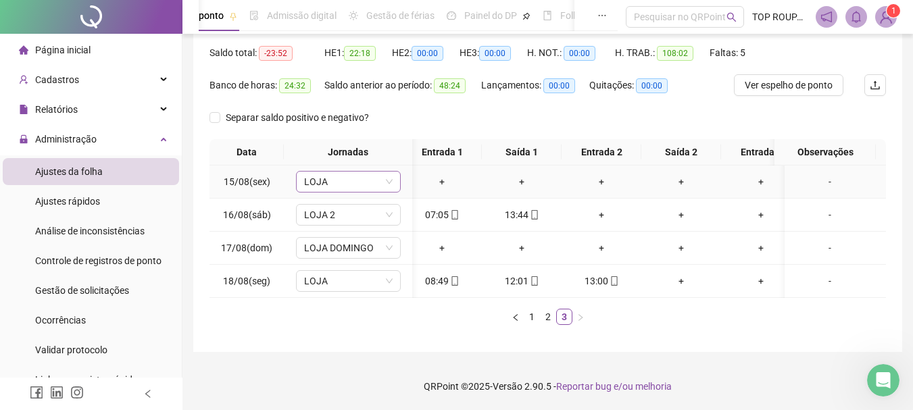
click at [345, 172] on span "LOJA" at bounding box center [348, 182] width 89 height 20
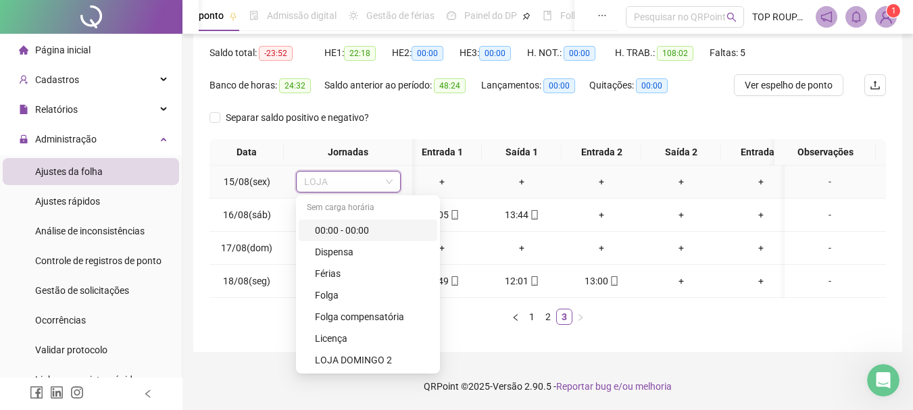
click at [362, 223] on div "00:00 - 00:00" at bounding box center [372, 230] width 114 height 15
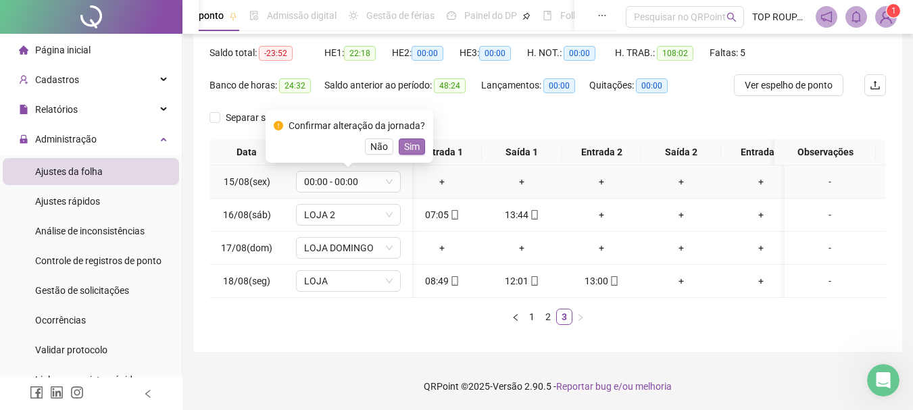
click at [407, 139] on span "Sim" at bounding box center [412, 146] width 16 height 15
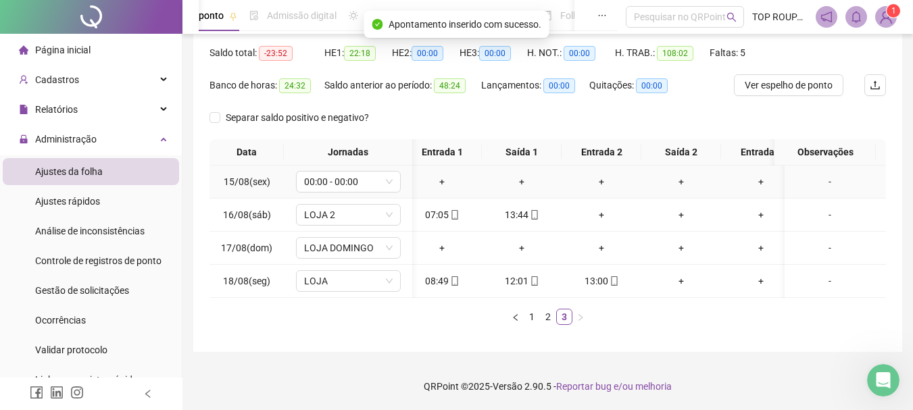
click at [827, 174] on div "-" at bounding box center [830, 181] width 80 height 15
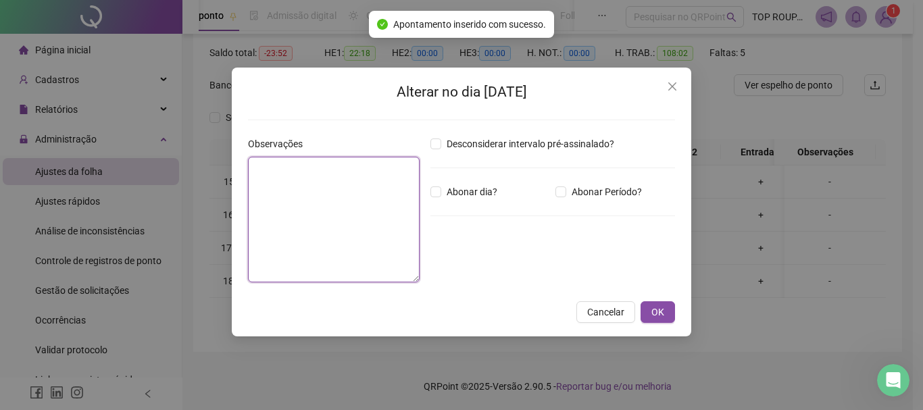
click at [350, 234] on textarea at bounding box center [334, 220] width 172 height 126
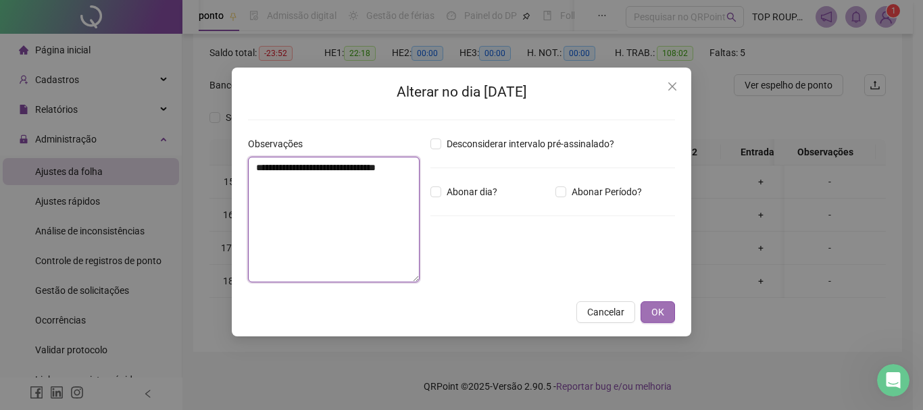
type textarea "**********"
click at [658, 314] on span "OK" at bounding box center [658, 312] width 13 height 15
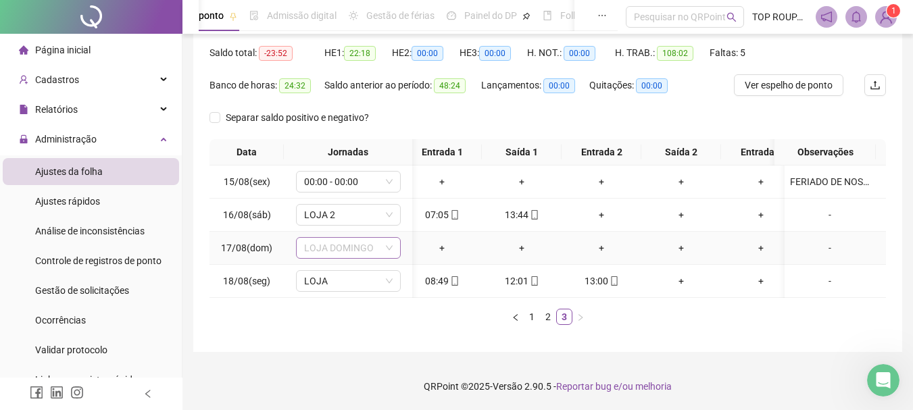
click at [358, 239] on span "LOJA DOMINGO" at bounding box center [348, 248] width 89 height 20
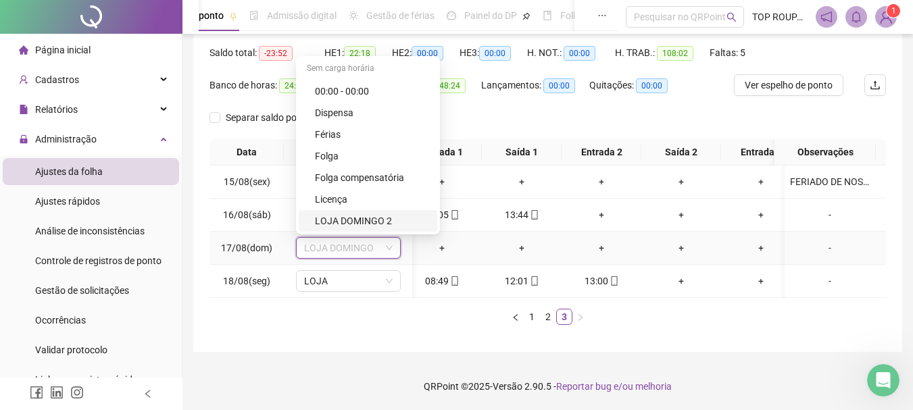
click at [356, 214] on div "LOJA DOMINGO 2" at bounding box center [372, 221] width 114 height 15
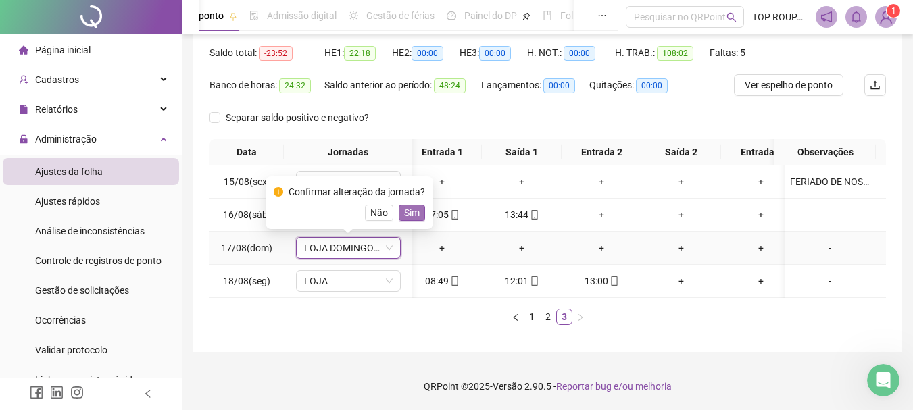
click at [408, 206] on span "Sim" at bounding box center [412, 213] width 16 height 15
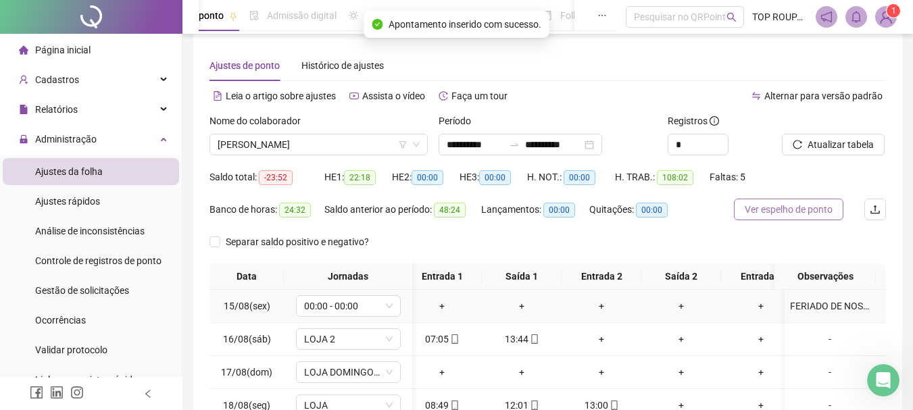
scroll to position [10, 0]
click at [826, 150] on span "Atualizar tabela" at bounding box center [841, 145] width 66 height 15
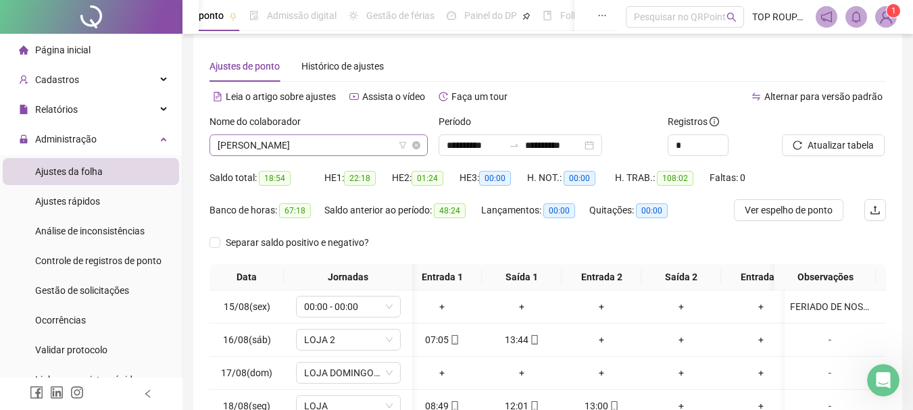
scroll to position [692, 0]
click at [316, 139] on span "[PERSON_NAME]" at bounding box center [319, 145] width 202 height 20
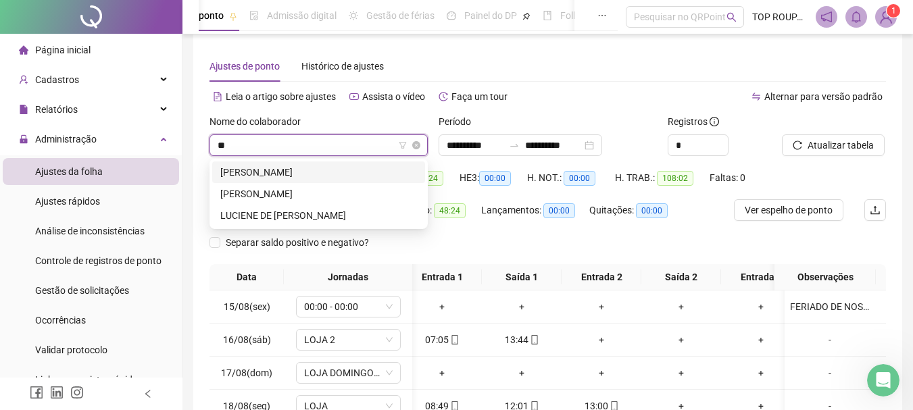
scroll to position [0, 0]
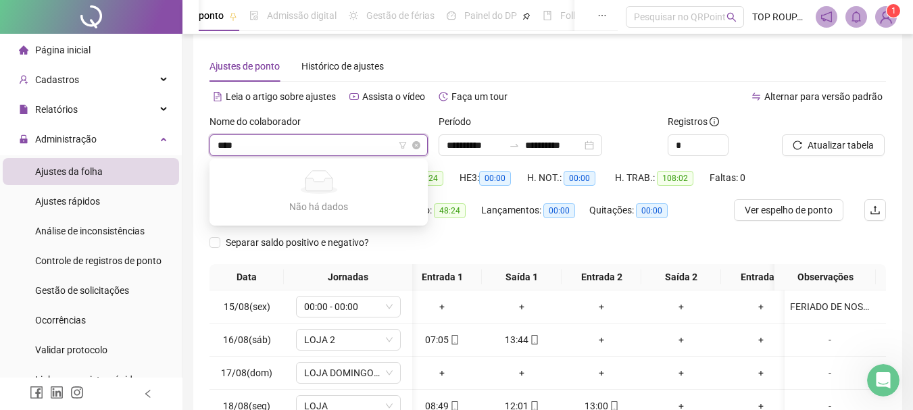
type input "***"
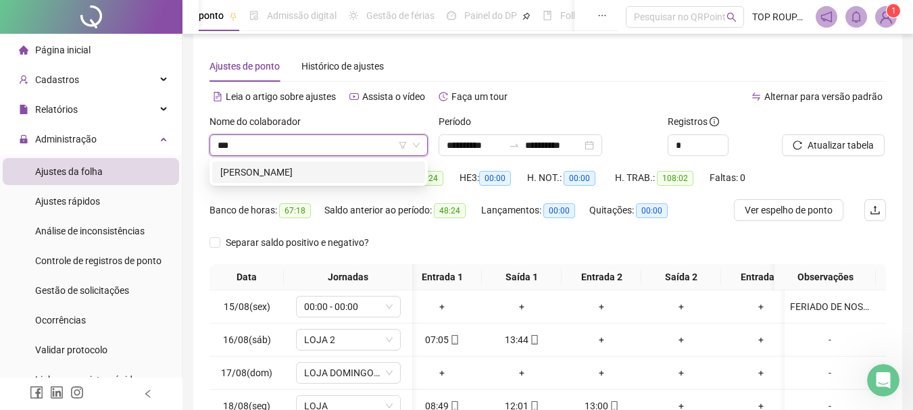
click at [322, 178] on div "[PERSON_NAME]" at bounding box center [318, 172] width 197 height 15
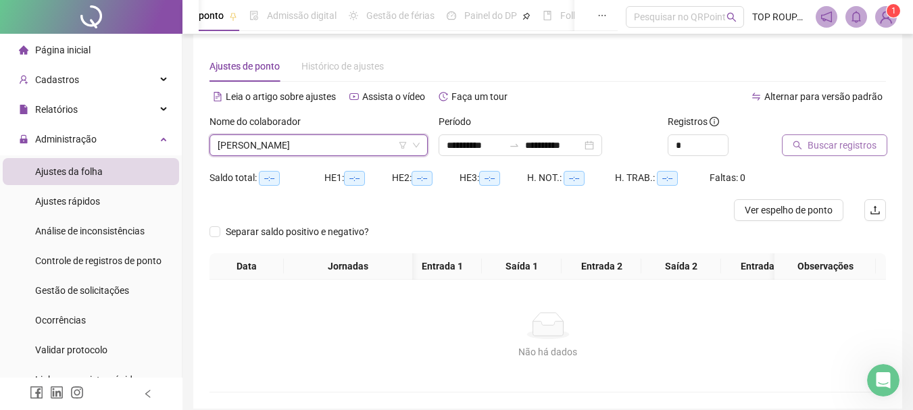
click at [828, 139] on span "Buscar registros" at bounding box center [842, 145] width 69 height 15
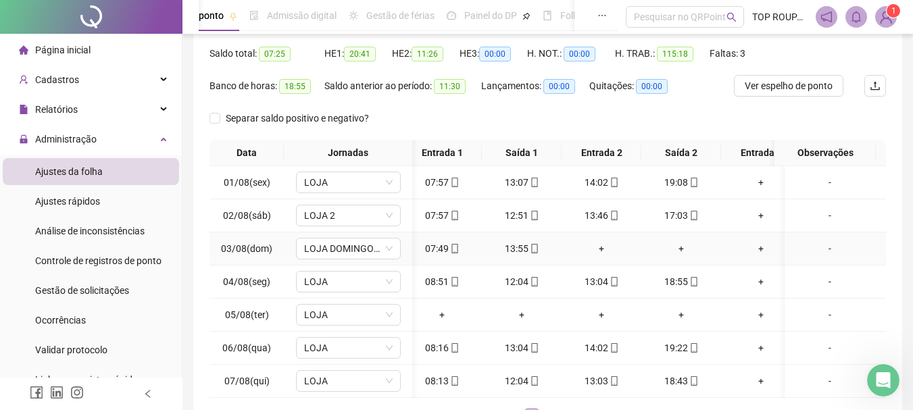
scroll to position [213, 0]
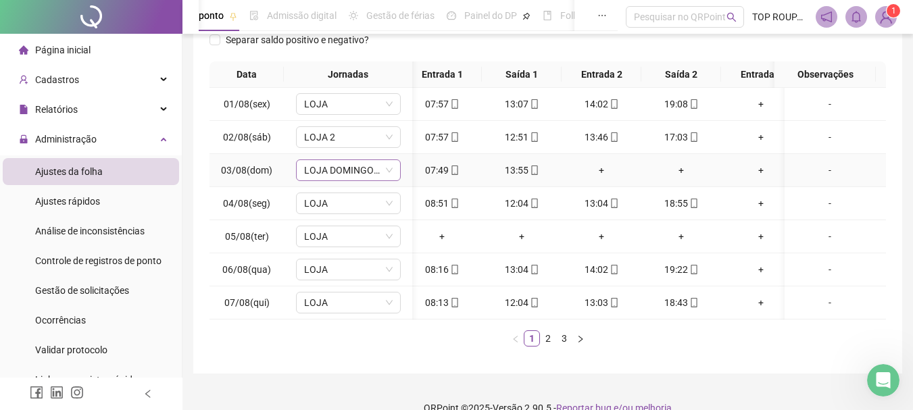
click at [377, 171] on span "LOJA DOMINGO 2" at bounding box center [348, 170] width 89 height 20
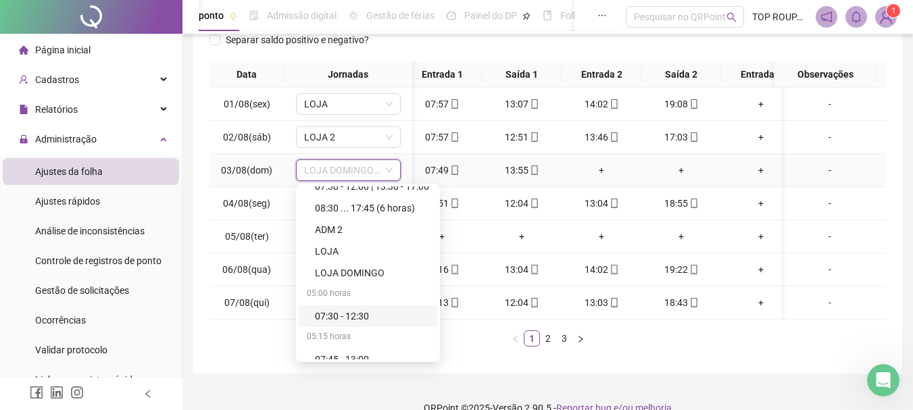
scroll to position [338, 0]
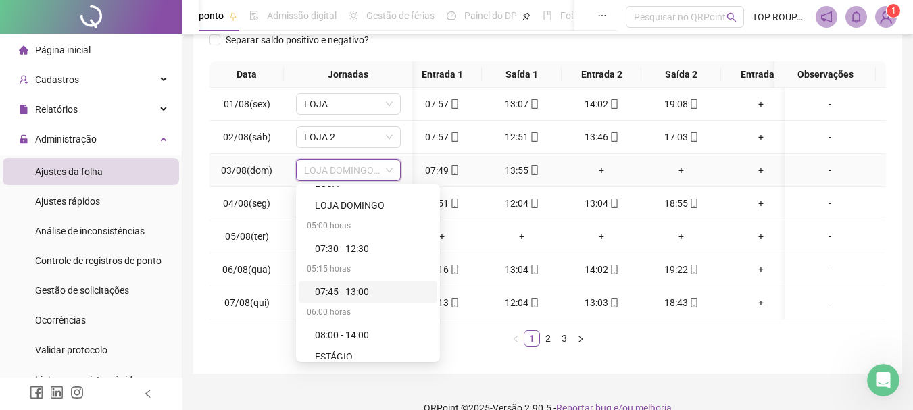
click at [373, 302] on div "07:45 - 13:00" at bounding box center [368, 292] width 139 height 22
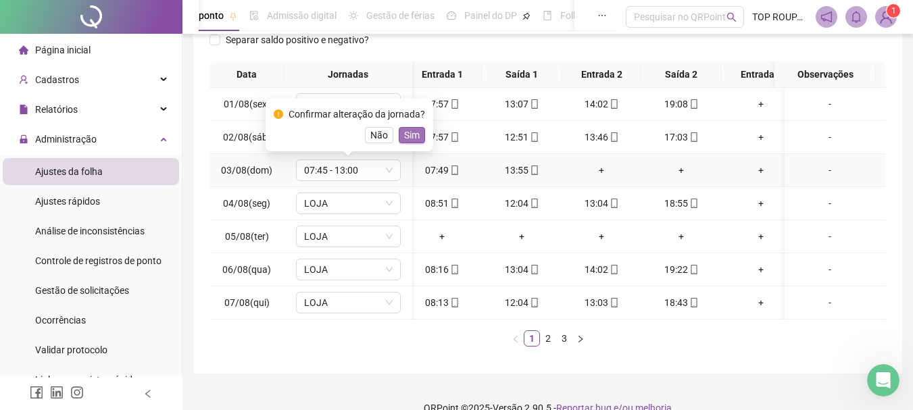
click at [413, 133] on span "Sim" at bounding box center [412, 135] width 16 height 15
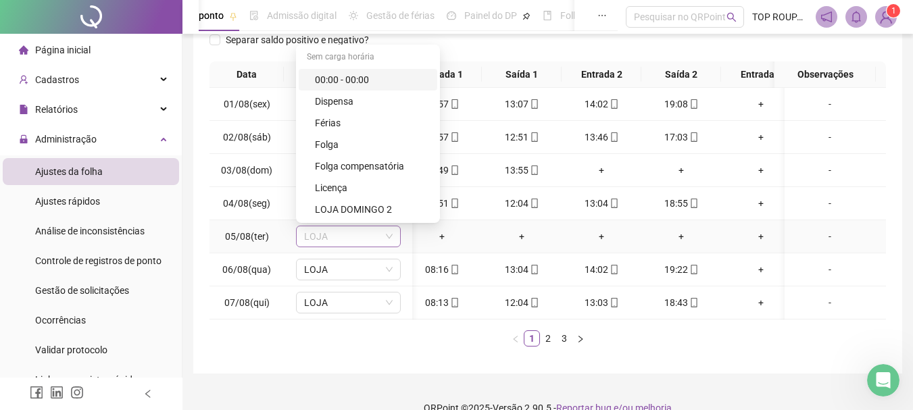
click at [390, 231] on div "LOJA" at bounding box center [348, 237] width 105 height 22
click at [403, 145] on div "Folga" at bounding box center [372, 144] width 114 height 15
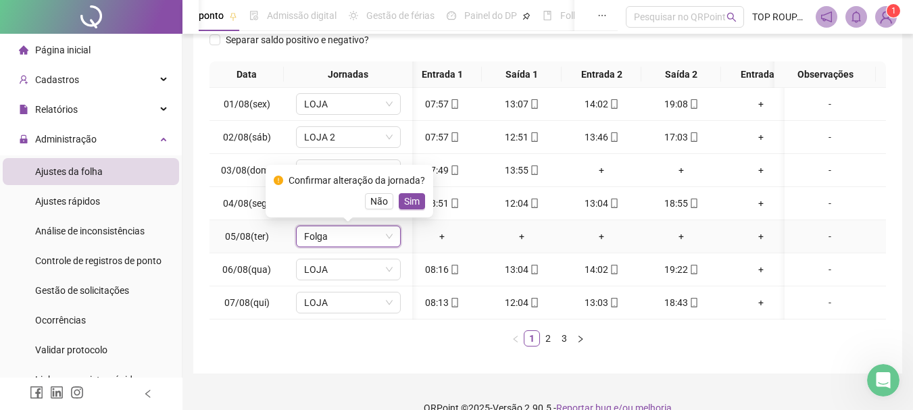
click at [415, 197] on span "Sim" at bounding box center [412, 201] width 16 height 15
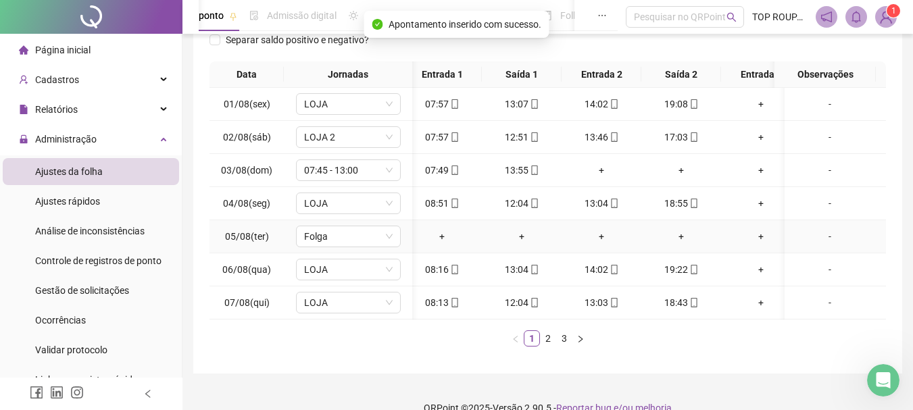
click at [817, 240] on div "-" at bounding box center [830, 236] width 80 height 15
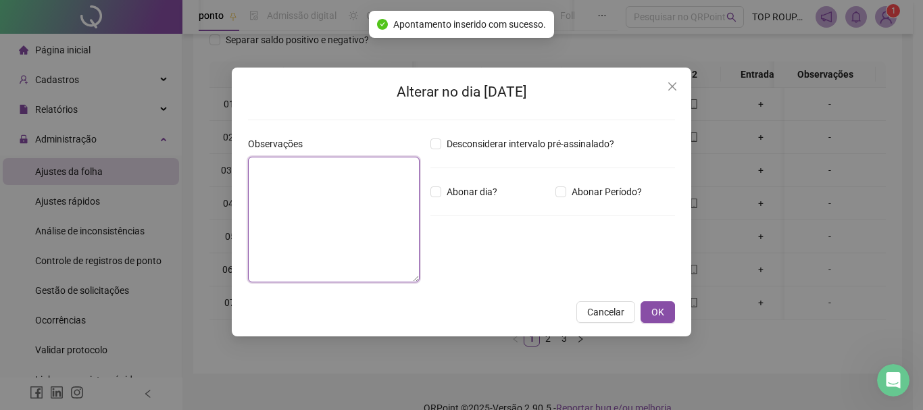
click at [321, 188] on textarea at bounding box center [334, 220] width 172 height 126
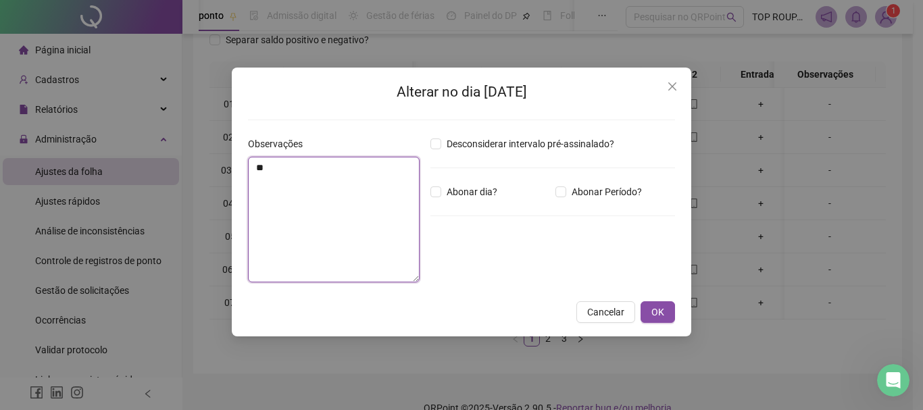
type textarea "*"
type textarea "**********"
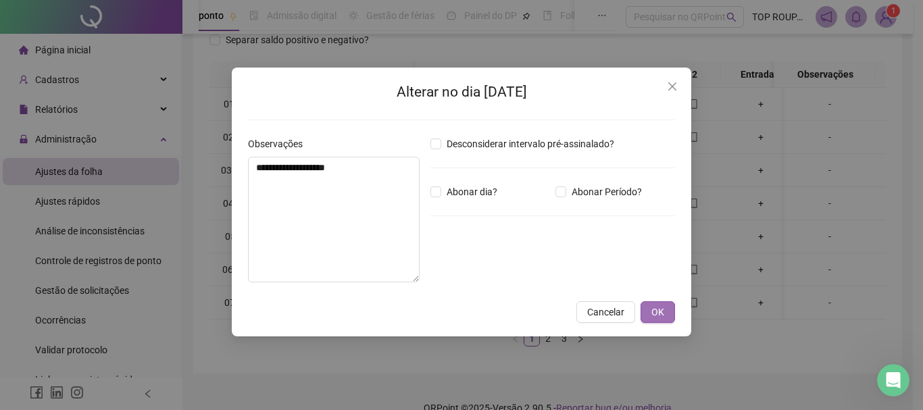
click at [662, 314] on span "OK" at bounding box center [658, 312] width 13 height 15
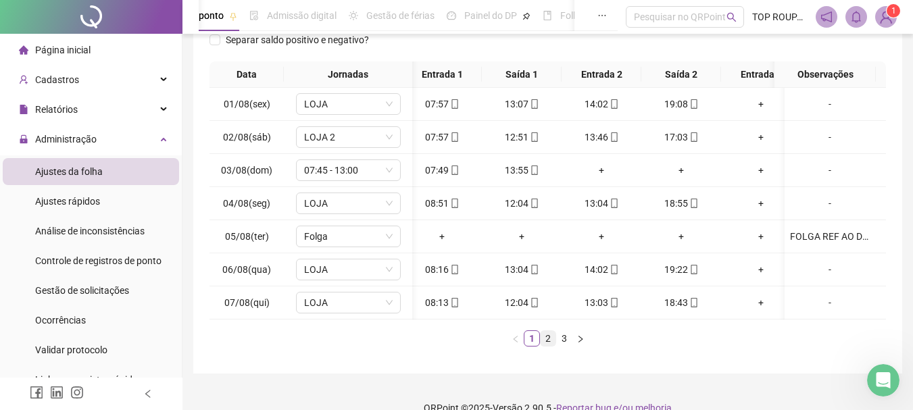
click at [554, 345] on link "2" at bounding box center [548, 338] width 15 height 15
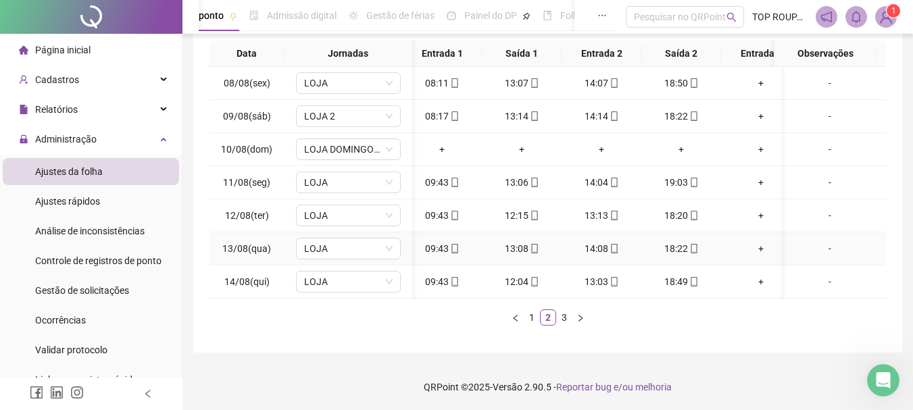
scroll to position [245, 0]
click at [564, 322] on link "3" at bounding box center [564, 317] width 15 height 15
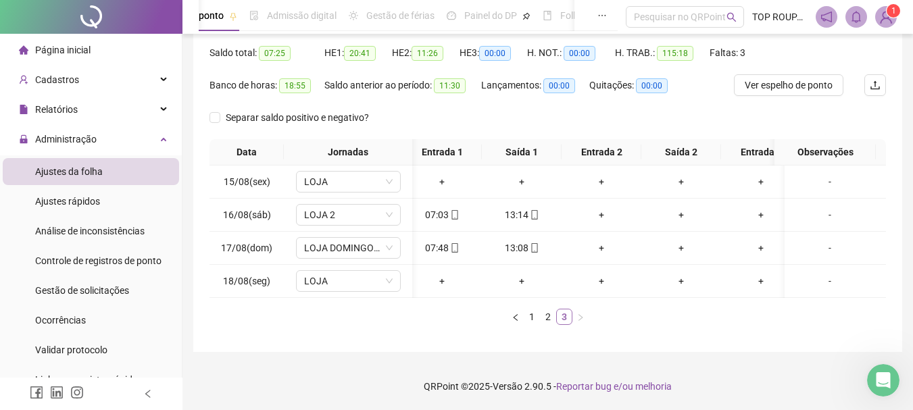
scroll to position [145, 0]
click at [360, 176] on span "LOJA" at bounding box center [348, 182] width 89 height 20
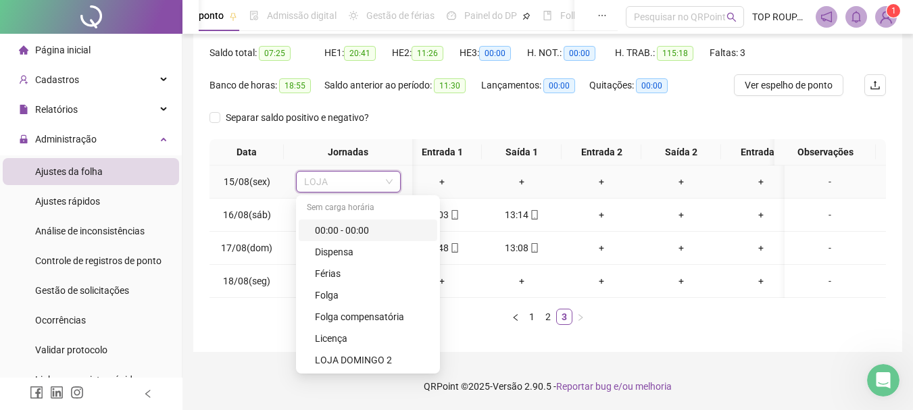
click at [366, 223] on div "00:00 - 00:00" at bounding box center [372, 230] width 114 height 15
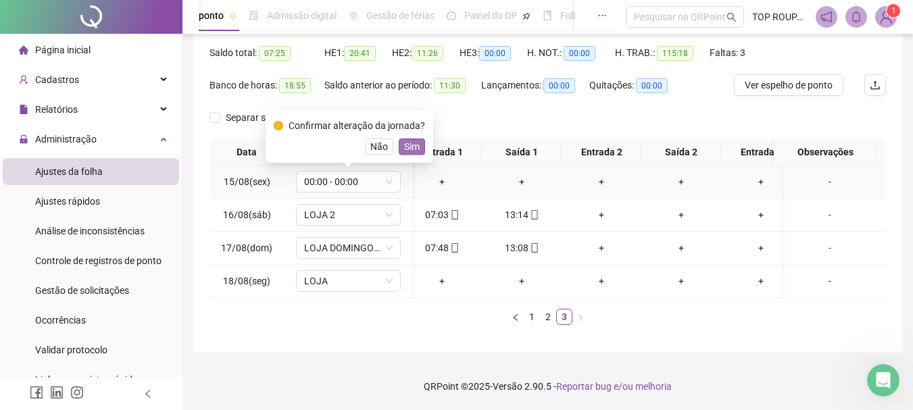
click at [416, 139] on span "Sim" at bounding box center [412, 146] width 16 height 15
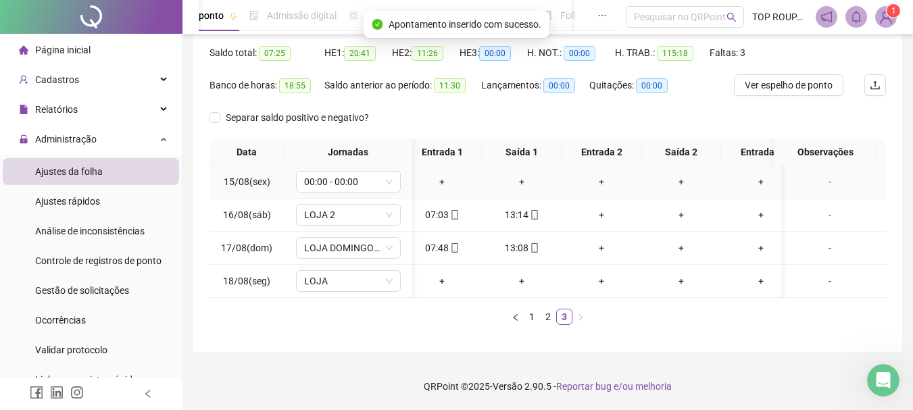
click at [830, 176] on div "-" at bounding box center [830, 181] width 80 height 15
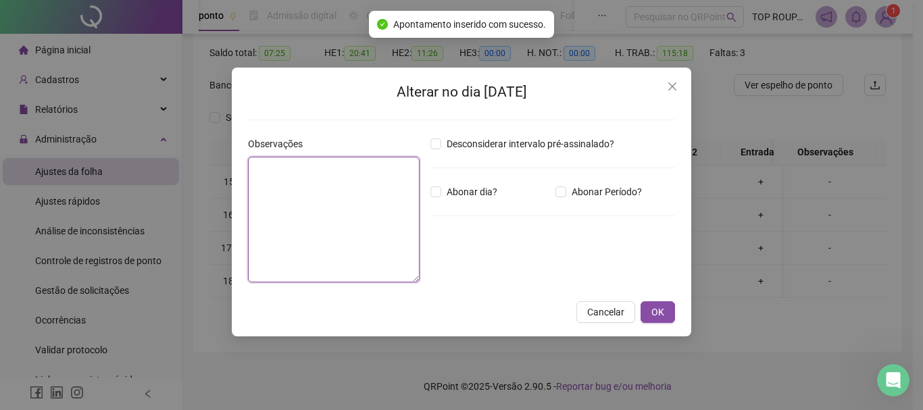
click at [381, 198] on textarea at bounding box center [334, 220] width 172 height 126
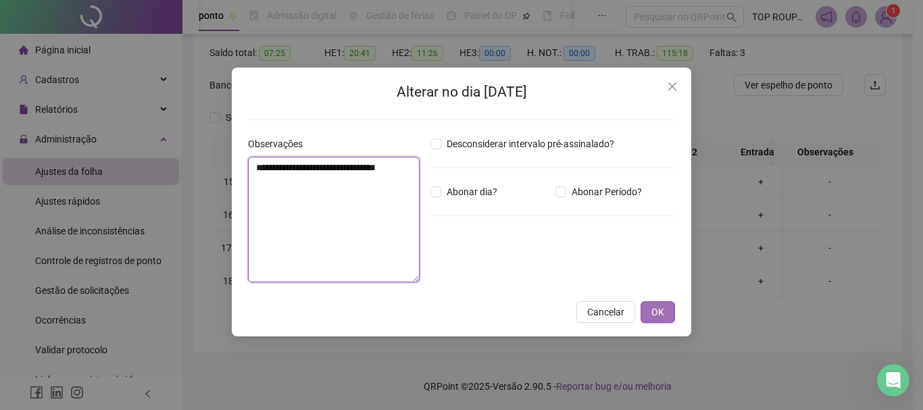
type textarea "**********"
click at [665, 308] on button "OK" at bounding box center [658, 313] width 34 height 22
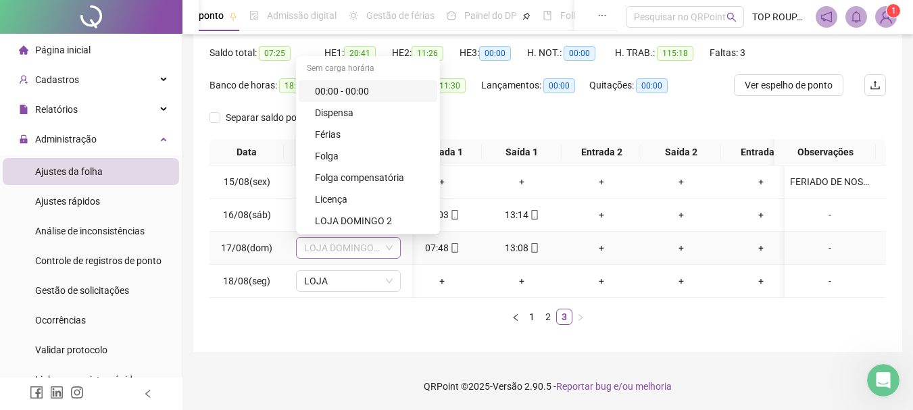
click at [338, 243] on span "LOJA DOMINGO 2" at bounding box center [348, 248] width 89 height 20
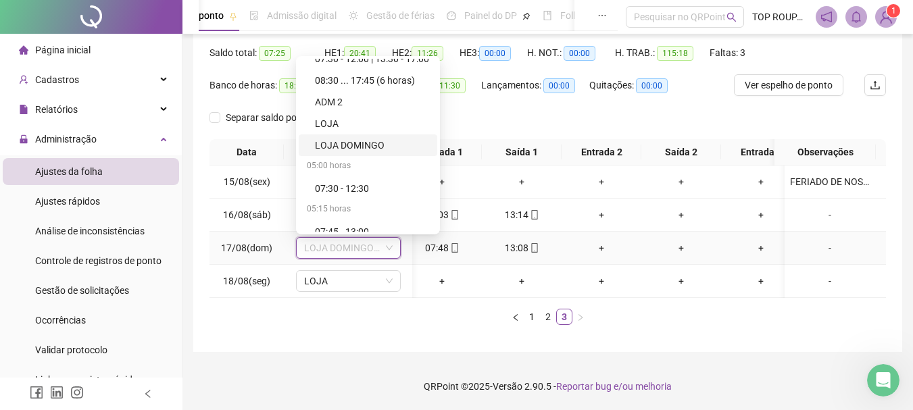
scroll to position [338, 0]
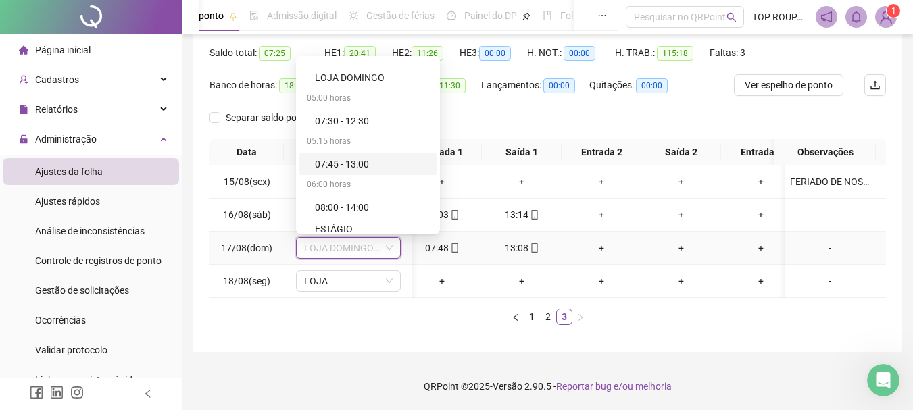
click at [337, 158] on div "07:45 - 13:00" at bounding box center [372, 164] width 114 height 15
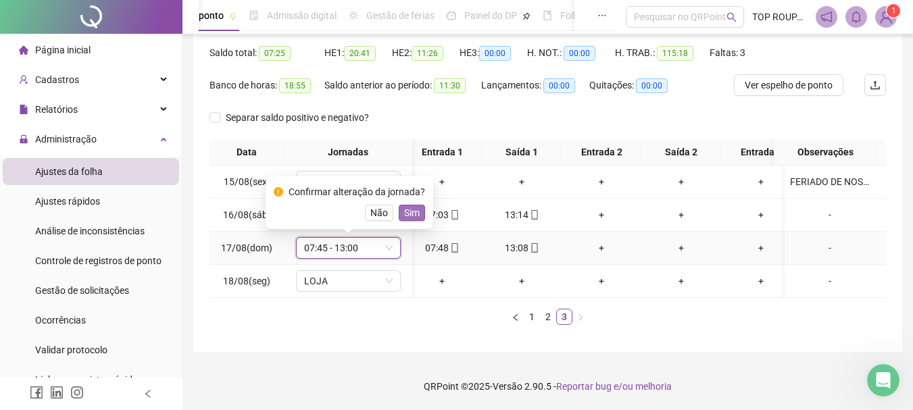
click at [407, 206] on span "Sim" at bounding box center [412, 213] width 16 height 15
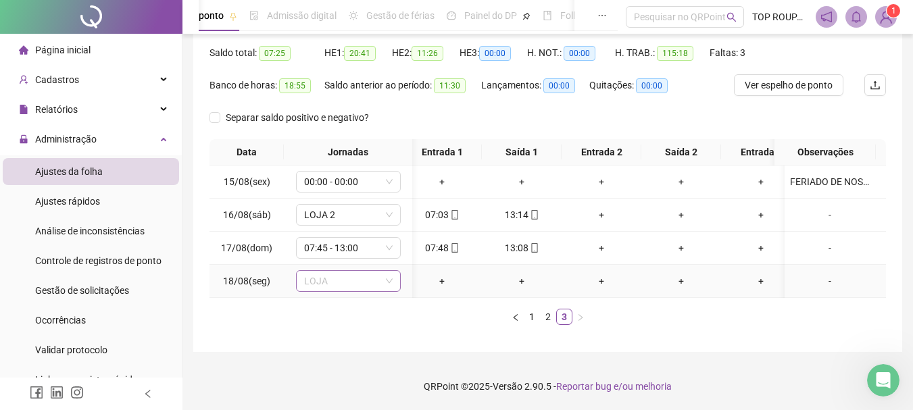
click at [338, 273] on span "LOJA" at bounding box center [348, 281] width 89 height 20
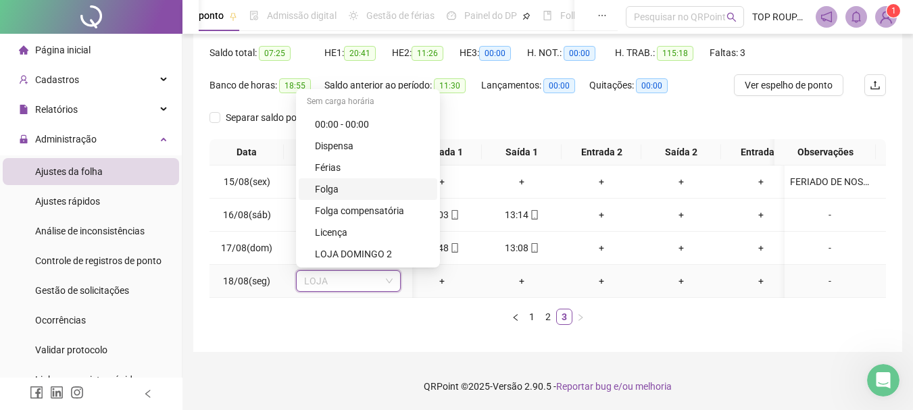
click at [342, 189] on div "Folga" at bounding box center [368, 189] width 139 height 22
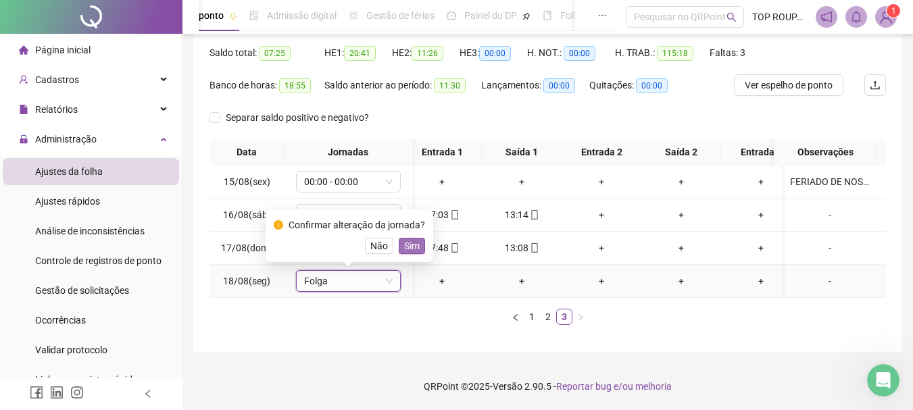
click at [407, 239] on span "Sim" at bounding box center [412, 246] width 16 height 15
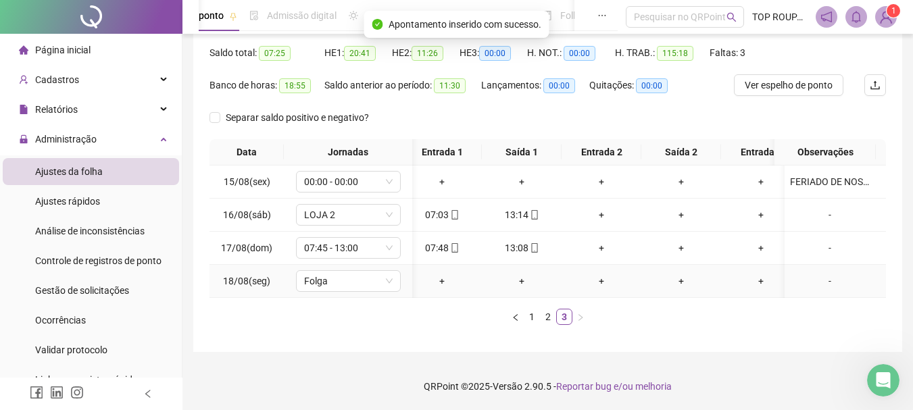
click at [809, 274] on div "-" at bounding box center [830, 281] width 80 height 15
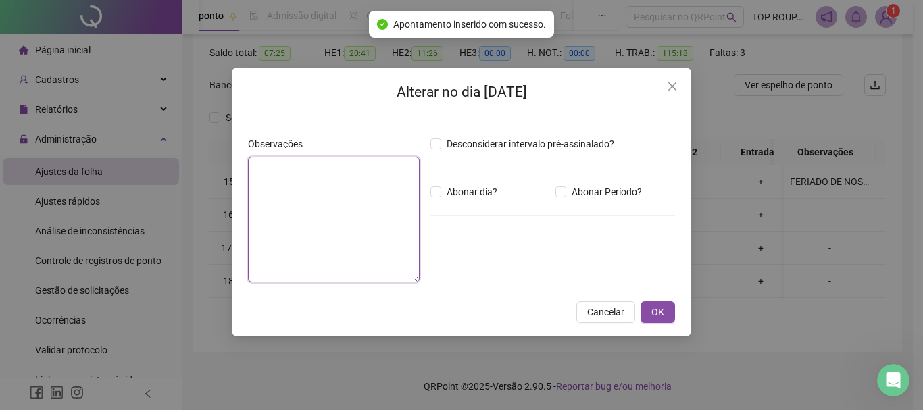
click at [346, 220] on textarea at bounding box center [334, 220] width 172 height 126
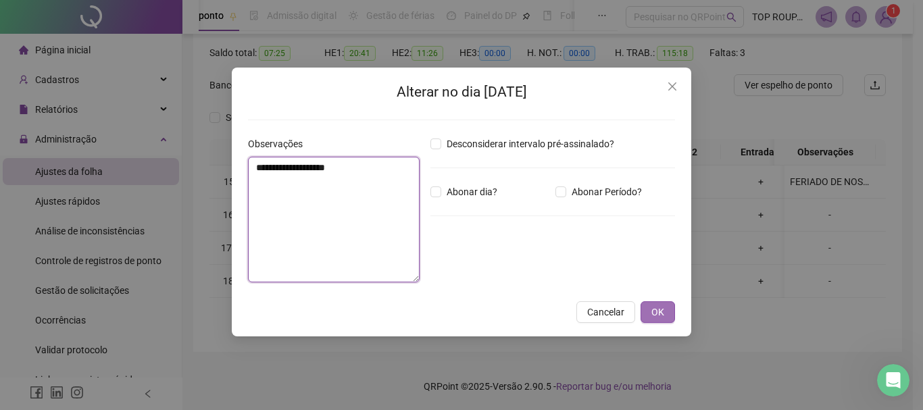
type textarea "**********"
click at [657, 315] on span "OK" at bounding box center [658, 312] width 13 height 15
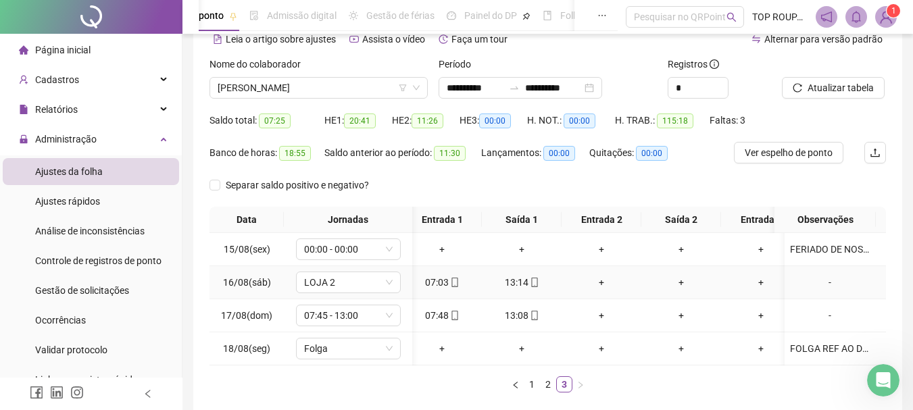
scroll to position [0, 0]
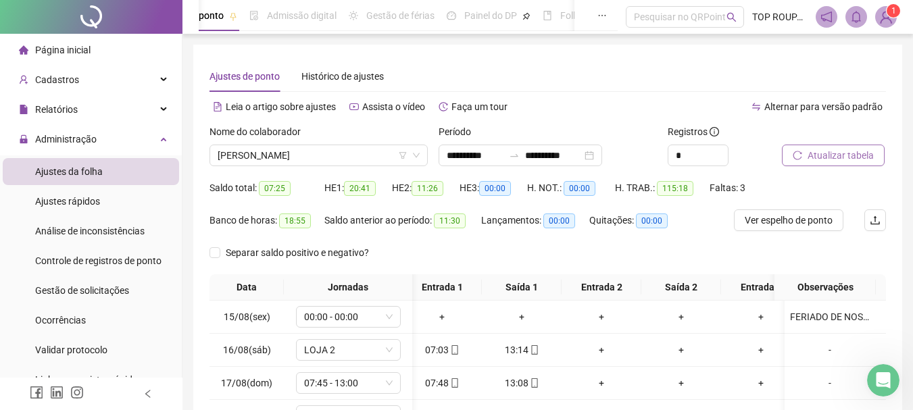
click at [824, 148] on span "Atualizar tabela" at bounding box center [841, 155] width 66 height 15
click at [246, 145] on div "[PERSON_NAME]" at bounding box center [319, 156] width 218 height 22
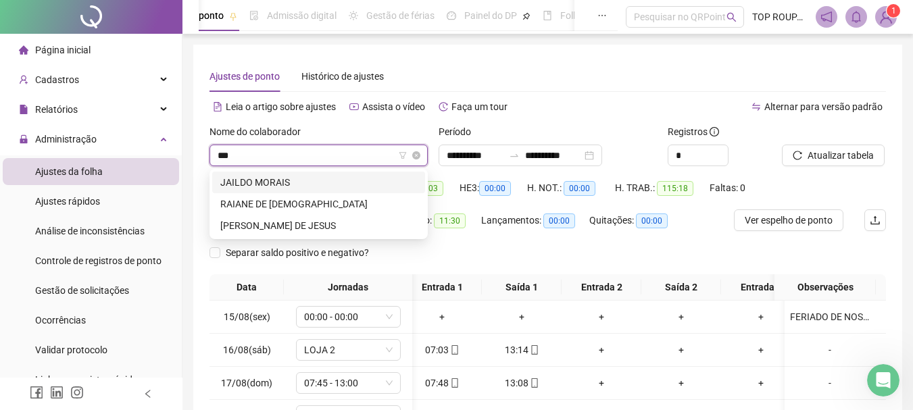
type input "****"
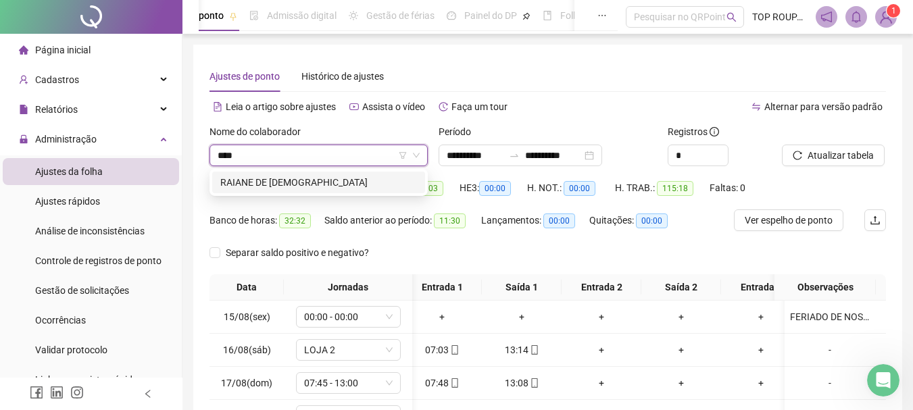
click at [244, 181] on div "RAIANE DE [DEMOGRAPHIC_DATA]" at bounding box center [318, 182] width 197 height 15
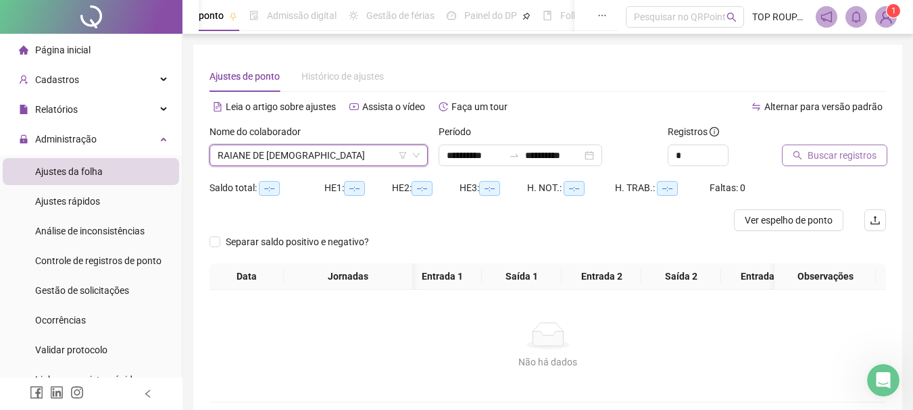
click at [800, 164] on button "Buscar registros" at bounding box center [834, 156] width 105 height 22
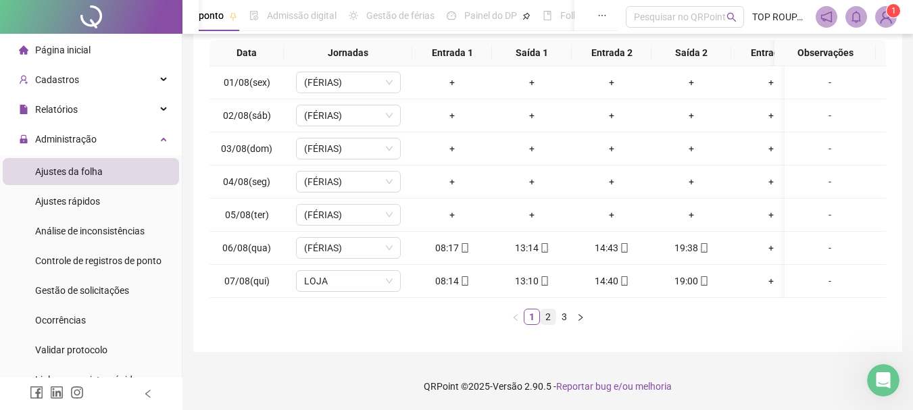
click at [547, 318] on link "2" at bounding box center [548, 317] width 15 height 15
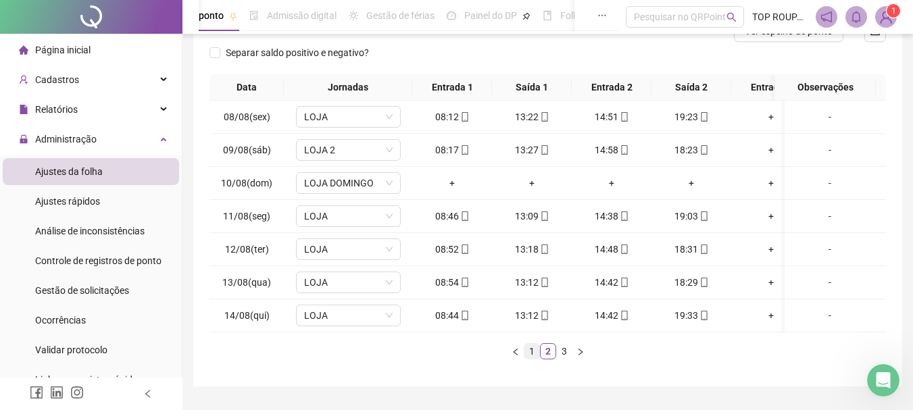
scroll to position [166, 0]
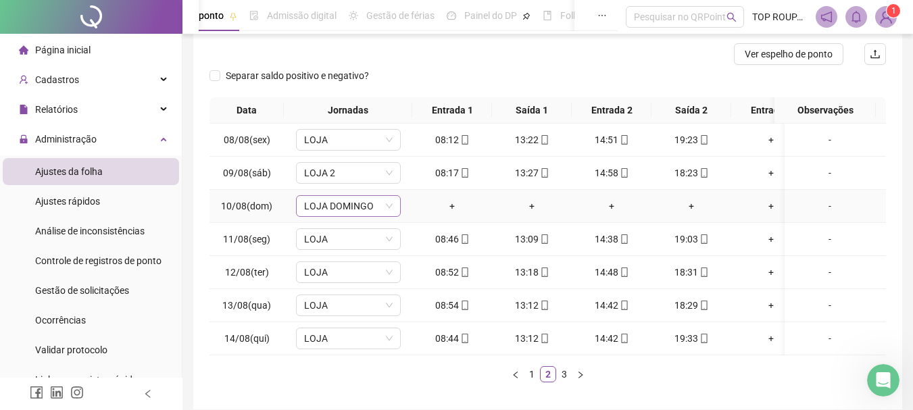
click at [396, 197] on div "LOJA DOMINGO" at bounding box center [348, 206] width 105 height 22
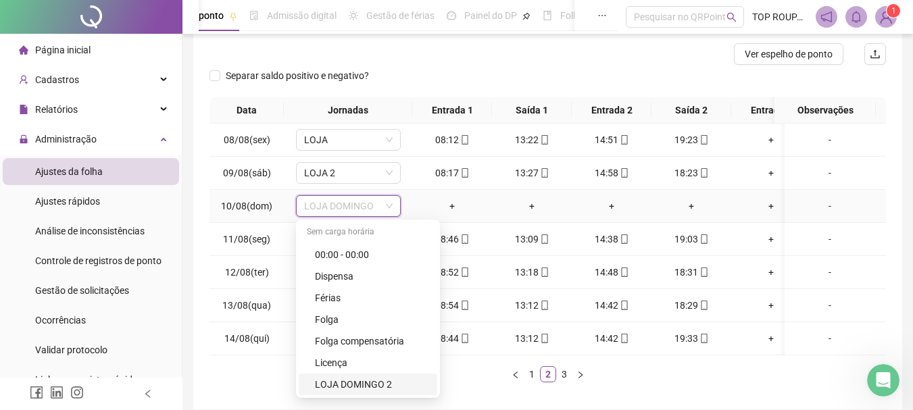
click at [347, 387] on div "LOJA DOMINGO 2" at bounding box center [372, 384] width 114 height 15
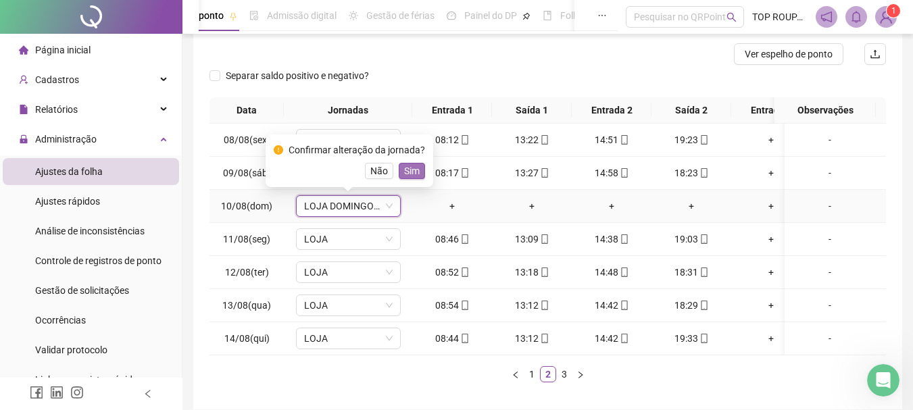
click at [421, 170] on button "Sim" at bounding box center [412, 171] width 26 height 16
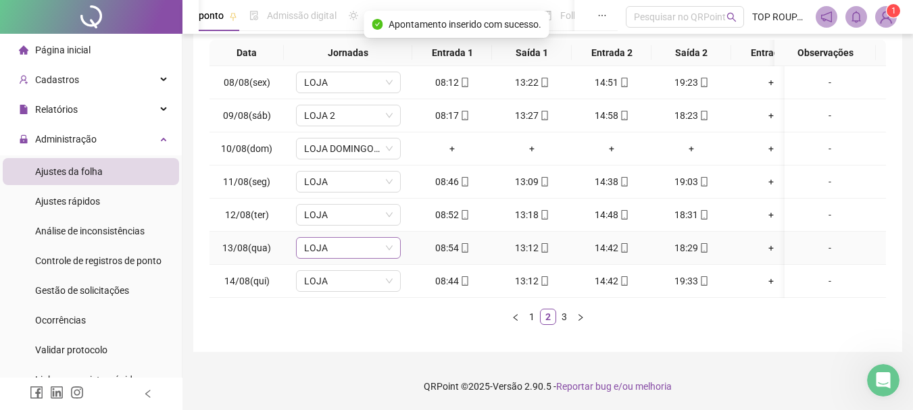
scroll to position [234, 0]
click at [557, 320] on link "3" at bounding box center [564, 317] width 15 height 15
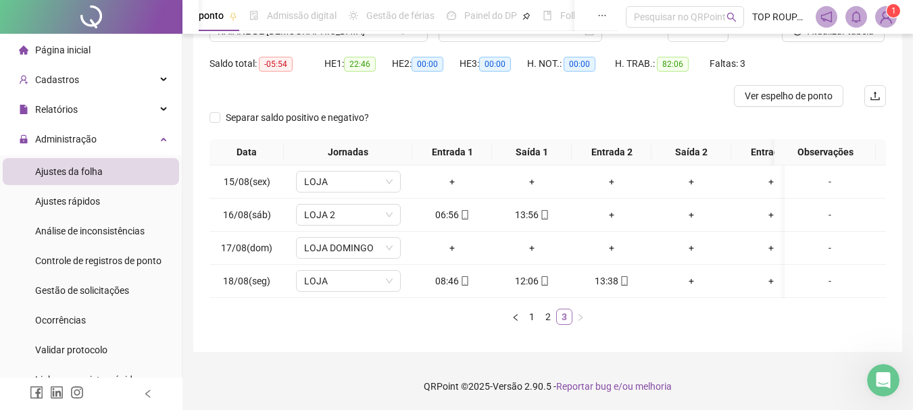
scroll to position [135, 0]
click at [337, 174] on span "LOJA" at bounding box center [348, 182] width 89 height 20
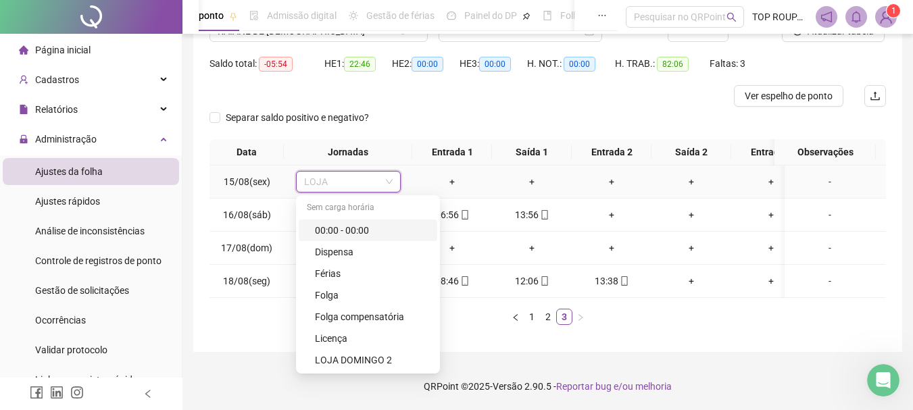
click at [356, 223] on div "00:00 - 00:00" at bounding box center [372, 230] width 114 height 15
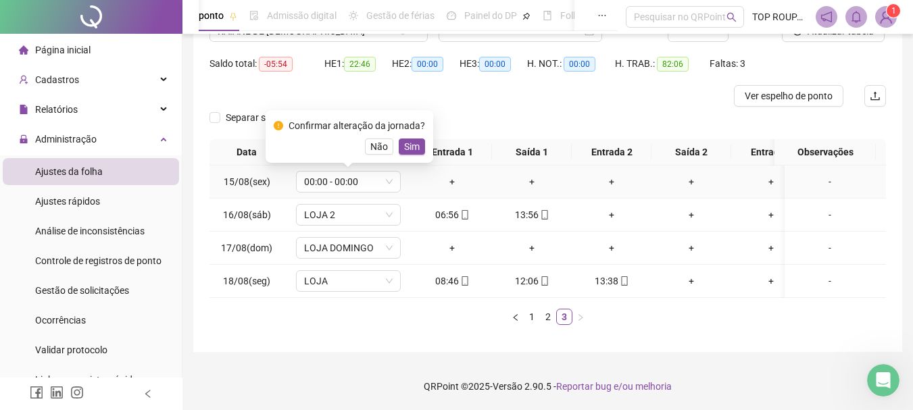
click at [400, 146] on div "Confirmar alteração da jornada? Não Sim" at bounding box center [350, 136] width 168 height 53
click at [406, 143] on span "Sim" at bounding box center [412, 146] width 16 height 15
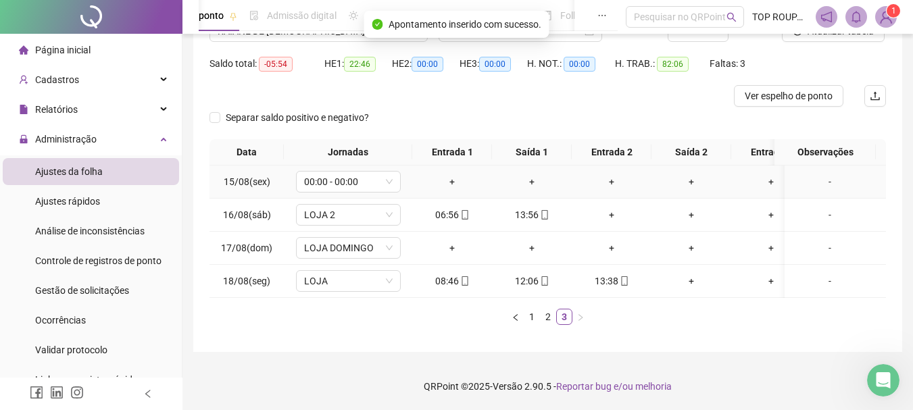
click at [811, 174] on div "-" at bounding box center [830, 181] width 80 height 15
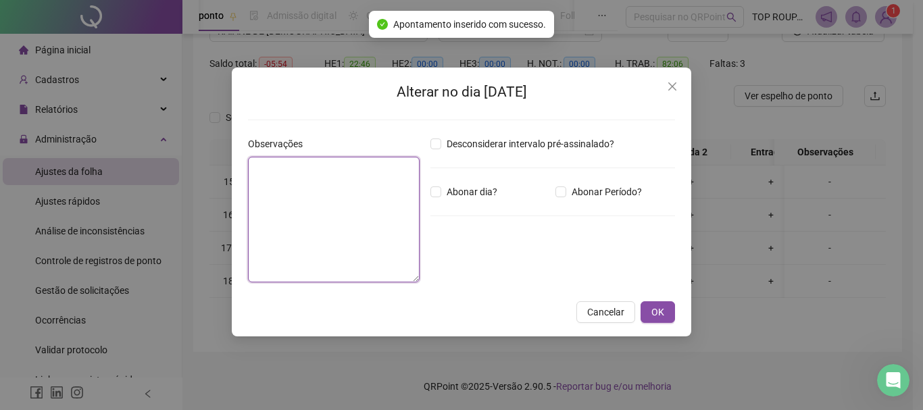
click at [259, 222] on textarea at bounding box center [334, 220] width 172 height 126
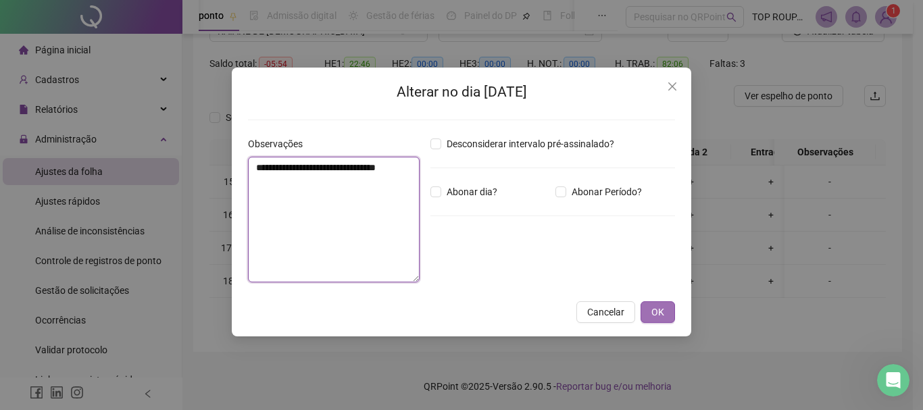
type textarea "**********"
click at [665, 314] on button "OK" at bounding box center [658, 313] width 34 height 22
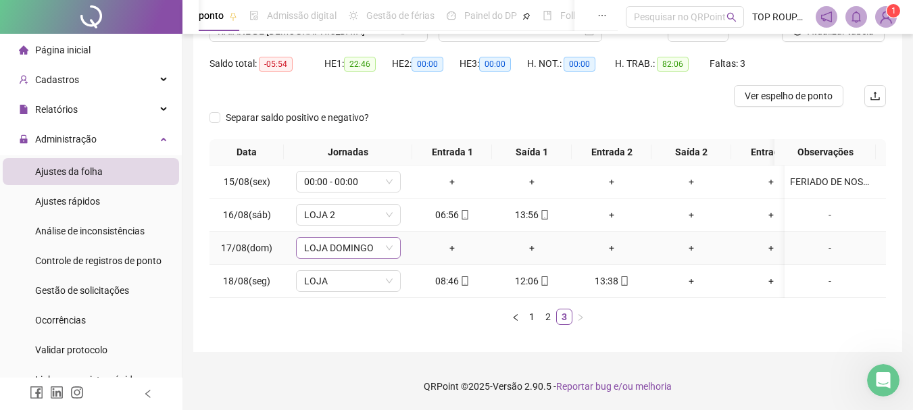
click at [311, 241] on span "LOJA DOMINGO" at bounding box center [348, 248] width 89 height 20
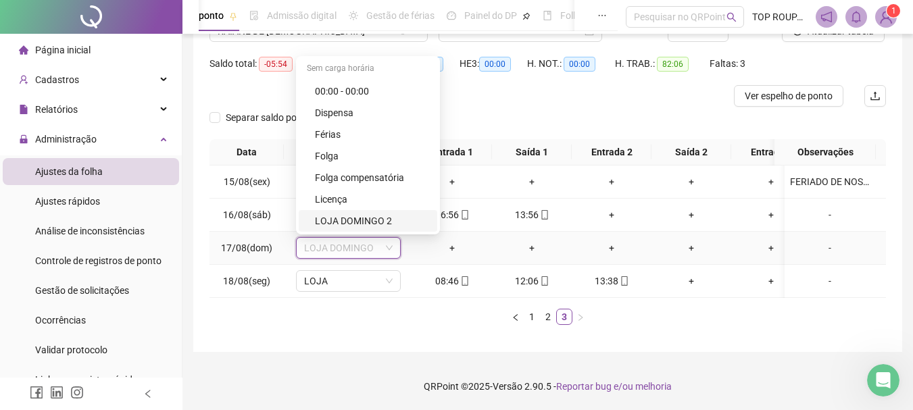
click at [335, 214] on div "LOJA DOMINGO 2" at bounding box center [372, 221] width 114 height 15
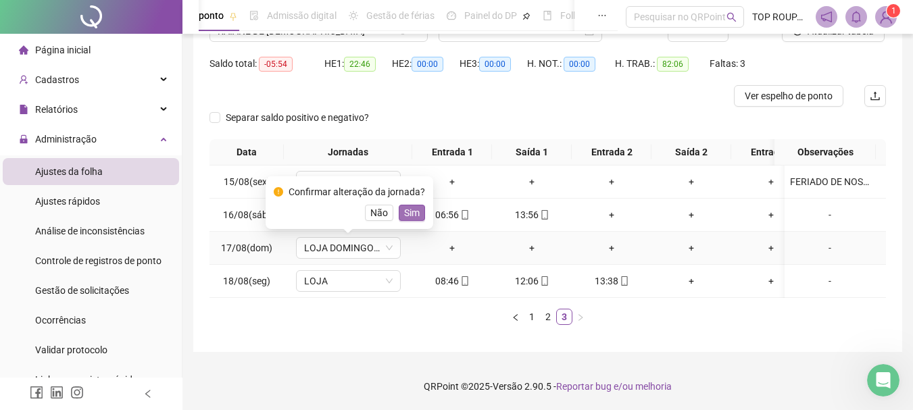
click at [399, 205] on button "Sim" at bounding box center [412, 213] width 26 height 16
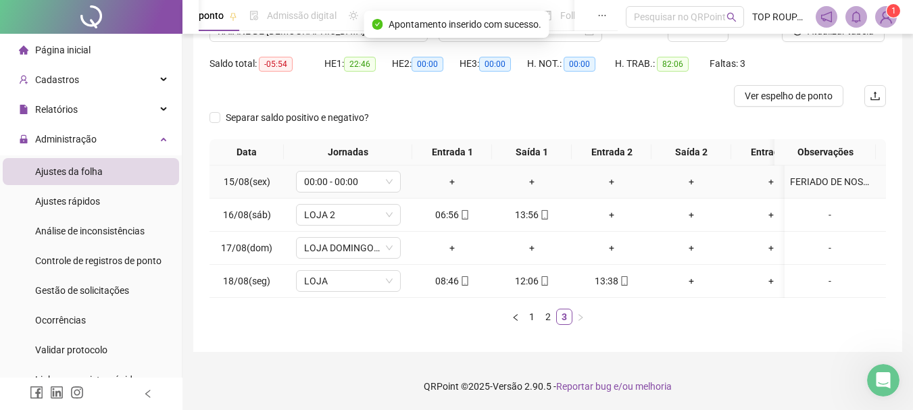
scroll to position [0, 0]
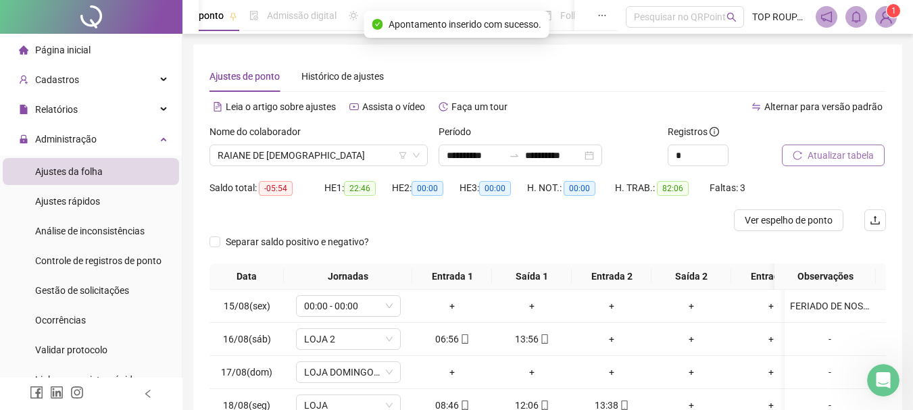
click at [846, 155] on span "Atualizar tabela" at bounding box center [841, 155] width 66 height 15
click at [308, 147] on span "RAIANE DE [DEMOGRAPHIC_DATA]" at bounding box center [319, 155] width 202 height 20
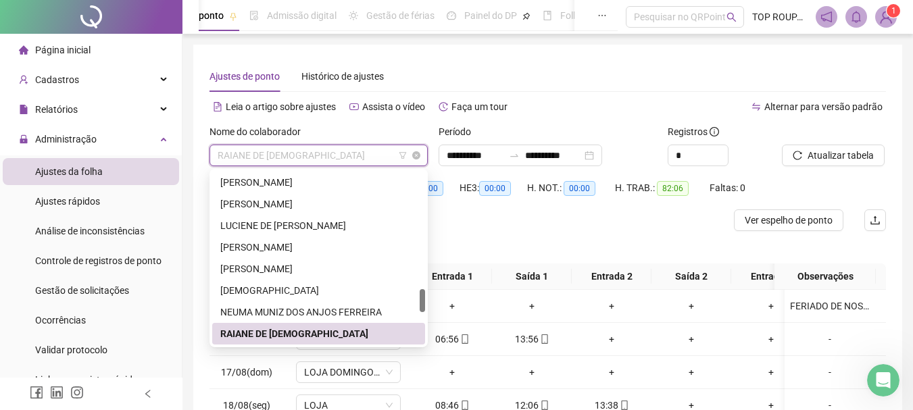
click at [308, 147] on span "RAIANE DE [DEMOGRAPHIC_DATA]" at bounding box center [319, 155] width 202 height 20
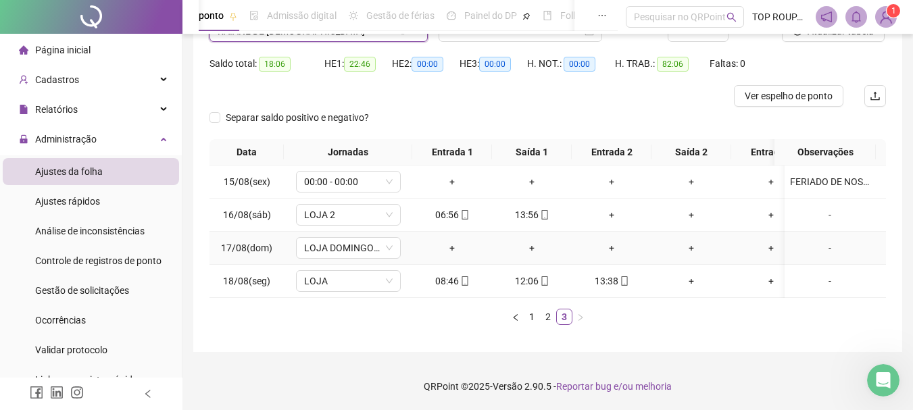
scroll to position [135, 0]
click at [546, 317] on link "2" at bounding box center [548, 317] width 15 height 15
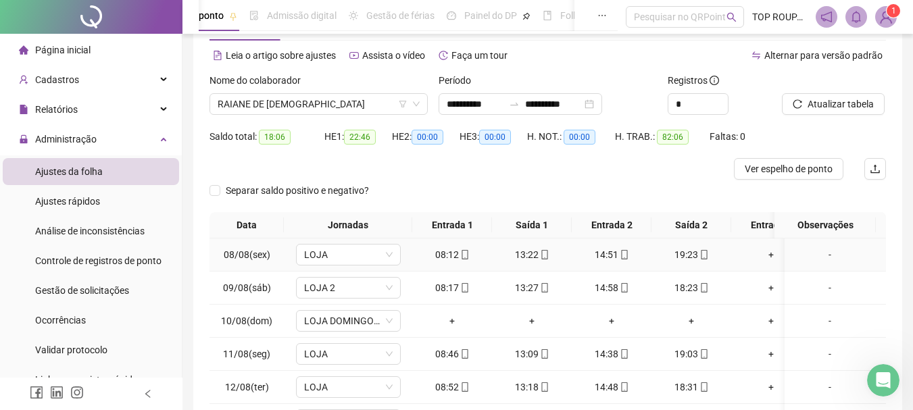
scroll to position [31, 0]
